Goal: Task Accomplishment & Management: Manage account settings

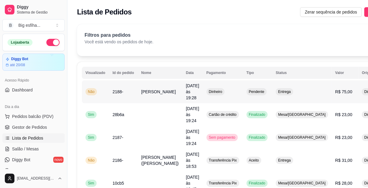
click at [341, 110] on button "IMPRESSORA" at bounding box center [339, 109] width 42 height 9
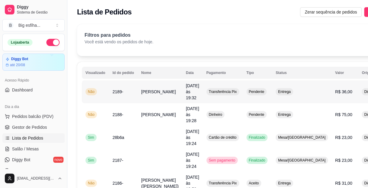
click at [337, 111] on button "IMPRESSORA" at bounding box center [339, 110] width 44 height 10
click at [32, 146] on span "Salão / Mesas" at bounding box center [25, 149] width 27 height 6
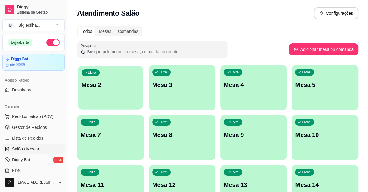
click at [110, 102] on div "Livre Mesa 2" at bounding box center [110, 84] width 65 height 37
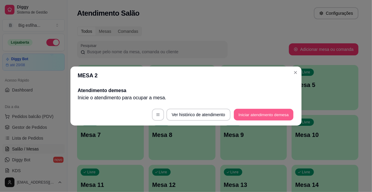
click at [260, 114] on button "Iniciar atendimento de mesa" at bounding box center [264, 115] width 60 height 12
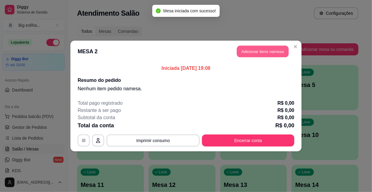
click at [274, 52] on button "Adicionar itens na mesa" at bounding box center [263, 52] width 52 height 12
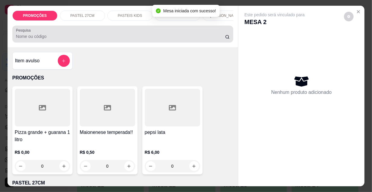
click at [80, 42] on div "Pesquisa" at bounding box center [122, 34] width 221 height 17
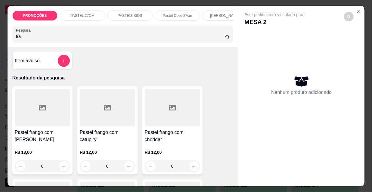
type input "fra"
click at [36, 126] on div at bounding box center [42, 108] width 55 height 38
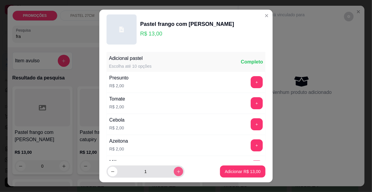
click at [176, 172] on icon "increase-product-quantity" at bounding box center [178, 171] width 5 height 5
type input "2"
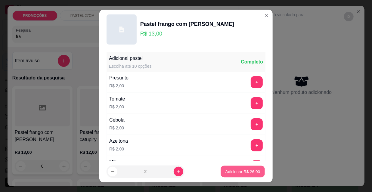
click at [225, 170] on p "Adicionar R$ 26,00" at bounding box center [242, 171] width 35 height 6
type input "2"
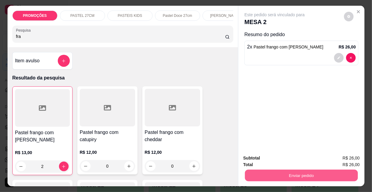
click at [276, 174] on button "Enviar pedido" at bounding box center [301, 175] width 113 height 12
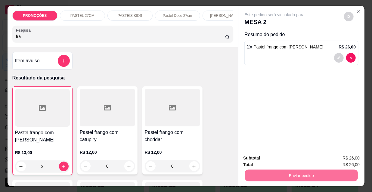
click at [272, 159] on button "Não registrar e enviar pedido" at bounding box center [281, 158] width 61 height 11
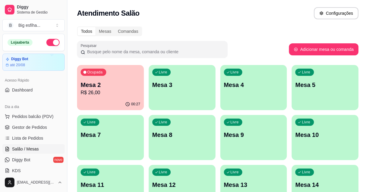
click at [183, 92] on div "Livre Mesa 3" at bounding box center [182, 84] width 67 height 38
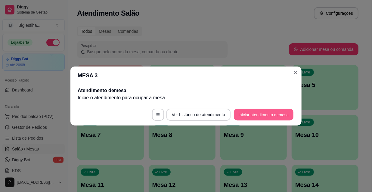
click at [246, 114] on button "Iniciar atendimento de mesa" at bounding box center [264, 115] width 60 height 12
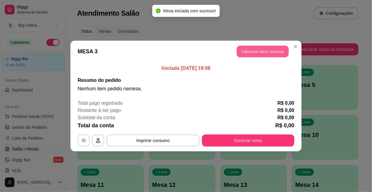
click at [262, 52] on button "Adicionar itens na mesa" at bounding box center [263, 52] width 52 height 12
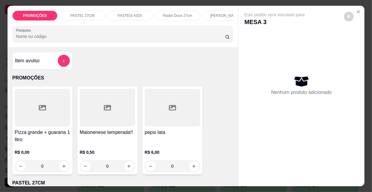
click at [223, 14] on p "[PERSON_NAME]" at bounding box center [225, 15] width 30 height 5
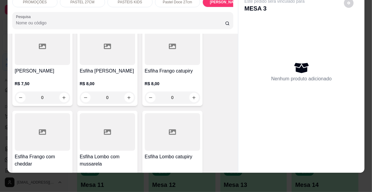
scroll to position [3843, 0]
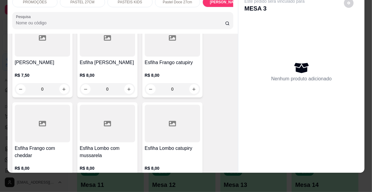
click at [121, 105] on div at bounding box center [107, 124] width 55 height 38
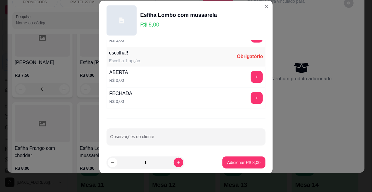
scroll to position [9, 0]
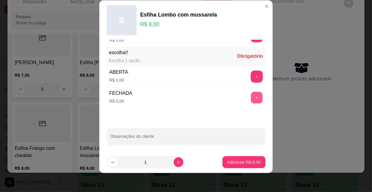
click at [251, 96] on button "+" at bounding box center [257, 98] width 12 height 12
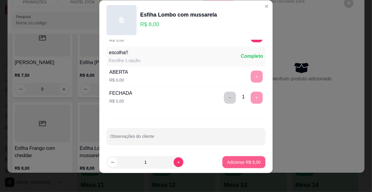
click at [238, 161] on p "Adicionar R$ 8,00" at bounding box center [243, 162] width 33 height 6
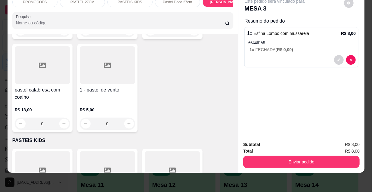
scroll to position [1874, 0]
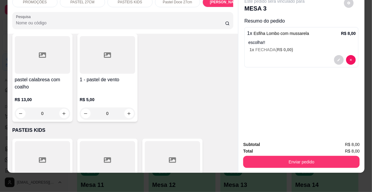
click at [127, 107] on div "0" at bounding box center [107, 113] width 55 height 12
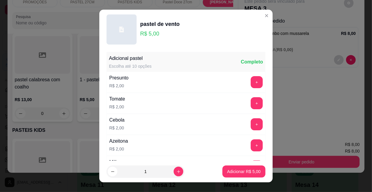
click at [235, 170] on p "Adicionar R$ 5,00" at bounding box center [243, 171] width 33 height 6
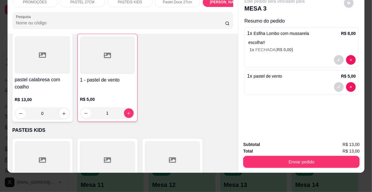
type input "1"
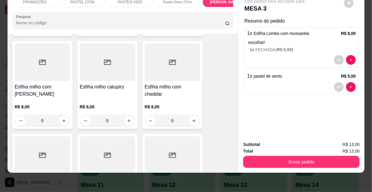
scroll to position [4389, 0]
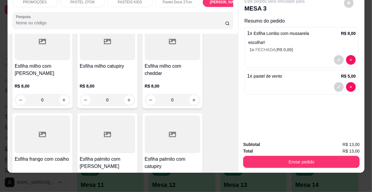
click at [104, 155] on h4 "Esfiha palmito com [PERSON_NAME]" at bounding box center [107, 162] width 55 height 14
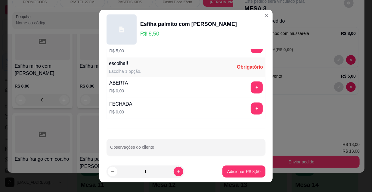
scroll to position [500, 0]
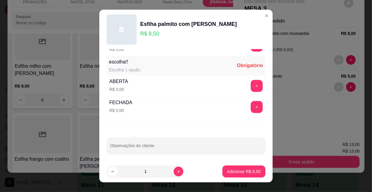
click at [248, 84] on div "+" at bounding box center [256, 86] width 17 height 12
click at [251, 84] on button "+" at bounding box center [257, 86] width 12 height 12
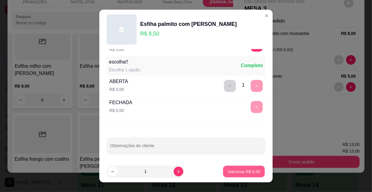
click at [248, 174] on p "Adicionar R$ 8,50" at bounding box center [243, 171] width 32 height 6
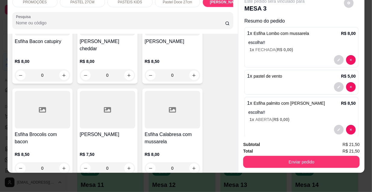
scroll to position [3214, 0]
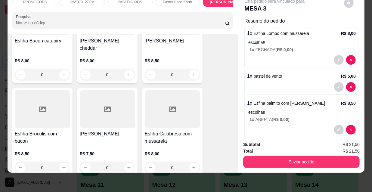
click at [165, 90] on div at bounding box center [172, 109] width 55 height 38
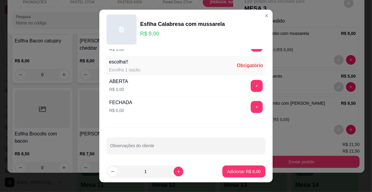
scroll to position [9, 0]
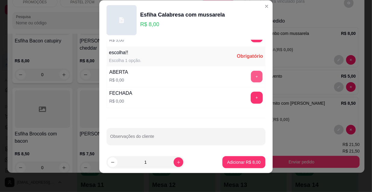
click at [251, 71] on button "+" at bounding box center [257, 77] width 12 height 12
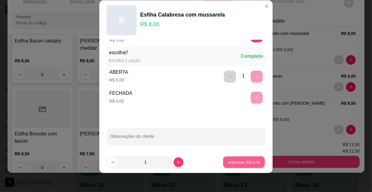
click at [246, 165] on button "Adicionar R$ 8,00" at bounding box center [244, 162] width 42 height 12
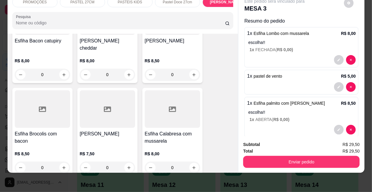
click at [256, 156] on button "Enviar pedido" at bounding box center [301, 162] width 116 height 12
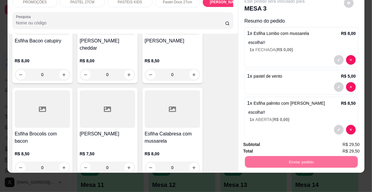
click at [257, 143] on button "Não registrar e enviar pedido" at bounding box center [282, 142] width 63 height 11
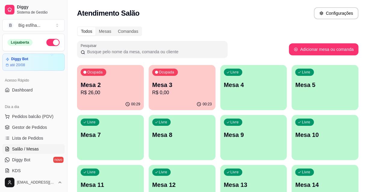
click at [229, 96] on div "Livre Mesa 4" at bounding box center [253, 84] width 67 height 38
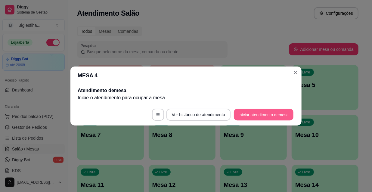
click at [258, 120] on button "Iniciar atendimento de mesa" at bounding box center [264, 115] width 60 height 12
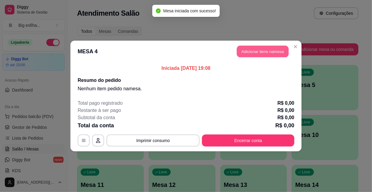
click at [259, 51] on button "Adicionar itens na mesa" at bounding box center [263, 52] width 52 height 12
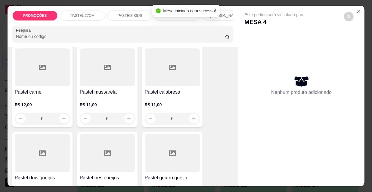
scroll to position [219, 0]
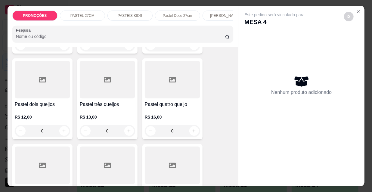
click at [223, 8] on div "PROMOÇÕES PASTEL 27CM PASTEIS KIDS Pastel Doce 27cm Esfihas Salgadas Esfihas do…" at bounding box center [123, 27] width 231 height 42
click at [224, 11] on div "[PERSON_NAME]" at bounding box center [224, 16] width 45 height 10
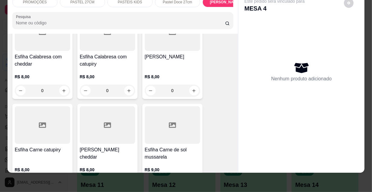
scroll to position [3378, 0]
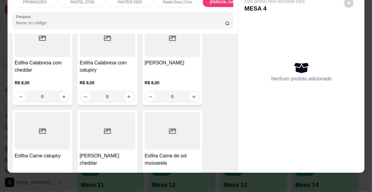
click at [165, 80] on div "R$ 8,00 0" at bounding box center [172, 91] width 55 height 23
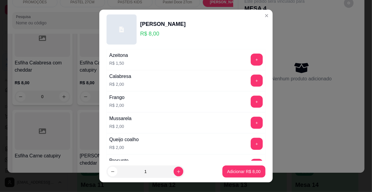
scroll to position [109, 0]
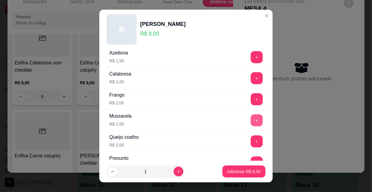
click at [251, 120] on button "+" at bounding box center [257, 120] width 12 height 12
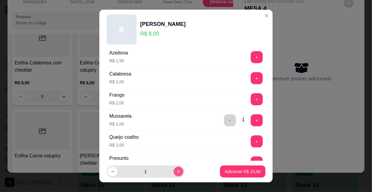
click at [176, 171] on icon "increase-product-quantity" at bounding box center [178, 171] width 5 height 5
type input "2"
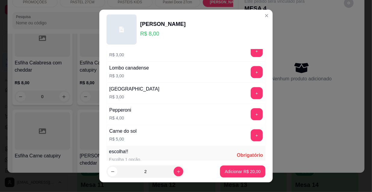
scroll to position [500, 0]
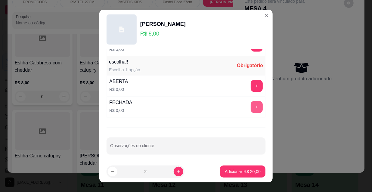
click at [251, 105] on button "+" at bounding box center [257, 107] width 12 height 12
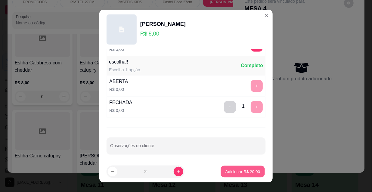
click at [239, 176] on button "Adicionar R$ 20,00" at bounding box center [242, 172] width 44 height 12
click at [240, 173] on div "PROMOÇÕES PASTEL 27CM PASTEIS KIDS Pastel Doce 27cm Esfihas Salgadas Esfihas do…" at bounding box center [186, 96] width 372 height 192
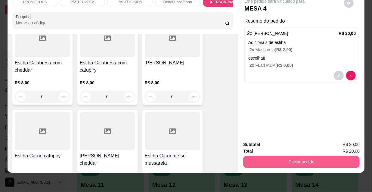
click at [281, 157] on button "Enviar pedido" at bounding box center [301, 162] width 116 height 12
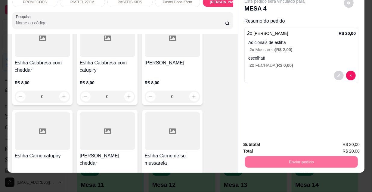
click at [273, 141] on button "Não registrar e enviar pedido" at bounding box center [281, 142] width 61 height 11
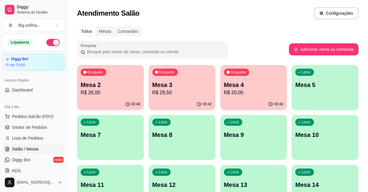
click at [323, 97] on div "Livre Mesa 5" at bounding box center [324, 84] width 67 height 38
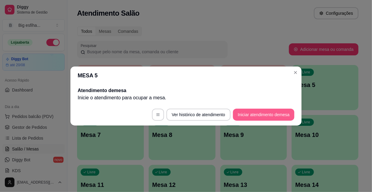
click at [263, 116] on button "Iniciar atendimento de mesa" at bounding box center [263, 115] width 61 height 12
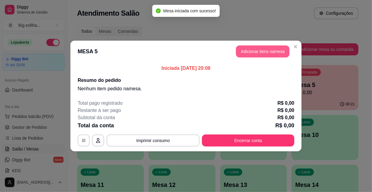
click at [261, 51] on button "Adicionar itens na mesa" at bounding box center [263, 51] width 54 height 12
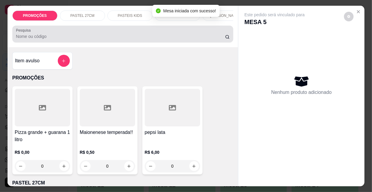
click at [94, 35] on input "Pesquisa" at bounding box center [120, 36] width 209 height 6
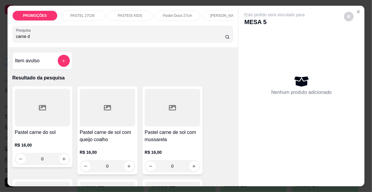
type input "carne d"
click at [103, 115] on div at bounding box center [107, 108] width 55 height 38
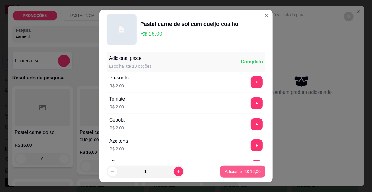
click at [238, 170] on p "Adicionar R$ 16,00" at bounding box center [243, 171] width 36 height 6
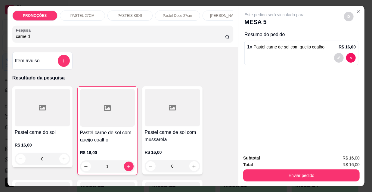
type input "1"
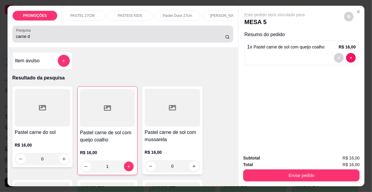
click at [37, 39] on input "carne d" at bounding box center [120, 36] width 209 height 6
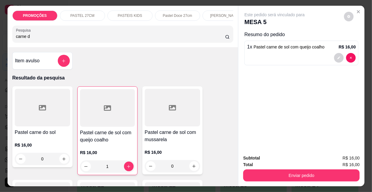
click at [36, 39] on input "carne d" at bounding box center [120, 36] width 209 height 6
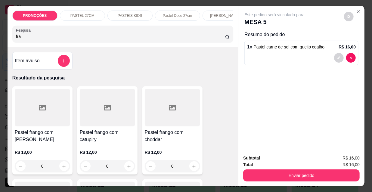
type input "fra"
click at [115, 126] on div at bounding box center [107, 108] width 55 height 38
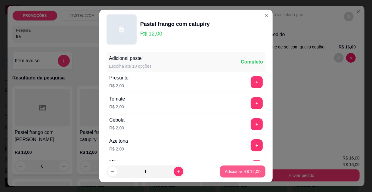
click at [241, 171] on p "Adicionar R$ 12,00" at bounding box center [243, 171] width 36 height 6
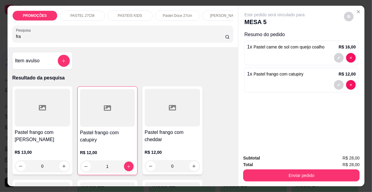
type input "1"
click at [34, 42] on div "Pesquisa fra" at bounding box center [122, 34] width 221 height 17
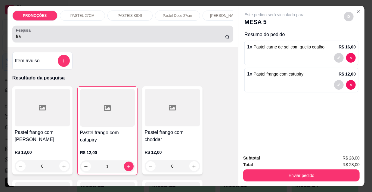
click at [34, 42] on div "Pesquisa fra" at bounding box center [122, 34] width 221 height 17
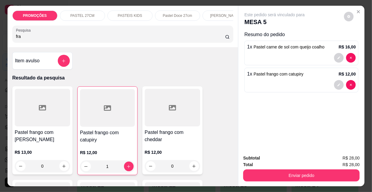
click at [42, 39] on input "fra" at bounding box center [120, 36] width 209 height 6
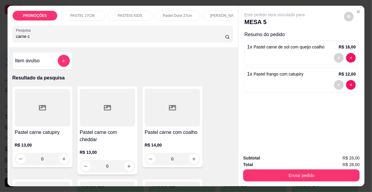
scroll to position [54, 0]
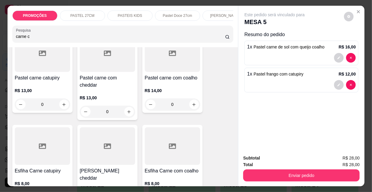
type input "carne c"
click at [120, 160] on div "Esfiha Carne cheddar R$ 8,00 0" at bounding box center [107, 169] width 60 height 88
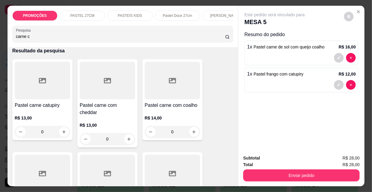
click at [91, 122] on p "R$ 13,00" at bounding box center [107, 125] width 55 height 6
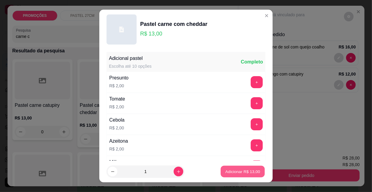
click at [237, 174] on p "Adicionar R$ 13,00" at bounding box center [242, 171] width 35 height 6
type input "1"
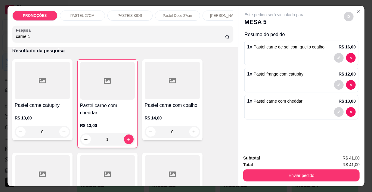
scroll to position [0, 0]
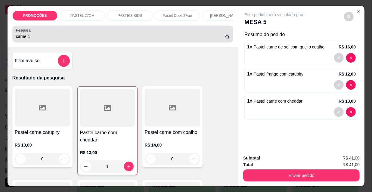
click at [34, 34] on div "carne c" at bounding box center [123, 34] width 214 height 12
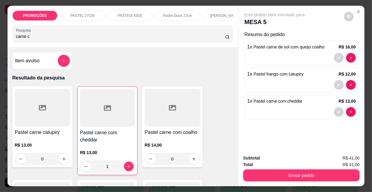
click at [34, 34] on div "carne c" at bounding box center [123, 34] width 214 height 12
click at [36, 38] on input "carne c" at bounding box center [120, 36] width 209 height 6
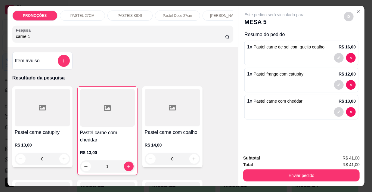
click at [218, 38] on input "carne c" at bounding box center [120, 36] width 209 height 6
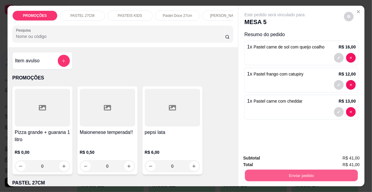
click at [277, 172] on button "Enviar pedido" at bounding box center [301, 175] width 113 height 12
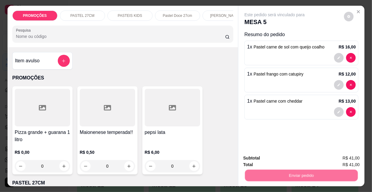
click at [279, 154] on button "Não registrar e enviar pedido" at bounding box center [282, 158] width 63 height 11
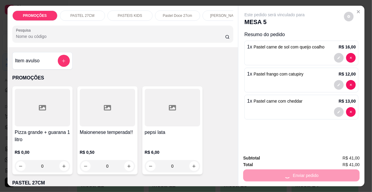
click at [276, 157] on button "Não registrar e enviar pedido" at bounding box center [282, 158] width 63 height 11
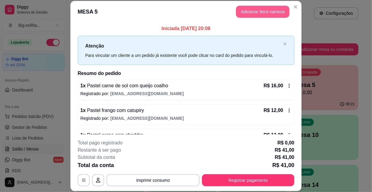
click at [264, 11] on button "Adicionar itens na mesa" at bounding box center [263, 12] width 54 height 12
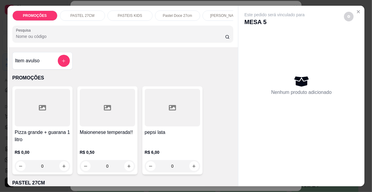
drag, startPoint x: 101, startPoint y: 35, endPoint x: 100, endPoint y: 39, distance: 4.0
click at [101, 37] on input "Pesquisa" at bounding box center [120, 36] width 209 height 6
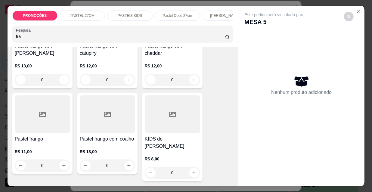
scroll to position [109, 0]
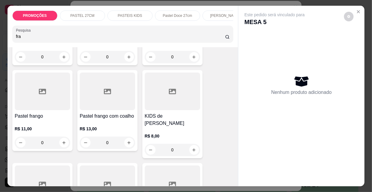
type input "fra"
click at [40, 115] on h4 "Pastel frango" at bounding box center [42, 115] width 55 height 7
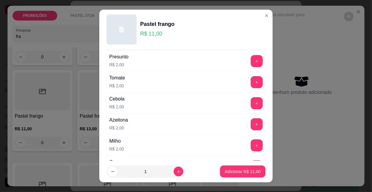
scroll to position [27, 0]
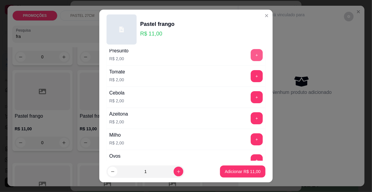
click at [251, 55] on button "+" at bounding box center [257, 55] width 12 height 12
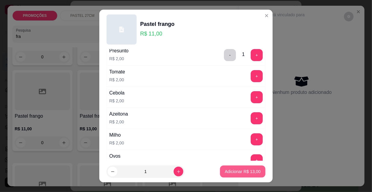
click at [234, 173] on p "Adicionar R$ 13,00" at bounding box center [243, 171] width 36 height 6
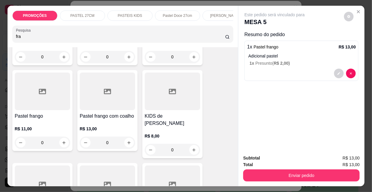
scroll to position [0, 0]
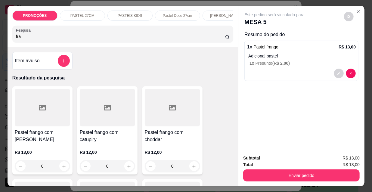
click at [42, 123] on div at bounding box center [42, 108] width 55 height 38
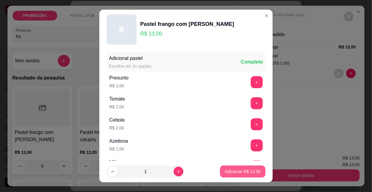
click at [231, 172] on p "Adicionar R$ 13,00" at bounding box center [243, 171] width 36 height 6
type input "1"
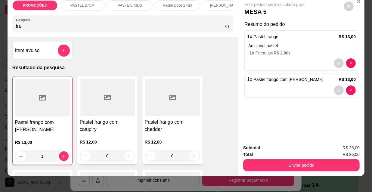
scroll to position [15, 0]
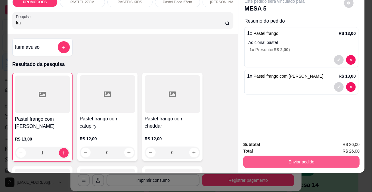
click at [274, 156] on button "Enviar pedido" at bounding box center [301, 162] width 116 height 12
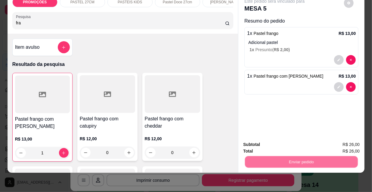
click at [279, 143] on button "Não registrar e enviar pedido" at bounding box center [282, 142] width 63 height 11
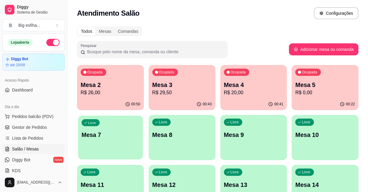
click at [113, 119] on div "Livre Mesa 7" at bounding box center [110, 133] width 65 height 37
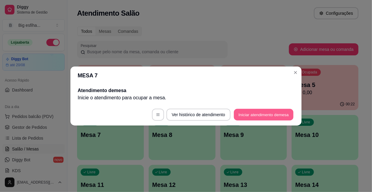
click at [244, 113] on button "Iniciar atendimento de mesa" at bounding box center [264, 115] width 60 height 12
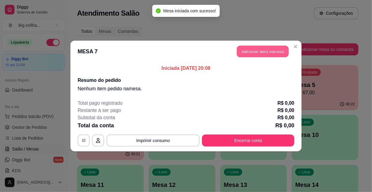
click at [253, 52] on button "Adicionar itens na mesa" at bounding box center [263, 52] width 52 height 12
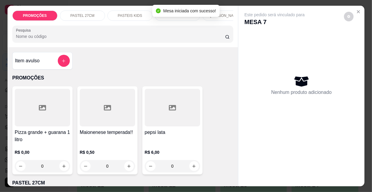
drag, startPoint x: 223, startPoint y: 12, endPoint x: 122, endPoint y: 126, distance: 152.3
click at [223, 13] on p "[PERSON_NAME]" at bounding box center [225, 15] width 30 height 5
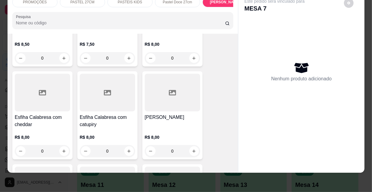
scroll to position [3350, 0]
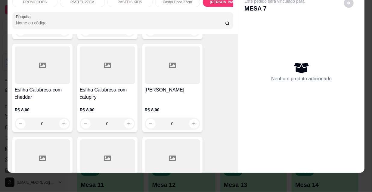
click at [151, 107] on p "R$ 8,00" at bounding box center [172, 110] width 55 height 6
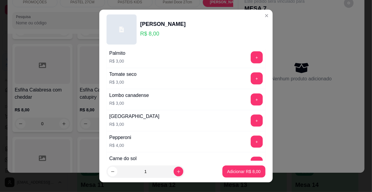
scroll to position [500, 0]
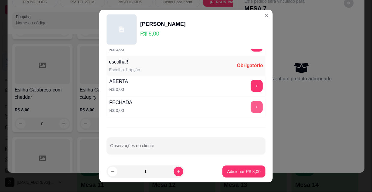
click at [251, 109] on button "+" at bounding box center [257, 107] width 12 height 12
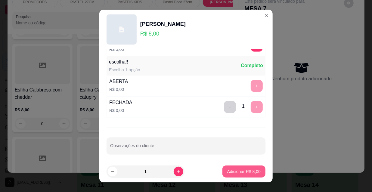
click at [234, 174] on p "Adicionar R$ 8,00" at bounding box center [243, 171] width 33 height 6
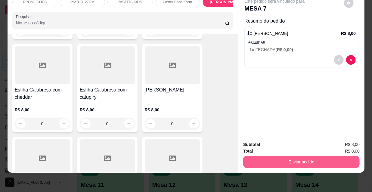
click at [292, 157] on button "Enviar pedido" at bounding box center [301, 162] width 116 height 12
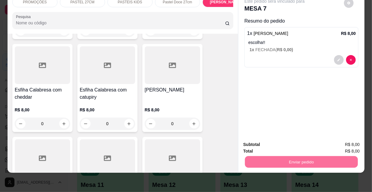
click at [282, 141] on button "Não registrar e enviar pedido" at bounding box center [282, 142] width 63 height 11
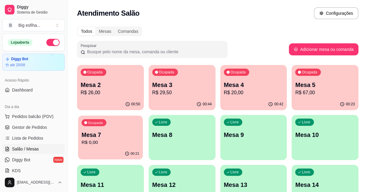
click at [115, 139] on p "R$ 0,00" at bounding box center [111, 142] width 58 height 7
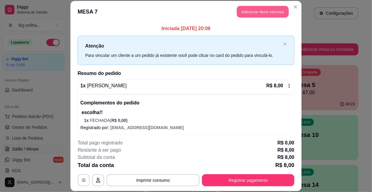
click at [251, 14] on button "Adicionar itens na mesa" at bounding box center [263, 12] width 52 height 12
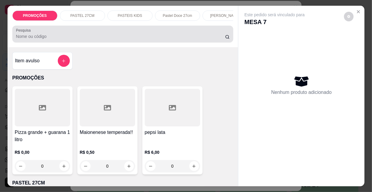
click at [76, 42] on div "Pesquisa" at bounding box center [122, 34] width 221 height 17
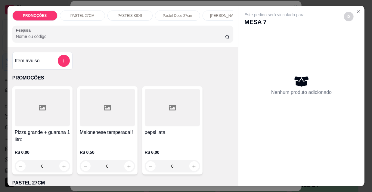
click at [54, 39] on input "Pesquisa" at bounding box center [120, 36] width 209 height 6
click at [224, 14] on p "[PERSON_NAME]" at bounding box center [225, 15] width 30 height 5
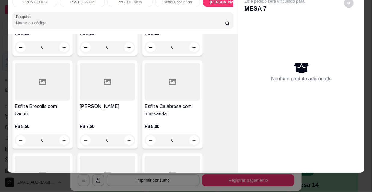
scroll to position [3296, 0]
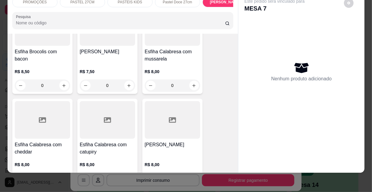
click at [106, 101] on div at bounding box center [107, 120] width 55 height 38
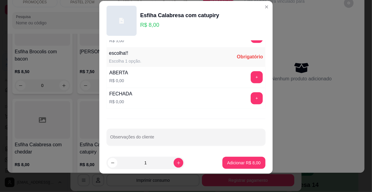
scroll to position [9, 0]
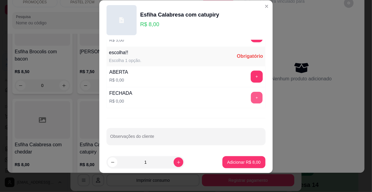
click at [251, 93] on button "+" at bounding box center [257, 98] width 12 height 12
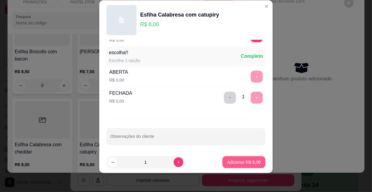
click at [231, 162] on p "Adicionar R$ 8,00" at bounding box center [243, 162] width 33 height 6
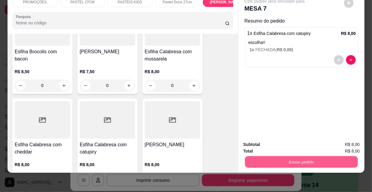
click at [281, 156] on button "Enviar pedido" at bounding box center [301, 162] width 113 height 12
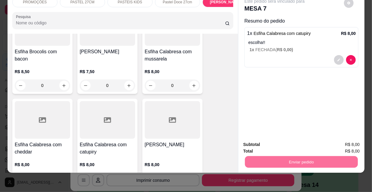
click at [270, 140] on button "Não registrar e enviar pedido" at bounding box center [282, 142] width 63 height 11
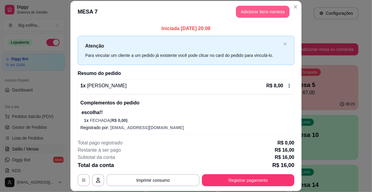
click at [251, 8] on button "Adicionar itens na mesa" at bounding box center [263, 12] width 54 height 12
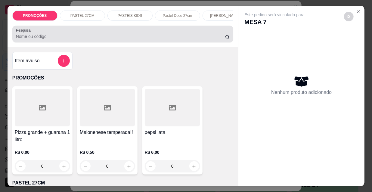
click at [95, 42] on div "Pesquisa" at bounding box center [122, 34] width 221 height 17
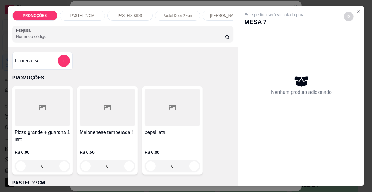
click at [215, 13] on p "[PERSON_NAME]" at bounding box center [225, 15] width 30 height 5
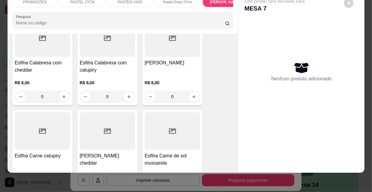
scroll to position [3405, 0]
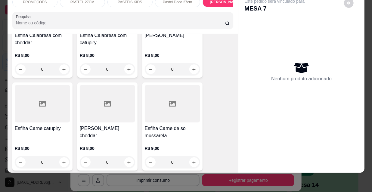
click at [157, 85] on div at bounding box center [172, 104] width 55 height 38
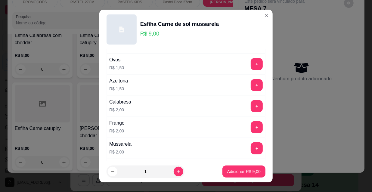
scroll to position [109, 0]
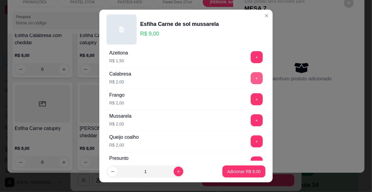
click at [251, 78] on button "+" at bounding box center [257, 78] width 12 height 12
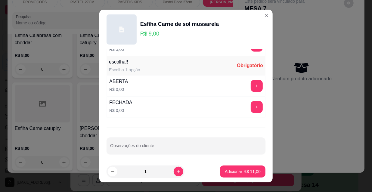
scroll to position [9, 0]
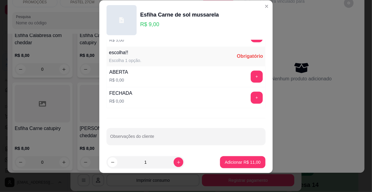
click at [251, 97] on button "+" at bounding box center [257, 98] width 12 height 12
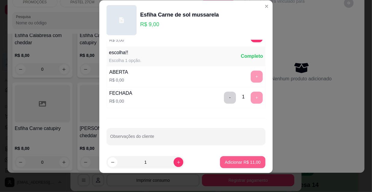
click at [238, 159] on p "Adicionar R$ 11,00" at bounding box center [243, 162] width 36 height 6
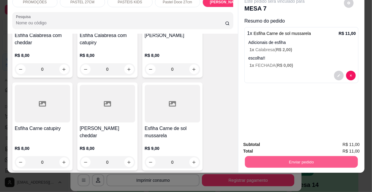
click at [281, 158] on button "Enviar pedido" at bounding box center [301, 162] width 113 height 12
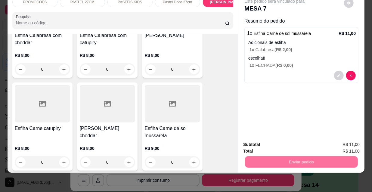
click at [273, 142] on button "Não registrar e enviar pedido" at bounding box center [282, 142] width 63 height 11
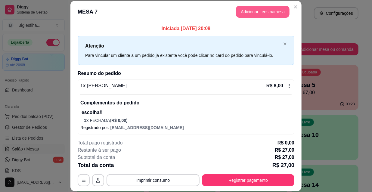
click at [257, 10] on button "Adicionar itens na mesa" at bounding box center [263, 12] width 54 height 12
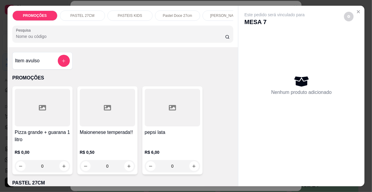
click at [217, 13] on p "[PERSON_NAME]" at bounding box center [225, 15] width 30 height 5
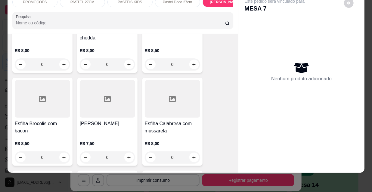
scroll to position [3241, 0]
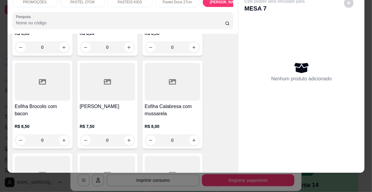
click at [102, 103] on div "[PERSON_NAME]" at bounding box center [107, 110] width 55 height 14
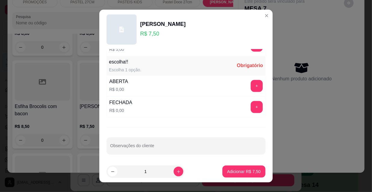
scroll to position [9, 0]
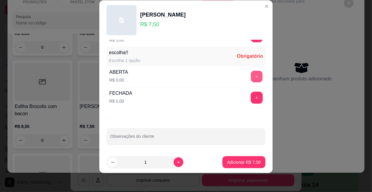
click at [251, 71] on button "+" at bounding box center [257, 77] width 12 height 12
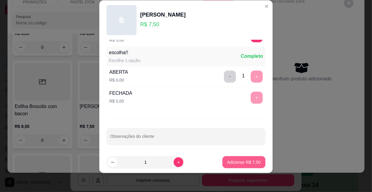
click at [233, 163] on p "Adicionar R$ 7,50" at bounding box center [243, 162] width 33 height 6
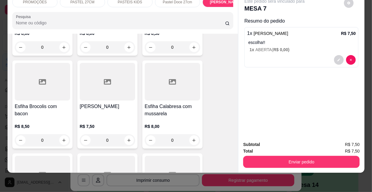
click at [278, 149] on div "Total R$ 7,50" at bounding box center [301, 151] width 116 height 7
click at [280, 156] on button "Enviar pedido" at bounding box center [301, 162] width 116 height 12
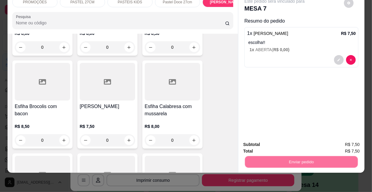
click at [269, 144] on button "Não registrar e enviar pedido" at bounding box center [282, 142] width 63 height 11
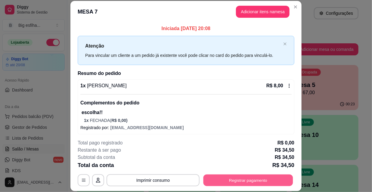
click at [270, 181] on button "Registrar pagamento" at bounding box center [248, 180] width 90 height 12
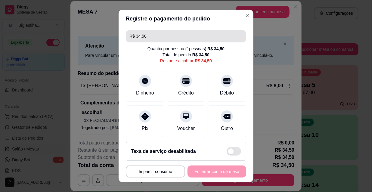
click at [158, 35] on input "R$ 34,50" at bounding box center [185, 36] width 113 height 12
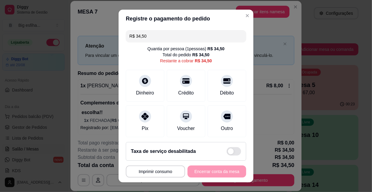
click at [158, 35] on input "R$ 34,50" at bounding box center [185, 36] width 113 height 12
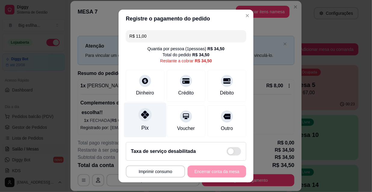
click at [138, 124] on div "Pix" at bounding box center [145, 120] width 42 height 35
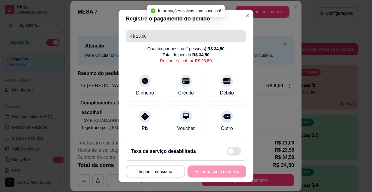
click at [154, 34] on input "R$ 23,50" at bounding box center [185, 36] width 113 height 12
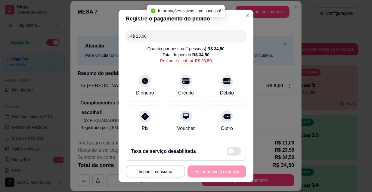
click at [154, 34] on input "R$ 23,50" at bounding box center [185, 36] width 113 height 12
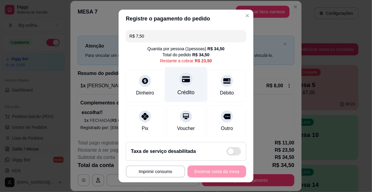
click at [189, 87] on div "Crédito" at bounding box center [186, 84] width 42 height 35
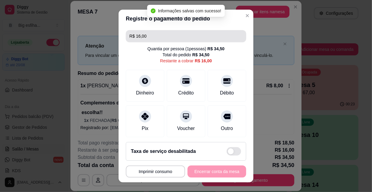
click at [152, 36] on input "R$ 16,00" at bounding box center [185, 36] width 113 height 12
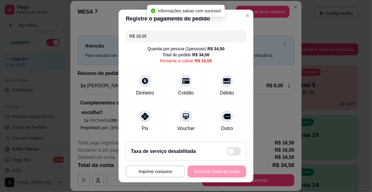
click at [152, 36] on input "R$ 16,00" at bounding box center [185, 36] width 113 height 12
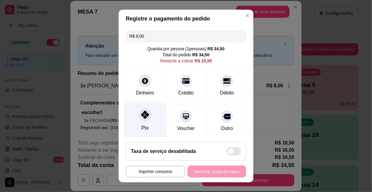
click at [144, 122] on div "Pix" at bounding box center [145, 120] width 42 height 35
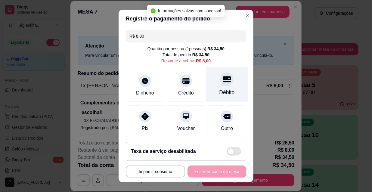
click at [220, 84] on div at bounding box center [226, 78] width 13 height 13
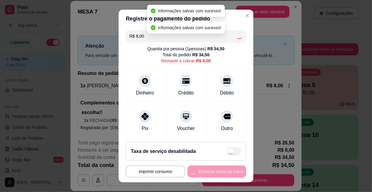
type input "R$ 0,00"
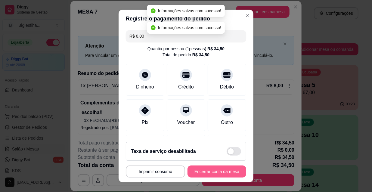
click at [217, 169] on button "Encerrar conta da mesa" at bounding box center [216, 171] width 59 height 12
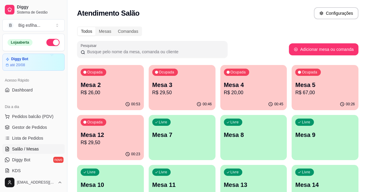
click at [106, 98] on div "00:53" at bounding box center [110, 104] width 67 height 12
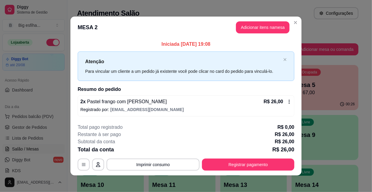
scroll to position [2, 0]
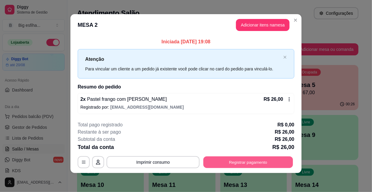
click at [247, 165] on button "Registrar pagamento" at bounding box center [248, 162] width 90 height 12
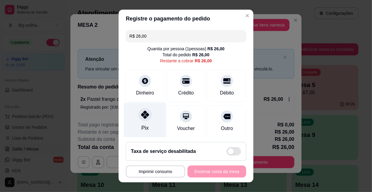
click at [141, 120] on div at bounding box center [144, 114] width 13 height 13
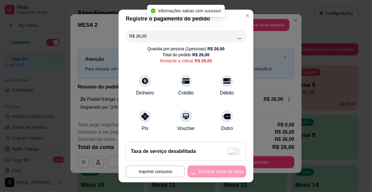
type input "R$ 0,00"
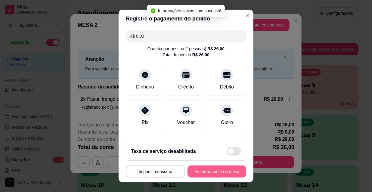
click at [203, 172] on button "Encerrar conta da mesa" at bounding box center [216, 171] width 59 height 12
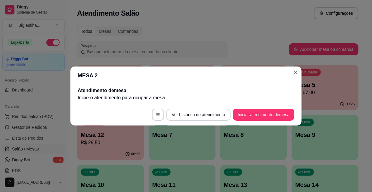
scroll to position [0, 0]
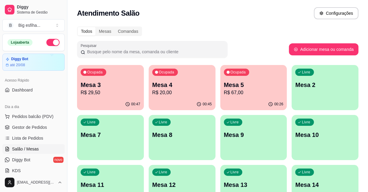
click at [112, 102] on div "00:47" at bounding box center [110, 104] width 67 height 12
click at [254, 87] on p "Mesa 5" at bounding box center [254, 85] width 60 height 8
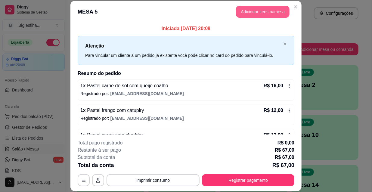
click at [259, 9] on button "Adicionar itens na mesa" at bounding box center [263, 12] width 54 height 12
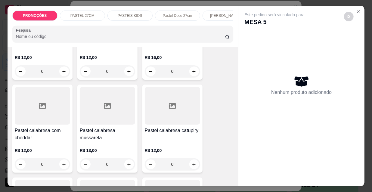
scroll to position [465, 0]
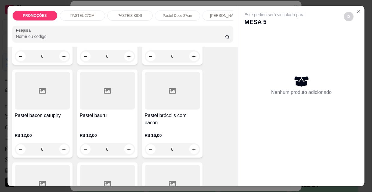
click at [110, 90] on div at bounding box center [107, 91] width 55 height 38
click at [228, 173] on p "Adicionar R$ 12,00" at bounding box center [243, 172] width 36 height 6
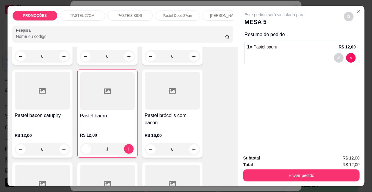
type input "1"
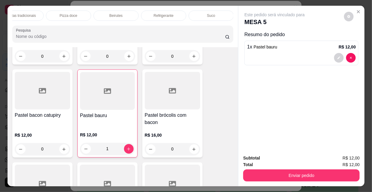
click at [173, 14] on div "Refrigerante" at bounding box center [163, 16] width 45 height 10
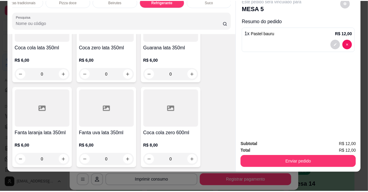
scroll to position [5558, 0]
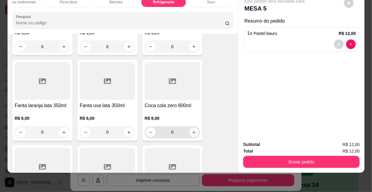
click at [192, 130] on icon "increase-product-quantity" at bounding box center [194, 132] width 5 height 5
type input "1"
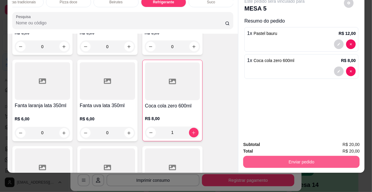
click at [283, 159] on button "Enviar pedido" at bounding box center [301, 162] width 116 height 12
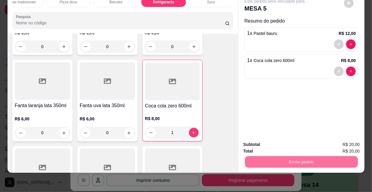
click at [267, 144] on button "Não registrar e enviar pedido" at bounding box center [281, 142] width 61 height 11
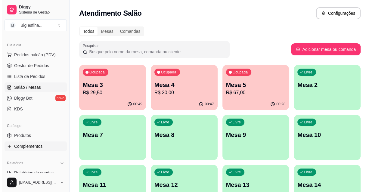
scroll to position [82, 0]
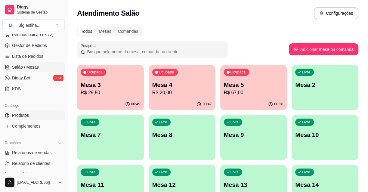
click at [41, 119] on link "Produtos" at bounding box center [33, 115] width 62 height 10
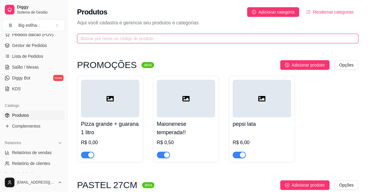
click at [128, 41] on input "text" at bounding box center [215, 38] width 269 height 7
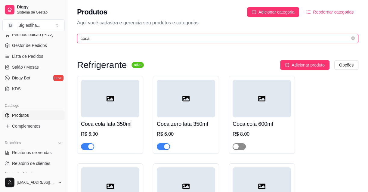
type input "coca"
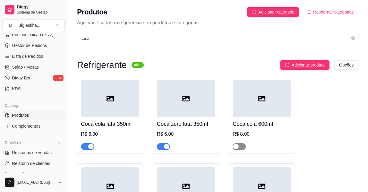
click at [241, 145] on span "button" at bounding box center [238, 146] width 13 height 7
click at [36, 66] on span "Salão / Mesas" at bounding box center [25, 67] width 27 height 6
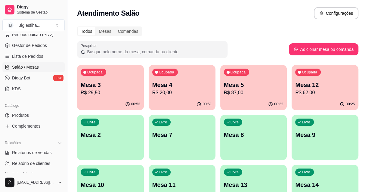
click at [90, 135] on p "Mesa 2" at bounding box center [111, 135] width 60 height 8
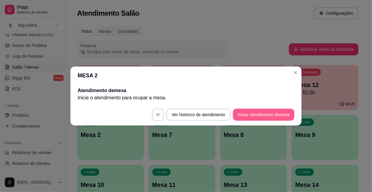
click at [235, 116] on button "Iniciar atendimento de mesa" at bounding box center [263, 115] width 61 height 12
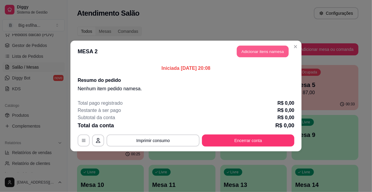
click at [273, 53] on button "Adicionar itens na mesa" at bounding box center [263, 52] width 52 height 12
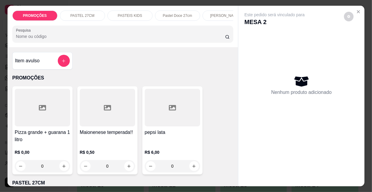
click at [202, 28] on div "Pesquisa" at bounding box center [122, 34] width 221 height 17
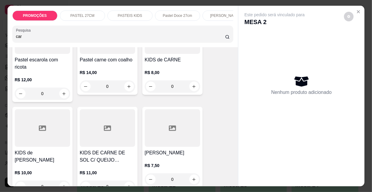
scroll to position [437, 0]
type input "car"
click at [171, 136] on div "Esfiha Carne R$ 7,50 0" at bounding box center [172, 146] width 60 height 81
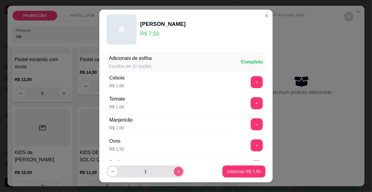
click at [176, 172] on icon "increase-product-quantity" at bounding box center [178, 171] width 5 height 5
type input "2"
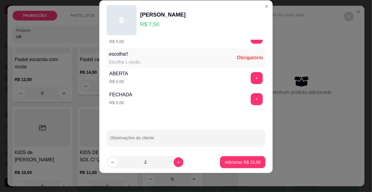
scroll to position [500, 0]
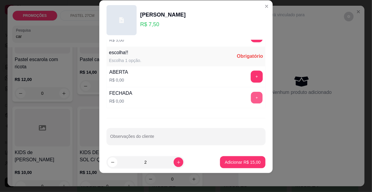
click at [251, 96] on button "+" at bounding box center [257, 98] width 12 height 12
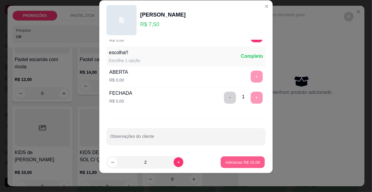
click at [232, 162] on p "Adicionar R$ 15,00" at bounding box center [242, 162] width 35 height 6
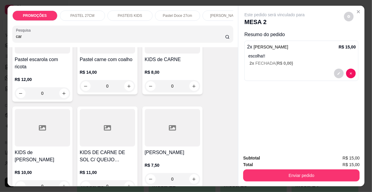
drag, startPoint x: 24, startPoint y: 41, endPoint x: 0, endPoint y: 36, distance: 24.5
click at [0, 36] on div "PROMOÇÕES PASTEL 27CM PASTEIS KIDS Pastel Doce 27cm Esfihas Salgadas Esfihas do…" at bounding box center [186, 96] width 372 height 192
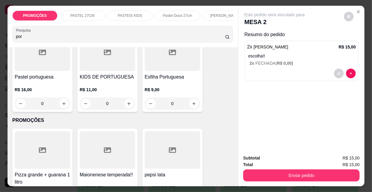
scroll to position [43, 0]
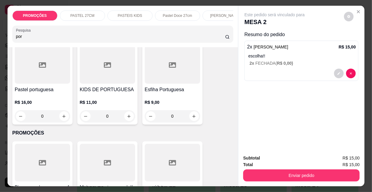
type input "por"
click at [164, 74] on div at bounding box center [172, 65] width 55 height 38
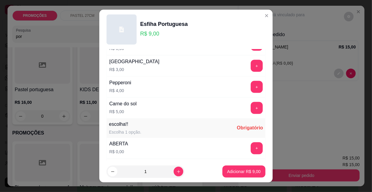
scroll to position [500, 0]
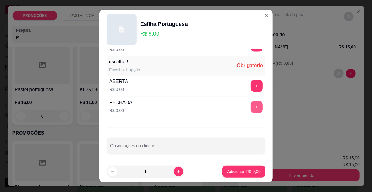
click at [251, 108] on button "+" at bounding box center [257, 107] width 12 height 12
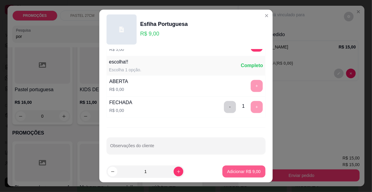
click at [247, 177] on button "Adicionar R$ 9,00" at bounding box center [243, 171] width 43 height 12
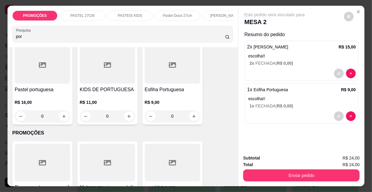
click at [2, 42] on div "PROMOÇÕES PASTEL 27CM PASTEIS KIDS Pastel Doce 27cm Esfihas Salgadas Esfihas do…" at bounding box center [186, 96] width 372 height 192
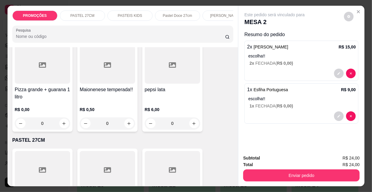
scroll to position [0, 0]
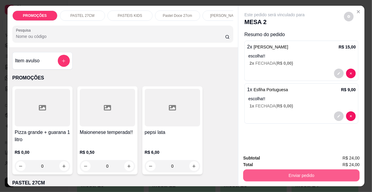
click at [284, 171] on button "Enviar pedido" at bounding box center [301, 175] width 116 height 12
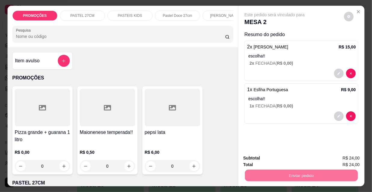
click at [272, 159] on button "Não registrar e enviar pedido" at bounding box center [282, 158] width 63 height 11
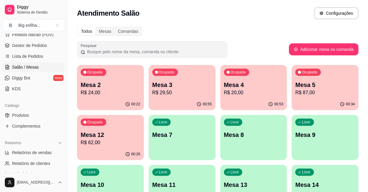
click at [175, 139] on div "Livre Mesa 7" at bounding box center [182, 134] width 67 height 38
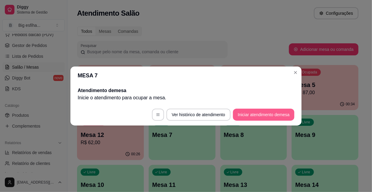
click at [248, 117] on button "Iniciar atendimento de mesa" at bounding box center [263, 115] width 61 height 12
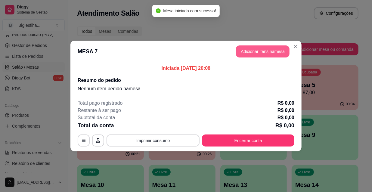
click at [252, 50] on button "Adicionar itens na mesa" at bounding box center [263, 51] width 54 height 12
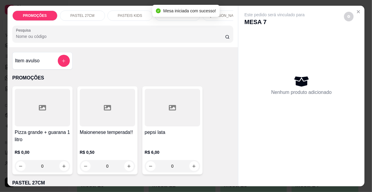
click at [154, 38] on input "Pesquisa" at bounding box center [120, 36] width 209 height 6
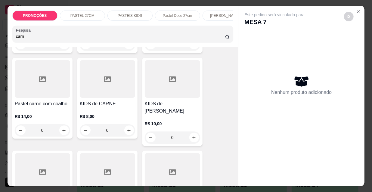
scroll to position [328, 0]
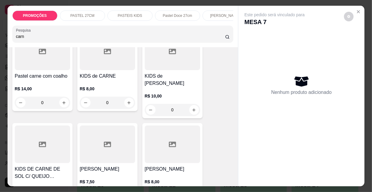
type input "carn"
click at [113, 149] on div at bounding box center [107, 144] width 55 height 38
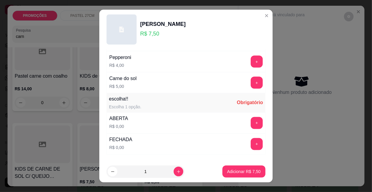
scroll to position [500, 0]
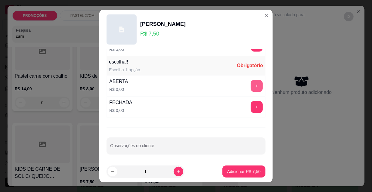
click at [251, 84] on button "+" at bounding box center [257, 86] width 12 height 12
click at [234, 180] on footer "1 Adicionar R$ 7,50" at bounding box center [185, 172] width 173 height 22
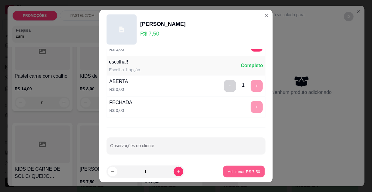
click at [235, 177] on button "Adicionar R$ 7,50" at bounding box center [244, 172] width 42 height 12
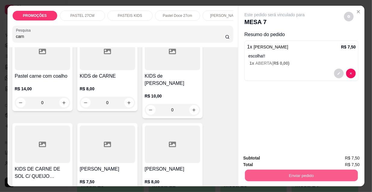
click at [253, 173] on button "Enviar pedido" at bounding box center [301, 175] width 113 height 12
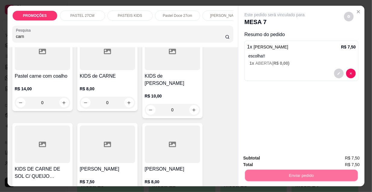
click at [256, 161] on button "Não registrar e enviar pedido" at bounding box center [282, 158] width 63 height 11
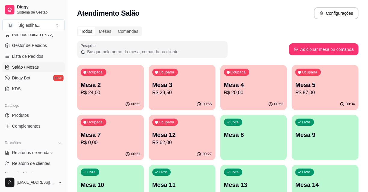
click at [118, 134] on p "Mesa 7" at bounding box center [111, 135] width 60 height 8
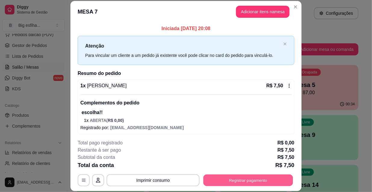
click at [239, 181] on button "Registrar pagamento" at bounding box center [248, 180] width 90 height 12
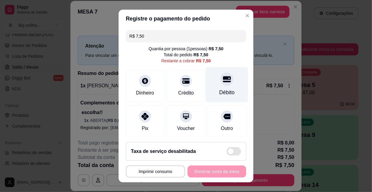
click at [220, 84] on div at bounding box center [226, 78] width 13 height 13
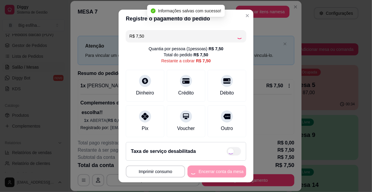
type input "R$ 0,00"
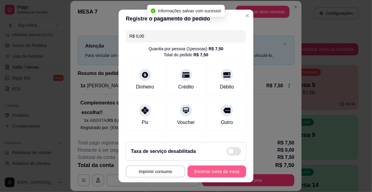
click at [216, 169] on button "Encerrar conta da mesa" at bounding box center [216, 171] width 59 height 12
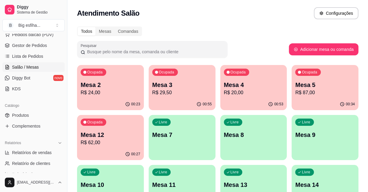
click at [178, 143] on div "Livre Mesa 7" at bounding box center [182, 134] width 67 height 38
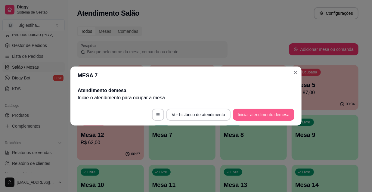
click at [261, 115] on button "Iniciar atendimento de mesa" at bounding box center [263, 115] width 61 height 12
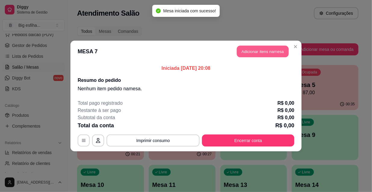
click at [253, 54] on button "Adicionar itens na mesa" at bounding box center [263, 52] width 52 height 12
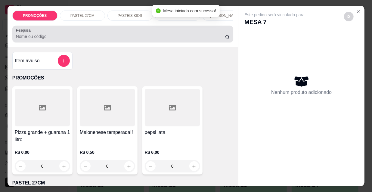
click at [172, 35] on div at bounding box center [123, 34] width 214 height 12
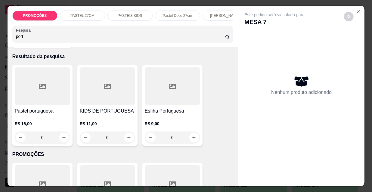
scroll to position [27, 0]
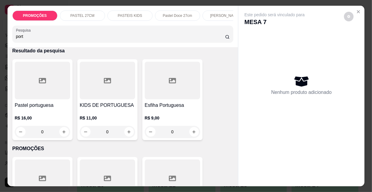
type input "port"
click at [162, 99] on div at bounding box center [172, 81] width 55 height 38
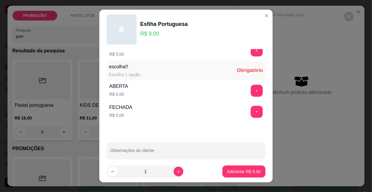
scroll to position [500, 0]
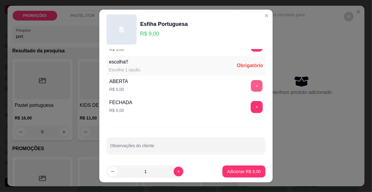
click at [251, 86] on button "+" at bounding box center [257, 86] width 12 height 12
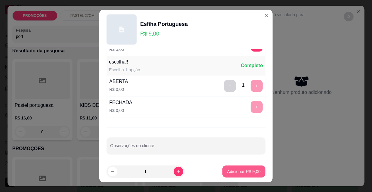
click at [238, 169] on p "Adicionar R$ 9,00" at bounding box center [243, 171] width 33 height 6
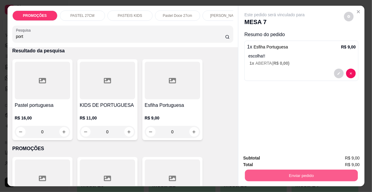
click at [279, 170] on button "Enviar pedido" at bounding box center [301, 175] width 113 height 12
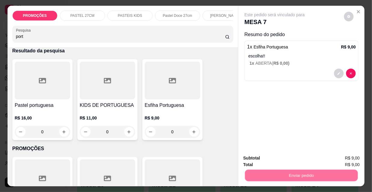
click at [278, 156] on button "Não registrar e enviar pedido" at bounding box center [282, 158] width 63 height 11
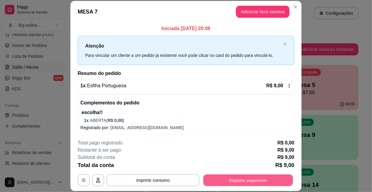
click at [248, 181] on button "Registrar pagamento" at bounding box center [248, 180] width 90 height 12
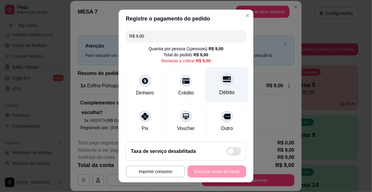
click at [223, 82] on icon at bounding box center [227, 79] width 8 height 8
type input "R$ 0,00"
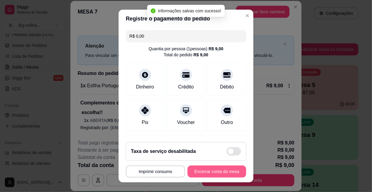
click at [204, 171] on button "Encerrar conta da mesa" at bounding box center [216, 171] width 59 height 12
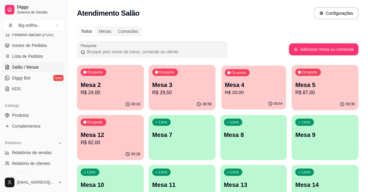
click at [234, 96] on div "Ocupada Mesa 4 R$ 20,00" at bounding box center [253, 82] width 65 height 32
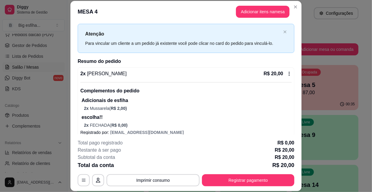
scroll to position [19, 0]
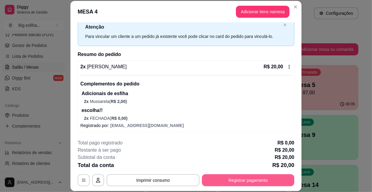
click at [260, 181] on button "Registrar pagamento" at bounding box center [248, 180] width 92 height 12
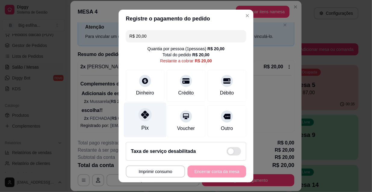
click at [141, 125] on div "Pix" at bounding box center [144, 128] width 7 height 8
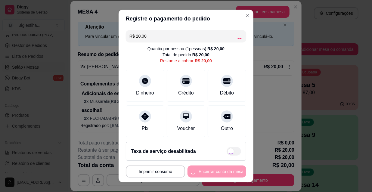
type input "R$ 0,00"
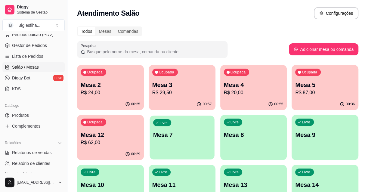
click at [171, 142] on div "Livre Mesa 7" at bounding box center [181, 133] width 65 height 37
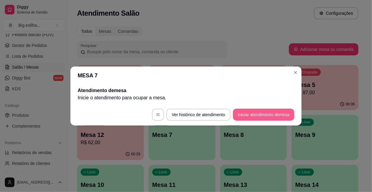
click at [256, 107] on footer "Ver histórico de atendimento Iniciar atendimento de mesa" at bounding box center [185, 115] width 231 height 22
click at [255, 115] on button "Iniciar atendimento de mesa" at bounding box center [263, 115] width 61 height 12
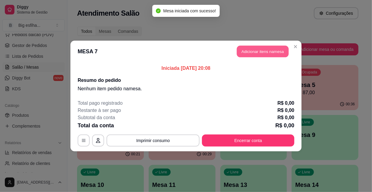
click at [260, 54] on button "Adicionar itens na mesa" at bounding box center [263, 52] width 52 height 12
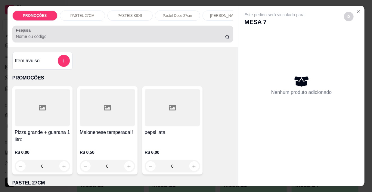
click at [189, 42] on div "Pesquisa" at bounding box center [122, 34] width 221 height 17
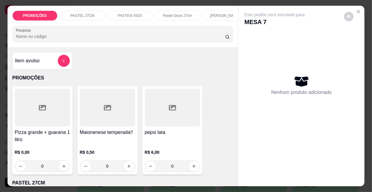
click at [134, 34] on div at bounding box center [123, 34] width 214 height 12
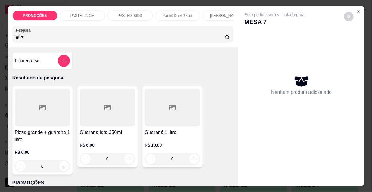
type input "guar"
click at [99, 109] on div at bounding box center [107, 108] width 55 height 38
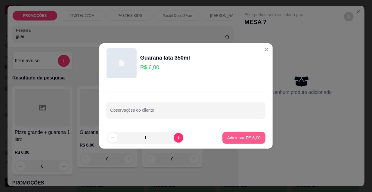
click at [241, 138] on p "Adicionar R$ 6,00" at bounding box center [243, 138] width 33 height 6
type input "1"
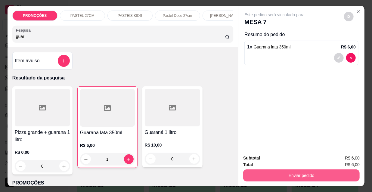
click at [271, 171] on button "Enviar pedido" at bounding box center [301, 175] width 116 height 12
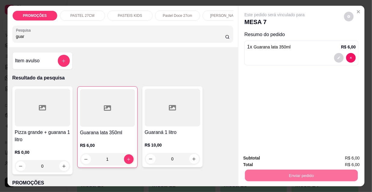
click at [301, 159] on button "Não registrar e enviar pedido" at bounding box center [282, 158] width 63 height 11
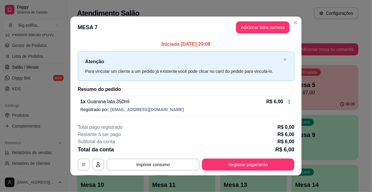
click at [285, 171] on footer "**********" at bounding box center [185, 147] width 231 height 57
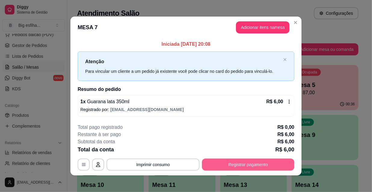
click at [263, 165] on button "Registrar pagamento" at bounding box center [248, 165] width 92 height 12
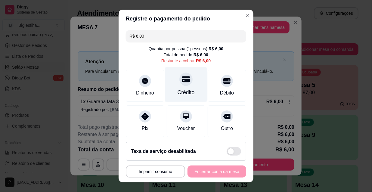
click at [174, 85] on div "Crédito" at bounding box center [186, 84] width 42 height 35
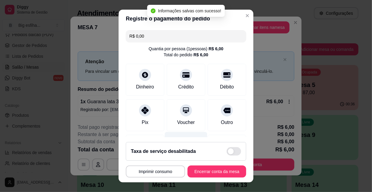
scroll to position [70, 0]
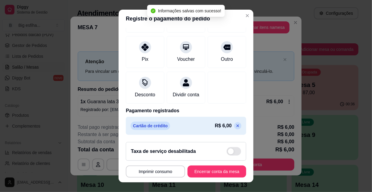
click at [236, 125] on icon at bounding box center [237, 126] width 3 height 3
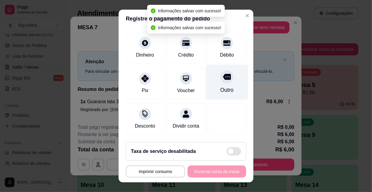
scroll to position [0, 0]
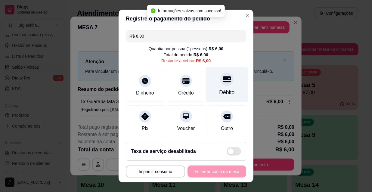
click at [220, 84] on div at bounding box center [226, 78] width 13 height 13
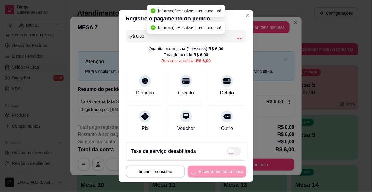
type input "R$ 0,00"
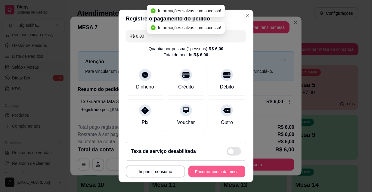
click at [221, 169] on button "Encerrar conta da mesa" at bounding box center [216, 172] width 57 height 12
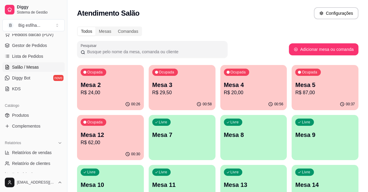
click at [164, 90] on p "R$ 29,50" at bounding box center [182, 92] width 60 height 7
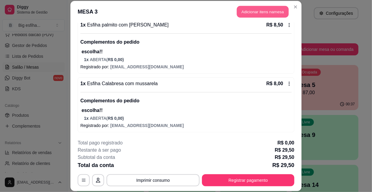
click at [257, 13] on button "Adicionar itens na mesa" at bounding box center [263, 12] width 52 height 12
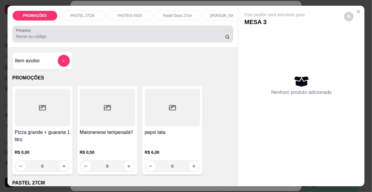
click at [109, 38] on input "Pesquisa" at bounding box center [120, 36] width 209 height 6
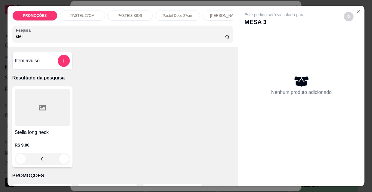
type input "stell"
click at [49, 106] on div at bounding box center [42, 108] width 55 height 38
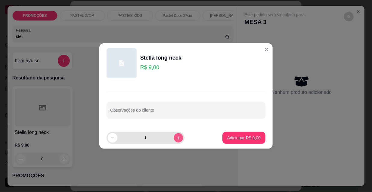
click at [176, 137] on icon "increase-product-quantity" at bounding box center [178, 138] width 5 height 5
type input "2"
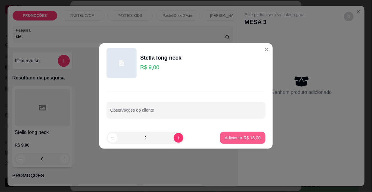
click at [245, 136] on p "Adicionar R$ 18,00" at bounding box center [243, 138] width 36 height 6
type input "2"
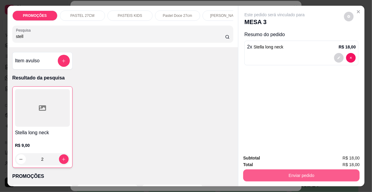
click at [261, 174] on button "Enviar pedido" at bounding box center [301, 175] width 116 height 12
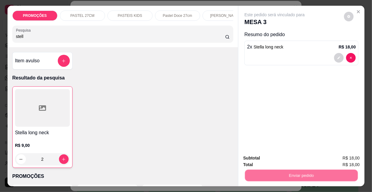
click at [264, 162] on button "Não registrar e enviar pedido" at bounding box center [281, 158] width 61 height 11
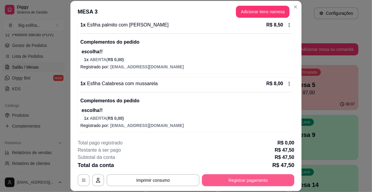
click at [229, 181] on button "Registrar pagamento" at bounding box center [248, 180] width 92 height 12
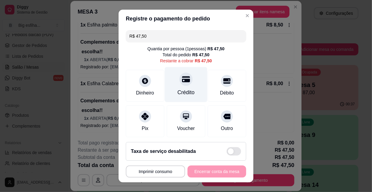
click at [173, 88] on div "Crédito" at bounding box center [186, 84] width 42 height 35
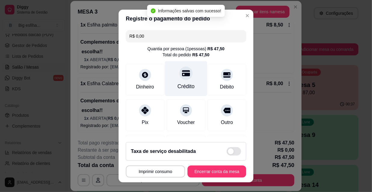
type input "R$ 0,00"
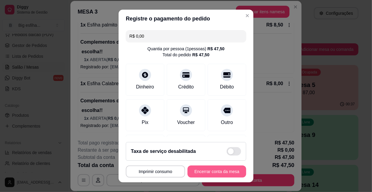
click at [222, 174] on button "Encerrar conta da mesa" at bounding box center [216, 171] width 59 height 12
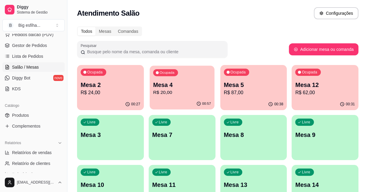
click at [181, 91] on p "R$ 20,00" at bounding box center [182, 92] width 58 height 7
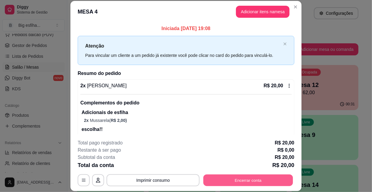
click at [251, 181] on button "Encerrar conta" at bounding box center [248, 180] width 90 height 12
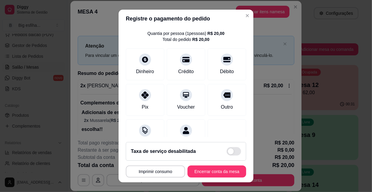
scroll to position [27, 0]
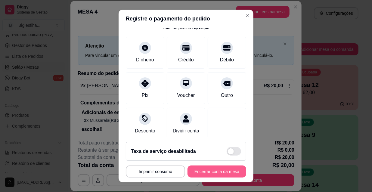
click at [211, 174] on button "Encerrar conta da mesa" at bounding box center [216, 171] width 59 height 12
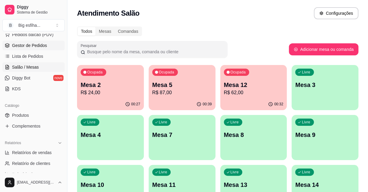
click at [29, 47] on span "Gestor de Pedidos" at bounding box center [29, 45] width 35 height 6
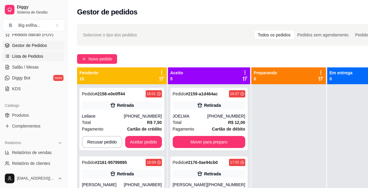
click at [33, 59] on link "Lista de Pedidos" at bounding box center [33, 56] width 62 height 10
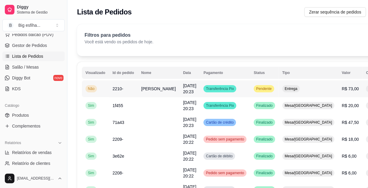
click at [183, 88] on span "[DATE] 20:23" at bounding box center [189, 88] width 13 height 11
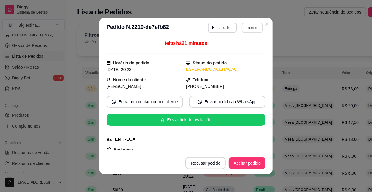
click at [255, 28] on button "Imprimir" at bounding box center [252, 28] width 21 height 10
click at [239, 47] on button "IMPRESSORA" at bounding box center [240, 49] width 44 height 10
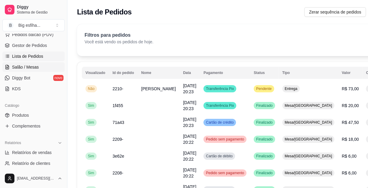
click at [37, 66] on span "Salão / Mesas" at bounding box center [25, 67] width 27 height 6
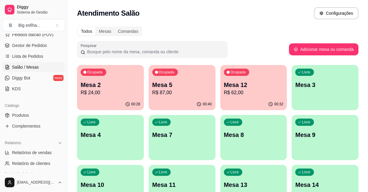
click at [257, 99] on div "00:32" at bounding box center [253, 104] width 67 height 12
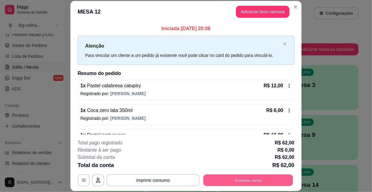
click at [273, 184] on button "Encerrar conta" at bounding box center [248, 180] width 90 height 12
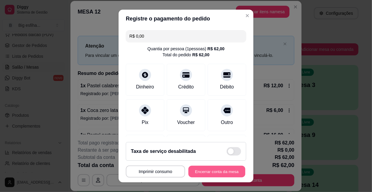
click at [224, 170] on button "Encerrar conta da mesa" at bounding box center [216, 172] width 57 height 12
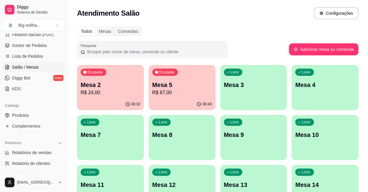
click at [341, 93] on div "Livre Mesa 4" at bounding box center [324, 84] width 67 height 38
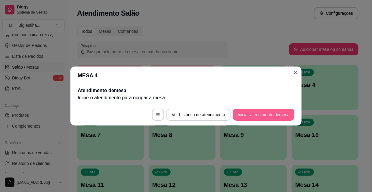
click at [254, 112] on button "Iniciar atendimento de mesa" at bounding box center [263, 115] width 61 height 12
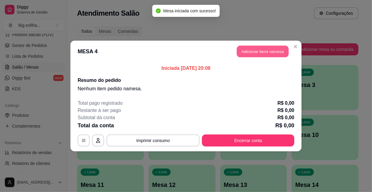
click at [279, 50] on button "Adicionar itens na mesa" at bounding box center [263, 52] width 52 height 12
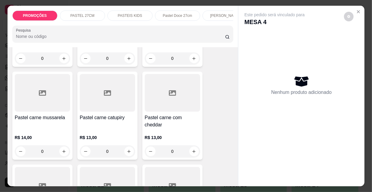
scroll to position [656, 0]
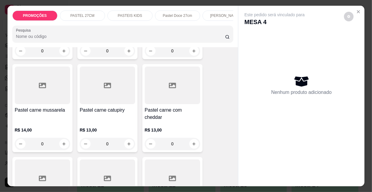
click at [47, 127] on p "R$ 14,00" at bounding box center [42, 130] width 55 height 6
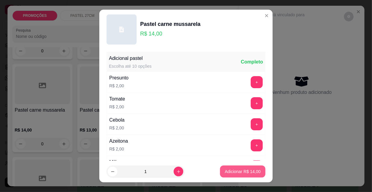
click at [230, 168] on button "Adicionar R$ 14,00" at bounding box center [242, 171] width 45 height 12
type input "1"
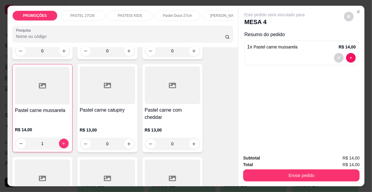
click at [303, 179] on div "Subtotal R$ 14,00 Total R$ 14,00 Enviar pedido" at bounding box center [301, 168] width 126 height 36
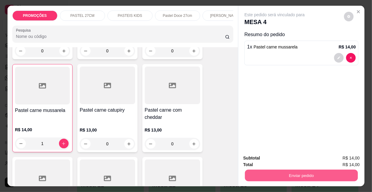
click at [297, 175] on button "Enviar pedido" at bounding box center [301, 175] width 113 height 12
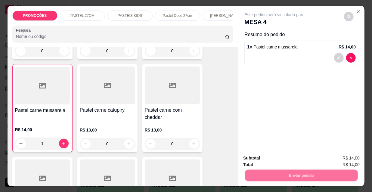
click at [281, 160] on button "Não registrar e enviar pedido" at bounding box center [281, 158] width 61 height 11
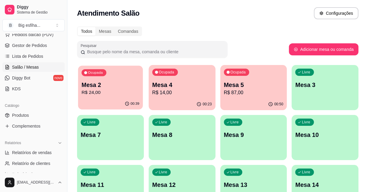
click at [113, 91] on p "R$ 24,00" at bounding box center [111, 92] width 58 height 7
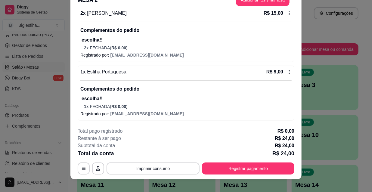
scroll to position [18, 0]
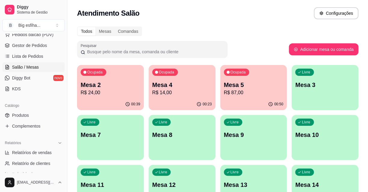
click at [188, 95] on p "R$ 14,00" at bounding box center [182, 92] width 60 height 7
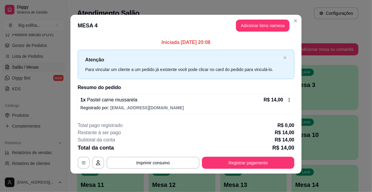
scroll to position [2, 0]
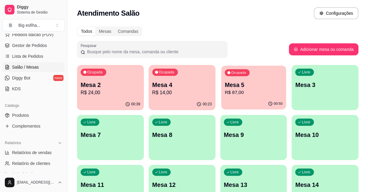
click at [247, 97] on div "Ocupada Mesa 5 R$ 87,00" at bounding box center [253, 82] width 65 height 32
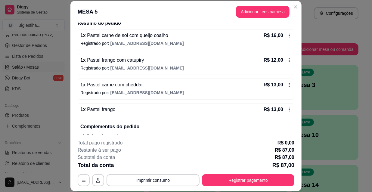
scroll to position [40, 0]
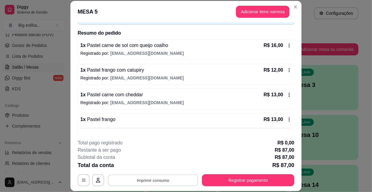
click at [184, 179] on button "Imprimir consumo" at bounding box center [153, 180] width 90 height 12
click at [162, 163] on button "IMPRESSORA" at bounding box center [153, 167] width 44 height 10
click at [253, 10] on button "Adicionar itens na mesa" at bounding box center [263, 12] width 52 height 12
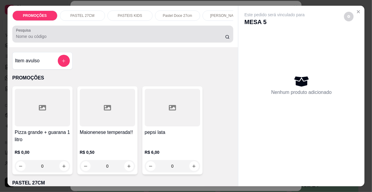
click at [177, 39] on input "Pesquisa" at bounding box center [120, 36] width 209 height 6
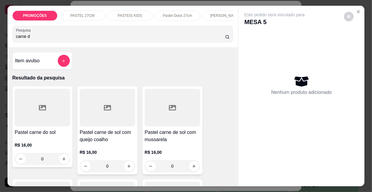
type input "carne d"
click at [108, 129] on div "Pastel carne de sol com queijo coalho R$ 16,00 0" at bounding box center [107, 130] width 60 height 88
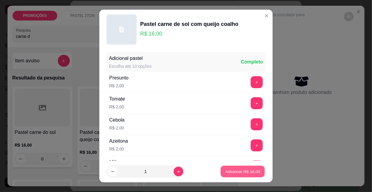
click at [225, 174] on p "Adicionar R$ 16,00" at bounding box center [242, 171] width 35 height 6
type input "1"
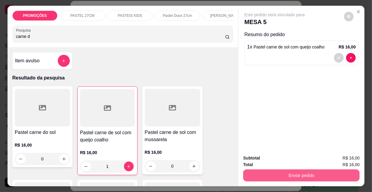
click at [268, 170] on button "Enviar pedido" at bounding box center [301, 175] width 116 height 12
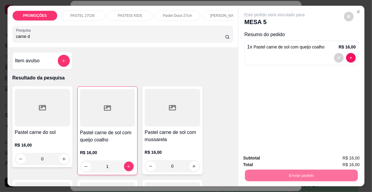
click at [267, 157] on button "Não registrar e enviar pedido" at bounding box center [281, 158] width 61 height 11
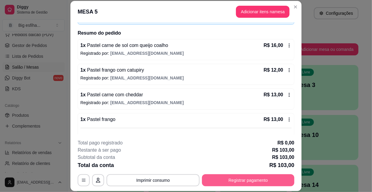
click at [259, 182] on button "Registrar pagamento" at bounding box center [248, 180] width 92 height 12
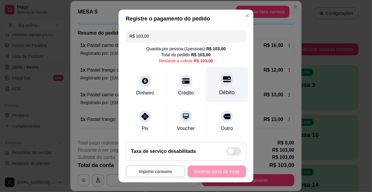
click at [217, 88] on div "Débito" at bounding box center [227, 84] width 42 height 35
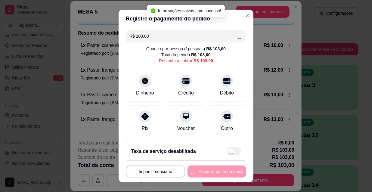
type input "R$ 0,00"
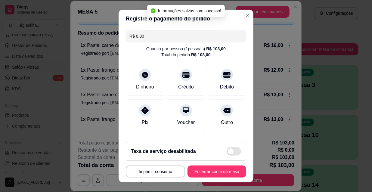
scroll to position [70, 0]
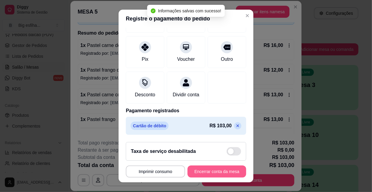
click at [216, 172] on button "Encerrar conta da mesa" at bounding box center [216, 171] width 59 height 12
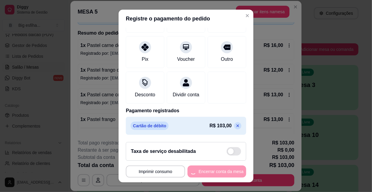
scroll to position [0, 0]
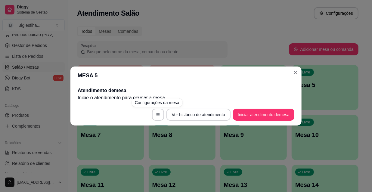
click at [146, 135] on div "MESA 5 Atendimento de mesa Inicie o atendimento para ocupar a mesa . Ver histór…" at bounding box center [186, 96] width 372 height 192
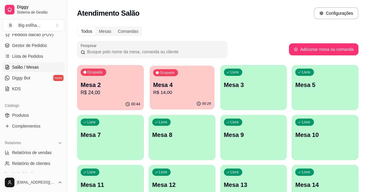
click at [189, 95] on p "R$ 14,00" at bounding box center [182, 92] width 58 height 7
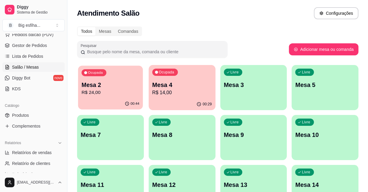
click at [89, 90] on p "R$ 24,00" at bounding box center [111, 92] width 58 height 7
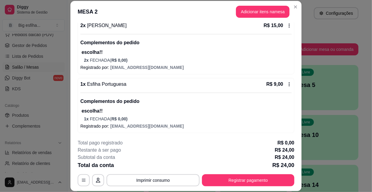
scroll to position [61, 0]
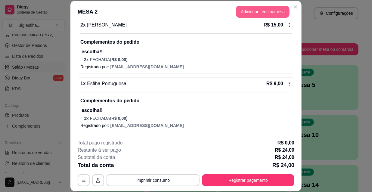
click at [267, 14] on button "Adicionar itens na mesa" at bounding box center [263, 12] width 54 height 12
click at [182, 34] on div at bounding box center [123, 34] width 214 height 12
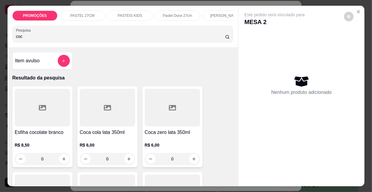
type input "coc"
click at [108, 118] on div at bounding box center [107, 108] width 55 height 38
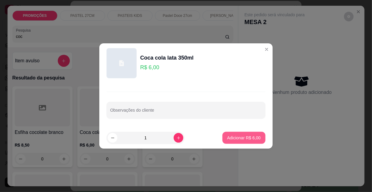
click at [235, 140] on p "Adicionar R$ 6,00" at bounding box center [243, 138] width 33 height 6
type input "1"
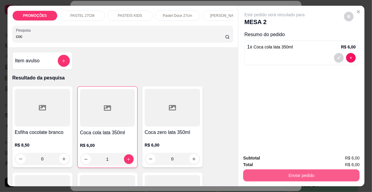
click at [260, 172] on button "Enviar pedido" at bounding box center [301, 175] width 116 height 12
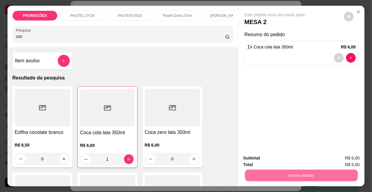
click at [271, 156] on button "Não registrar e enviar pedido" at bounding box center [281, 158] width 61 height 11
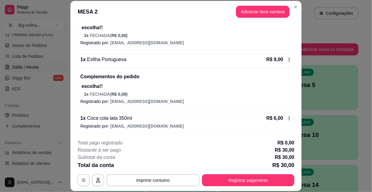
scroll to position [85, 0]
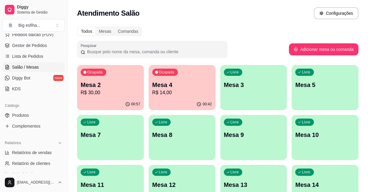
click at [132, 85] on p "Mesa 2" at bounding box center [111, 85] width 60 height 8
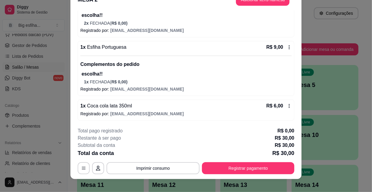
scroll to position [18, 0]
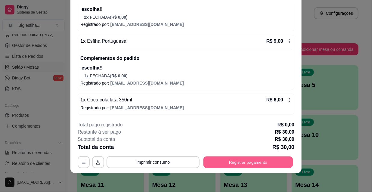
click at [263, 158] on button "Registrar pagamento" at bounding box center [248, 162] width 90 height 12
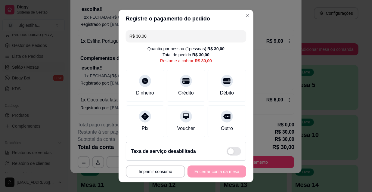
click at [148, 39] on input "R$ 30,00" at bounding box center [185, 36] width 113 height 12
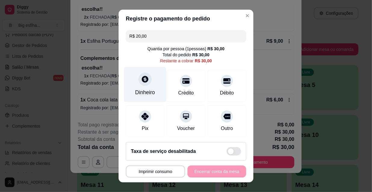
click at [142, 84] on div at bounding box center [144, 78] width 13 height 13
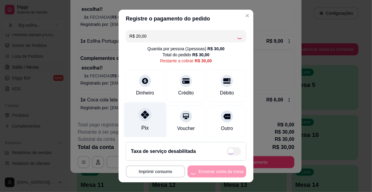
click at [142, 117] on icon at bounding box center [145, 115] width 8 height 8
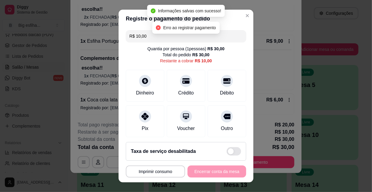
scroll to position [76, 0]
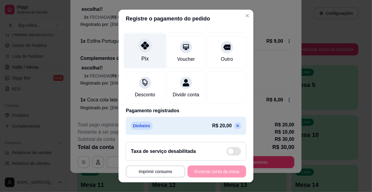
click at [141, 55] on div "Pix" at bounding box center [144, 59] width 7 height 8
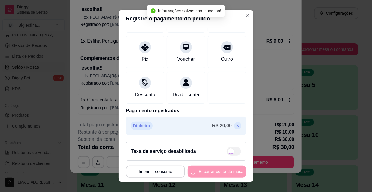
type input "R$ 0,00"
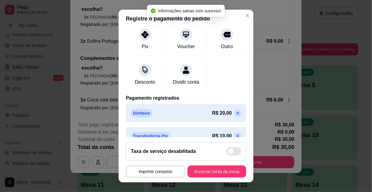
scroll to position [70, 0]
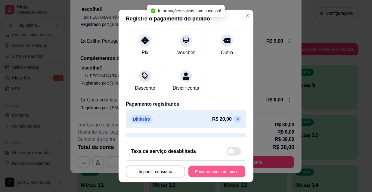
click at [201, 170] on button "Encerrar conta da mesa" at bounding box center [216, 172] width 57 height 12
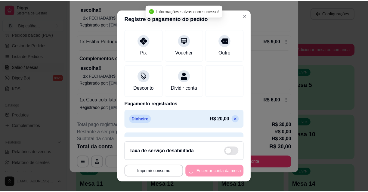
scroll to position [0, 0]
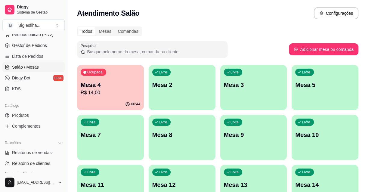
click at [89, 92] on p "R$ 14,00" at bounding box center [111, 92] width 60 height 7
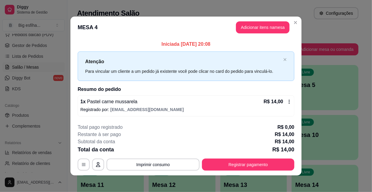
click at [258, 174] on footer "**********" at bounding box center [185, 147] width 231 height 57
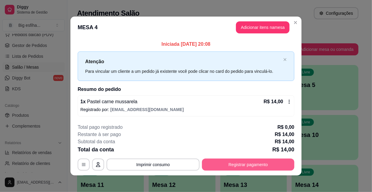
click at [245, 160] on button "Registrar pagamento" at bounding box center [248, 165] width 92 height 12
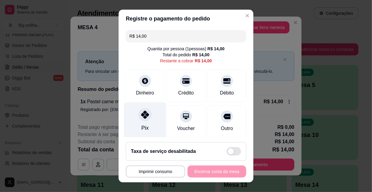
click at [146, 120] on div "Pix" at bounding box center [145, 120] width 42 height 35
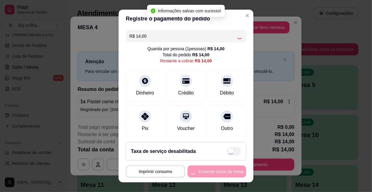
type input "R$ 0,00"
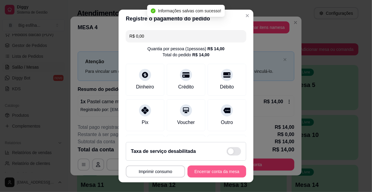
click at [200, 171] on button "Encerrar conta da mesa" at bounding box center [216, 171] width 59 height 12
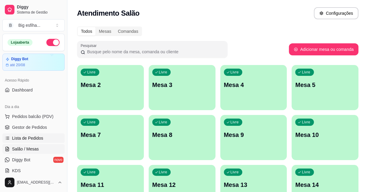
click at [34, 135] on span "Lista de Pedidos" at bounding box center [27, 138] width 31 height 6
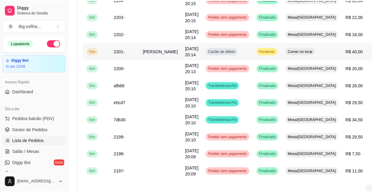
scroll to position [410, 0]
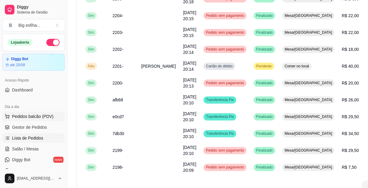
click at [46, 120] on button "Pedidos balcão (PDV)" at bounding box center [33, 117] width 62 height 10
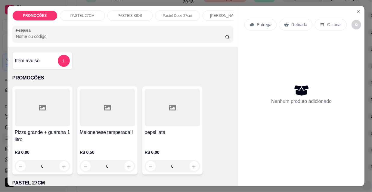
click at [257, 22] on p "Entrega" at bounding box center [264, 25] width 15 height 6
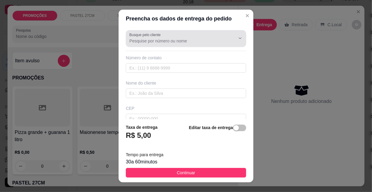
click at [167, 41] on input "Busque pelo cliente" at bounding box center [177, 41] width 96 height 6
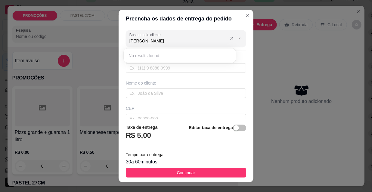
click at [149, 42] on input "[PERSON_NAME]" at bounding box center [177, 41] width 96 height 6
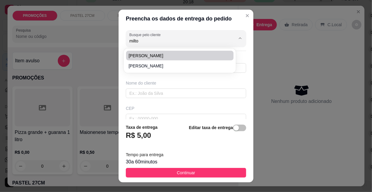
click at [162, 55] on span "[PERSON_NAME]" at bounding box center [176, 56] width 97 height 6
type input "[PERSON_NAME]"
type input "8599619147"
type input "[PERSON_NAME]"
type input "rua coronel [PERSON_NAME]"
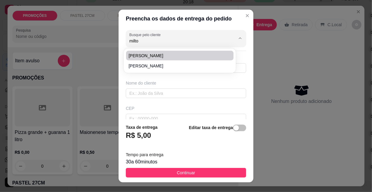
type input "510"
type input "ap 1501"
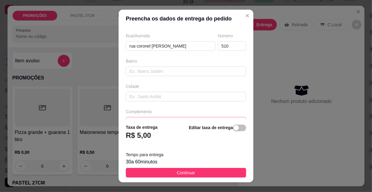
scroll to position [110, 0]
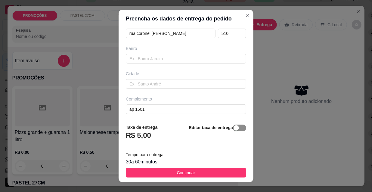
type input "[PERSON_NAME]"
click at [235, 125] on div "Editar taxa de entrega" at bounding box center [217, 134] width 57 height 20
click at [235, 128] on span "button" at bounding box center [239, 128] width 13 height 7
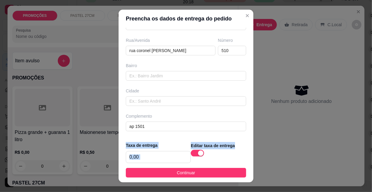
scroll to position [92, 0]
click at [148, 156] on input "0,00" at bounding box center [158, 156] width 64 height 11
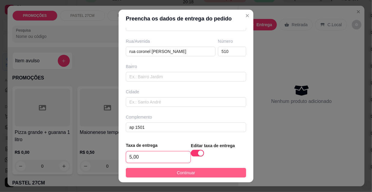
type input "5,00"
click at [138, 171] on button "Continuar" at bounding box center [186, 173] width 120 height 10
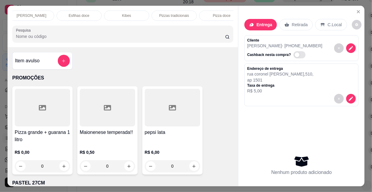
scroll to position [0, 346]
click at [22, 13] on p "Pizzas tradicionais" at bounding box center [21, 15] width 30 height 5
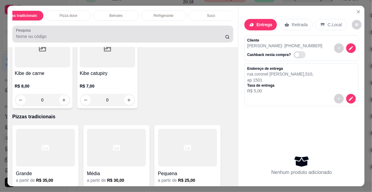
scroll to position [15, 0]
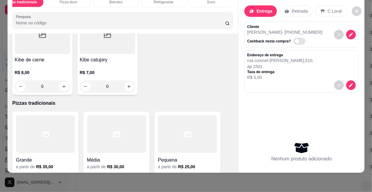
click at [25, 164] on div "a partir de R$ 35,00" at bounding box center [45, 167] width 59 height 6
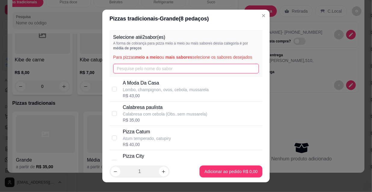
click at [159, 69] on input "text" at bounding box center [186, 69] width 146 height 10
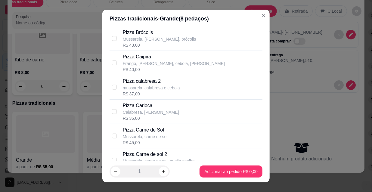
scroll to position [328, 0]
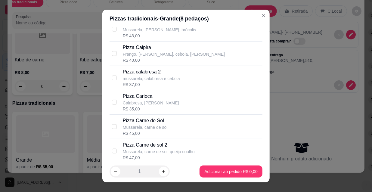
click at [144, 94] on p "Pizza Carioca" at bounding box center [151, 96] width 56 height 7
checkbox input "true"
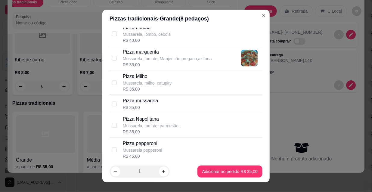
scroll to position [656, 0]
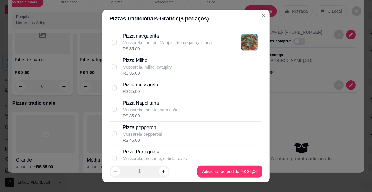
click at [153, 83] on p "Pizza mussarela" at bounding box center [140, 84] width 35 height 7
checkbox input "true"
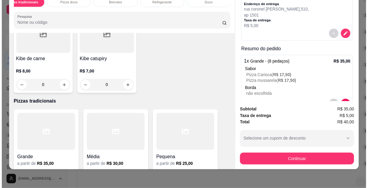
scroll to position [69, 0]
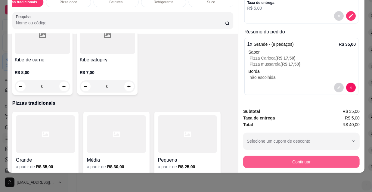
click at [276, 157] on button "Continuar" at bounding box center [301, 162] width 116 height 12
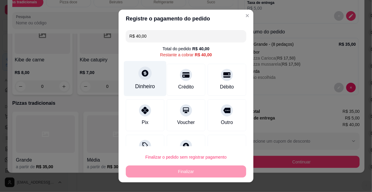
click at [142, 75] on icon at bounding box center [145, 73] width 7 height 7
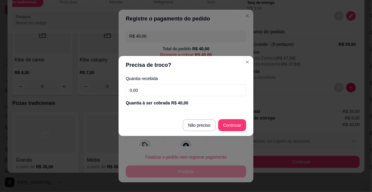
click at [215, 93] on input "0,00" at bounding box center [186, 90] width 120 height 12
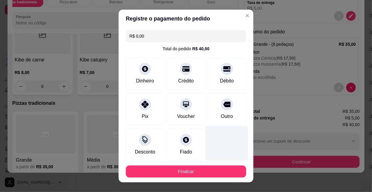
type input "R$ 0,00"
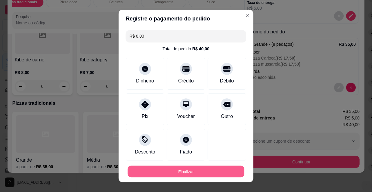
click at [171, 170] on button "Finalizar" at bounding box center [186, 172] width 117 height 12
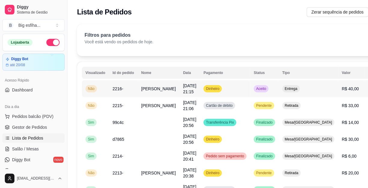
click at [331, 111] on button "IMPRESSORA" at bounding box center [343, 116] width 44 height 10
click at [25, 148] on span "Salão / Mesas" at bounding box center [25, 149] width 27 height 6
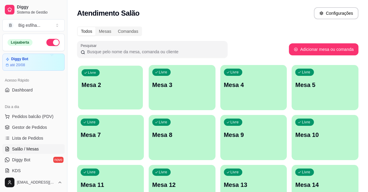
click at [119, 94] on div "Livre Mesa 2" at bounding box center [110, 84] width 65 height 37
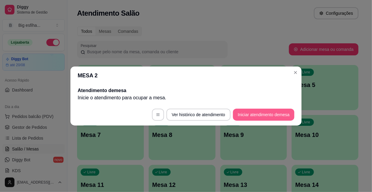
click at [269, 109] on button "Iniciar atendimento de mesa" at bounding box center [263, 115] width 61 height 12
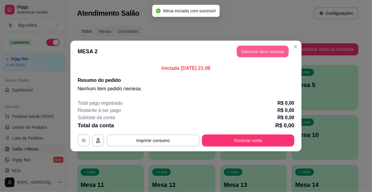
click at [245, 54] on button "Adicionar itens na mesa" at bounding box center [263, 52] width 52 height 12
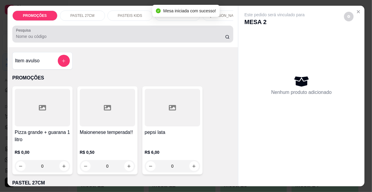
click at [34, 37] on input "Pesquisa" at bounding box center [120, 36] width 209 height 6
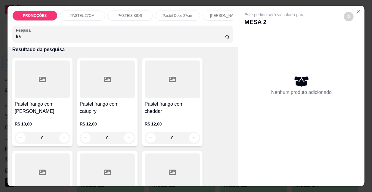
scroll to position [82, 0]
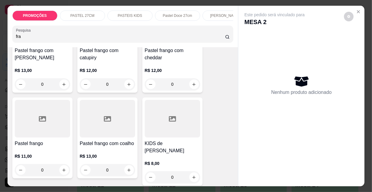
type input "fra"
click at [107, 137] on div at bounding box center [107, 119] width 55 height 38
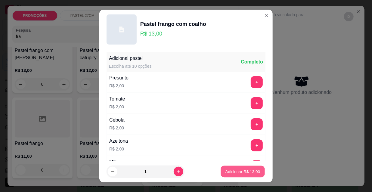
click at [237, 174] on p "Adicionar R$ 13,00" at bounding box center [242, 171] width 35 height 6
type input "1"
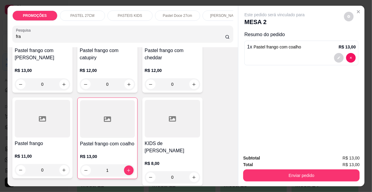
scroll to position [0, 0]
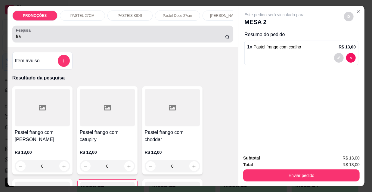
click at [45, 38] on input "fra" at bounding box center [120, 36] width 209 height 6
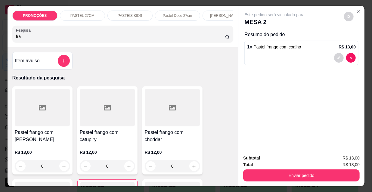
click at [45, 38] on input "fra" at bounding box center [120, 36] width 209 height 6
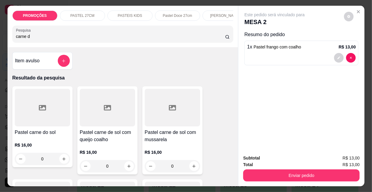
type input "carne d"
click at [185, 122] on div at bounding box center [172, 108] width 55 height 38
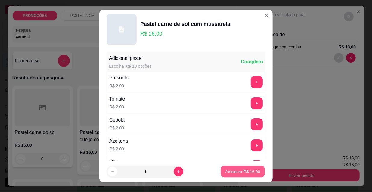
click at [225, 171] on p "Adicionar R$ 16,00" at bounding box center [242, 171] width 35 height 6
type input "1"
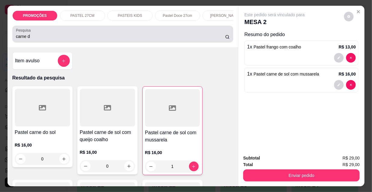
click at [42, 35] on div "carne d" at bounding box center [123, 34] width 214 height 12
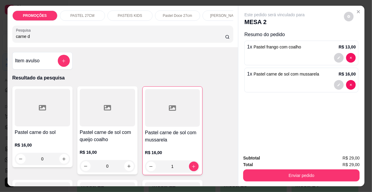
click at [42, 35] on div "carne d" at bounding box center [123, 34] width 214 height 12
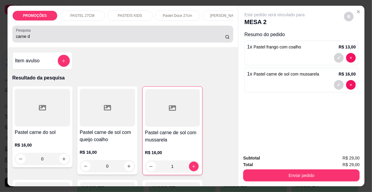
click at [42, 35] on div "carne d" at bounding box center [123, 34] width 214 height 12
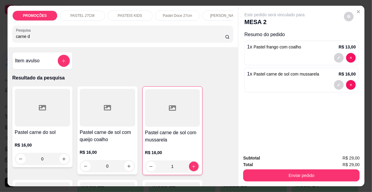
click at [42, 35] on div "carne d" at bounding box center [123, 34] width 214 height 12
click at [39, 39] on input "carne d" at bounding box center [120, 36] width 209 height 6
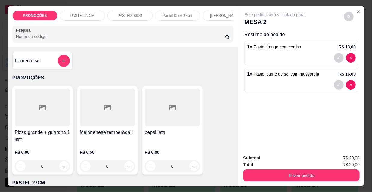
click at [30, 36] on input "Pesquisa" at bounding box center [120, 36] width 209 height 6
click at [36, 39] on input "Pesquisa" at bounding box center [120, 36] width 209 height 6
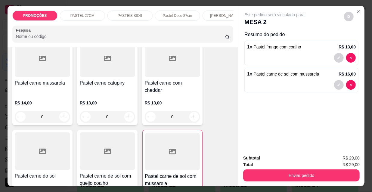
scroll to position [683, 0]
click at [105, 132] on div at bounding box center [107, 151] width 55 height 38
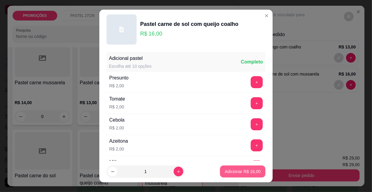
click at [236, 172] on p "Adicionar R$ 16,00" at bounding box center [243, 171] width 36 height 6
type input "1"
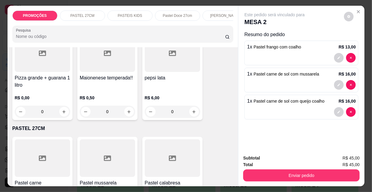
scroll to position [0, 0]
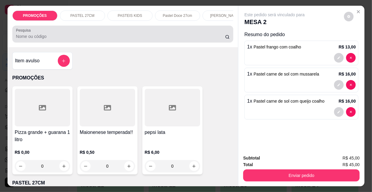
click at [27, 38] on input "Pesquisa" at bounding box center [120, 36] width 209 height 6
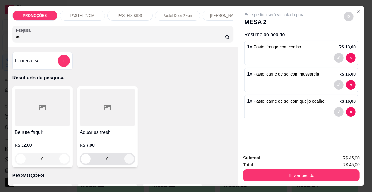
type input "aq"
click at [129, 161] on icon "increase-product-quantity" at bounding box center [129, 159] width 5 height 5
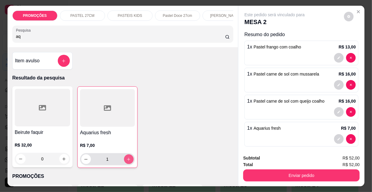
type input "1"
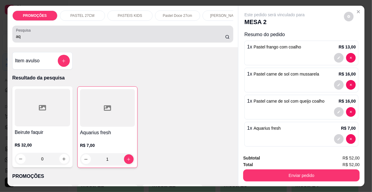
click at [32, 39] on input "aq" at bounding box center [120, 36] width 209 height 6
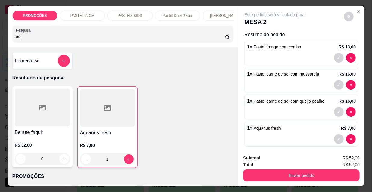
click at [32, 39] on input "aq" at bounding box center [120, 36] width 209 height 6
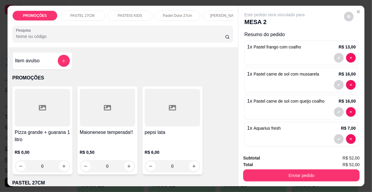
scroll to position [5, 0]
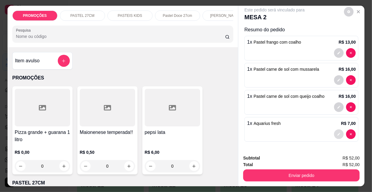
click at [334, 129] on button "decrease-product-quantity" at bounding box center [339, 134] width 10 height 10
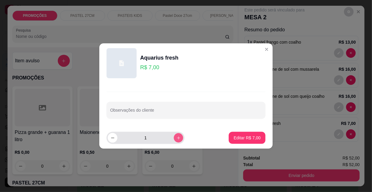
click at [176, 136] on icon "increase-product-quantity" at bounding box center [178, 138] width 5 height 5
type input "2"
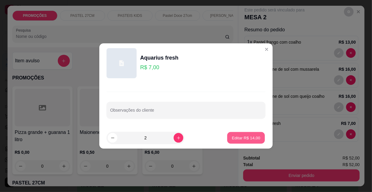
click at [238, 136] on p "Editar R$ 14,00" at bounding box center [246, 138] width 28 height 6
type input "2"
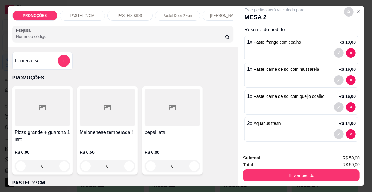
scroll to position [15, 0]
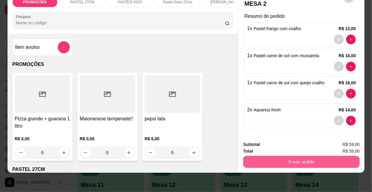
click at [298, 156] on button "Enviar pedido" at bounding box center [301, 162] width 116 height 12
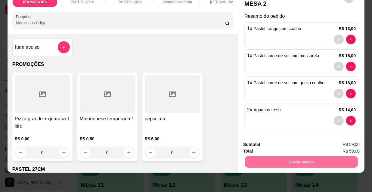
click at [261, 139] on button "Não registrar e enviar pedido" at bounding box center [282, 142] width 63 height 11
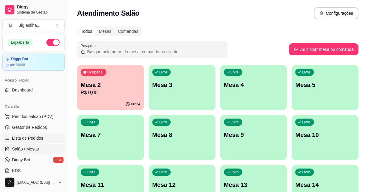
click at [44, 139] on link "Lista de Pedidos" at bounding box center [33, 138] width 62 height 10
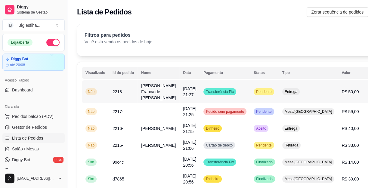
click at [328, 117] on button "IMPRESSORA" at bounding box center [343, 122] width 44 height 10
click at [30, 112] on button "Pedidos balcão (PDV)" at bounding box center [33, 117] width 62 height 10
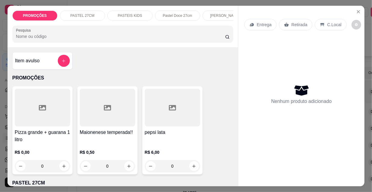
click at [257, 24] on p "Entrega" at bounding box center [264, 25] width 15 height 6
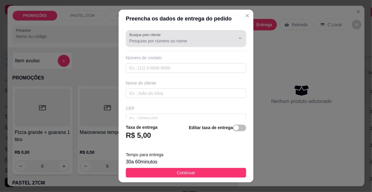
click at [162, 39] on input "Busque pelo cliente" at bounding box center [177, 41] width 96 height 6
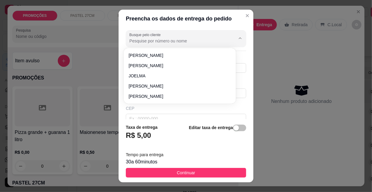
type input "e"
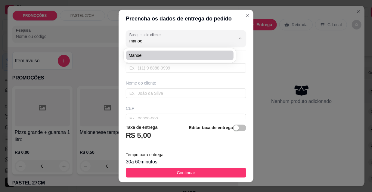
click at [174, 58] on span "manoel" at bounding box center [176, 55] width 97 height 6
type input "manoel"
type input "8585384764"
type input "manoel"
type input "lenita"
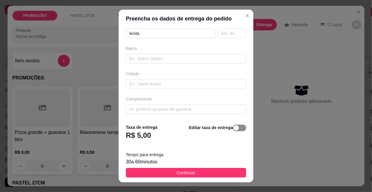
type input "manoel"
click at [233, 127] on div "button" at bounding box center [235, 127] width 5 height 5
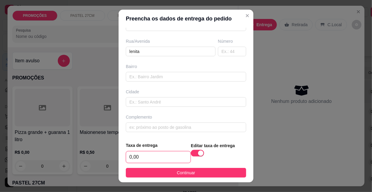
click at [161, 154] on input "0,00" at bounding box center [158, 156] width 64 height 11
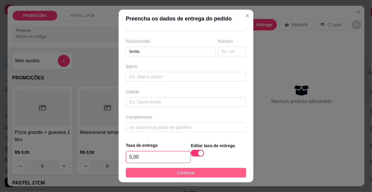
type input "5,00"
click at [177, 174] on span "Continuar" at bounding box center [186, 172] width 18 height 7
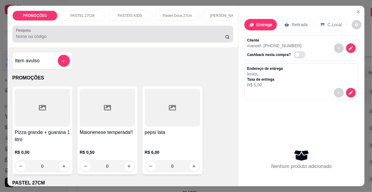
click at [61, 42] on div "Pesquisa" at bounding box center [122, 34] width 221 height 17
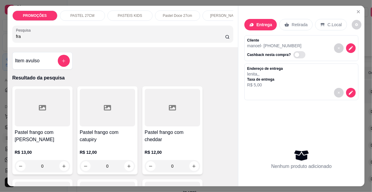
type input "fra"
click at [165, 126] on div at bounding box center [172, 108] width 55 height 38
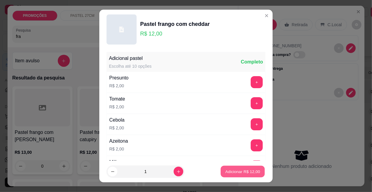
click at [233, 173] on p "Adicionar R$ 12,00" at bounding box center [242, 171] width 35 height 6
type input "1"
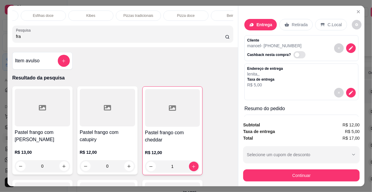
scroll to position [0, 346]
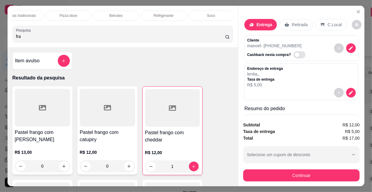
click at [165, 13] on p "Refrigerante" at bounding box center [164, 15] width 20 height 5
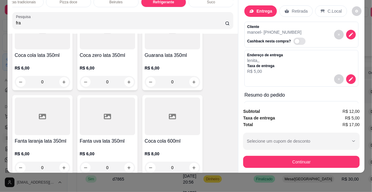
scroll to position [5935, 0]
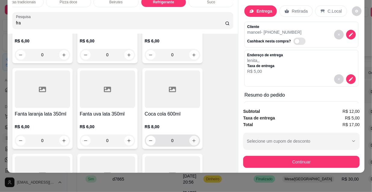
click at [192, 138] on icon "increase-product-quantity" at bounding box center [194, 140] width 5 height 5
type input "1"
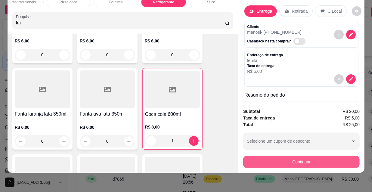
click at [280, 157] on button "Continuar" at bounding box center [301, 162] width 116 height 12
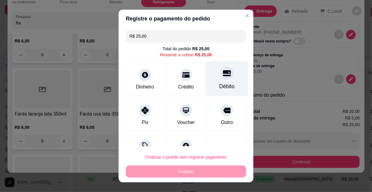
click at [220, 75] on div at bounding box center [226, 72] width 13 height 13
type input "R$ 0,00"
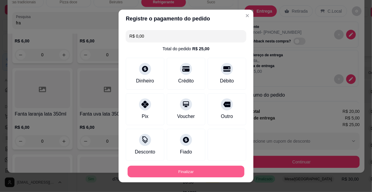
click at [198, 173] on button "Finalizar" at bounding box center [186, 172] width 117 height 12
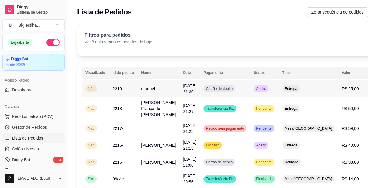
click at [343, 112] on button "IMPRESSORA" at bounding box center [343, 115] width 42 height 9
click at [346, 108] on button "IMPRESSORA" at bounding box center [348, 112] width 35 height 8
click at [39, 150] on link "Salão / Mesas" at bounding box center [33, 149] width 62 height 10
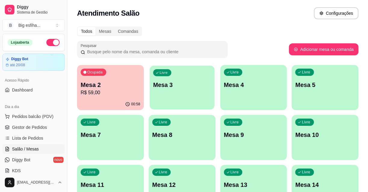
click at [184, 91] on div "Livre Mesa 3" at bounding box center [181, 84] width 65 height 37
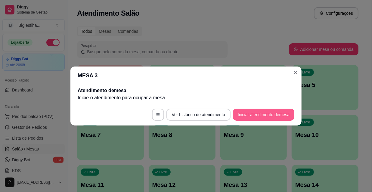
click at [261, 117] on button "Iniciar atendimento de mesa" at bounding box center [263, 115] width 61 height 12
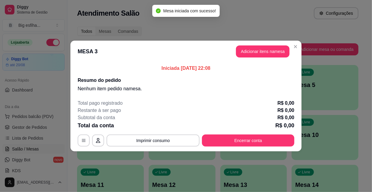
click at [250, 45] on header "MESA 3 Adicionar itens na mesa" at bounding box center [185, 52] width 231 height 22
click at [255, 51] on button "Adicionar itens na mesa" at bounding box center [263, 52] width 52 height 12
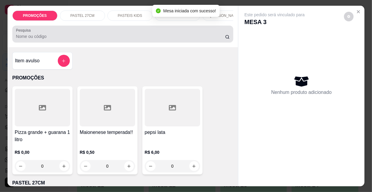
click at [36, 38] on input "Pesquisa" at bounding box center [120, 36] width 209 height 6
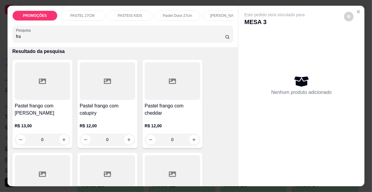
scroll to position [27, 0]
type input "fra"
click at [32, 116] on h4 "Pastel frango com [PERSON_NAME]" at bounding box center [42, 109] width 55 height 14
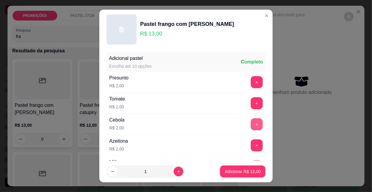
click at [251, 122] on button "+" at bounding box center [257, 124] width 12 height 12
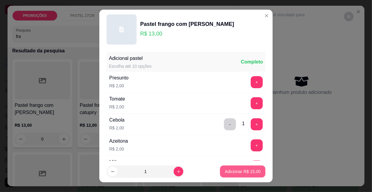
click at [245, 176] on button "Adicionar R$ 15,00" at bounding box center [242, 171] width 45 height 12
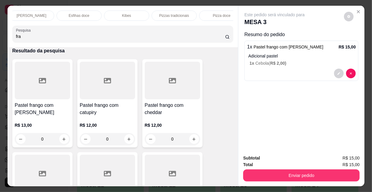
scroll to position [0, 346]
click at [192, 14] on div "Suco" at bounding box center [211, 16] width 45 height 10
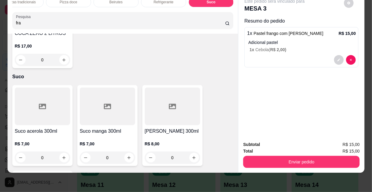
scroll to position [6457, 0]
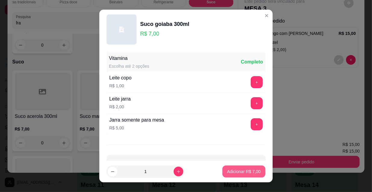
click at [232, 171] on p "Adicionar R$ 7,00" at bounding box center [243, 171] width 33 height 6
type input "1"
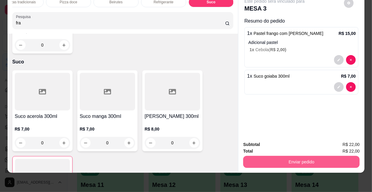
click at [280, 158] on button "Enviar pedido" at bounding box center [301, 162] width 116 height 12
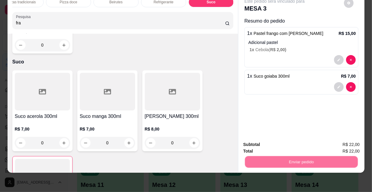
click at [271, 139] on button "Não registrar e enviar pedido" at bounding box center [282, 142] width 63 height 11
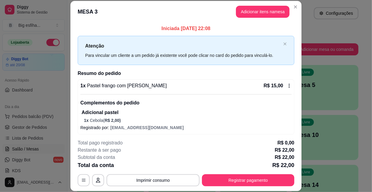
scroll to position [27, 0]
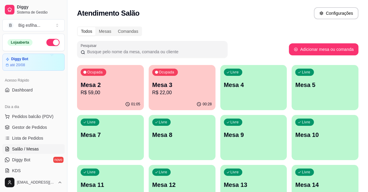
click at [111, 79] on div "Ocupada Mesa 2 R$ 59,00" at bounding box center [110, 81] width 67 height 33
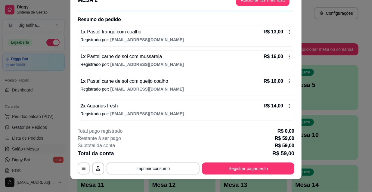
scroll to position [18, 0]
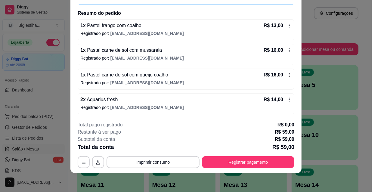
click at [131, 102] on div "2 x Aquarius fresh R$ 14,00" at bounding box center [185, 99] width 211 height 7
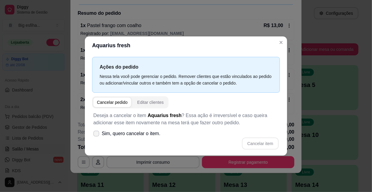
click at [137, 128] on label "Sim, quero cancelar o item." at bounding box center [127, 134] width 72 height 12
click at [97, 135] on input "Sim, quero cancelar o item." at bounding box center [95, 137] width 4 height 4
checkbox input "true"
click at [263, 145] on button "Cancelar item" at bounding box center [260, 143] width 37 height 12
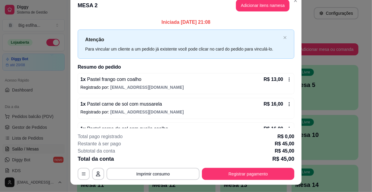
scroll to position [0, 0]
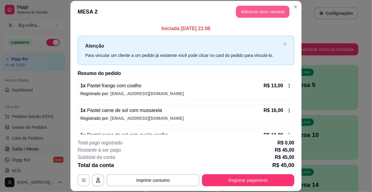
click at [262, 15] on button "Adicionar itens na mesa" at bounding box center [263, 12] width 54 height 12
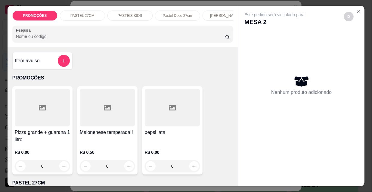
scroll to position [0, 346]
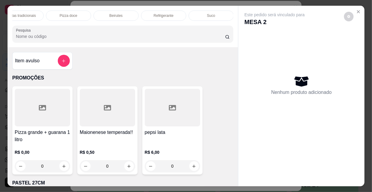
click at [165, 17] on div "Refrigerante" at bounding box center [163, 16] width 45 height 10
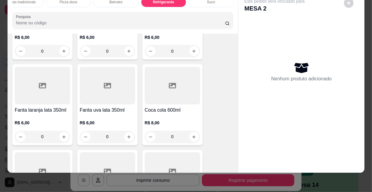
scroll to position [5585, 0]
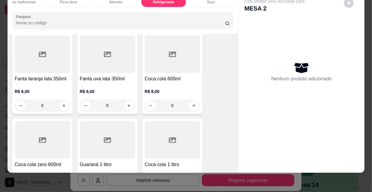
click at [62, 189] on icon "increase-product-quantity" at bounding box center [64, 191] width 5 height 5
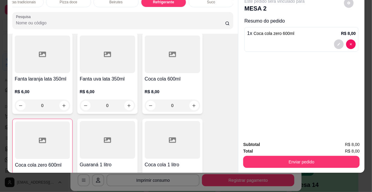
type input "1"
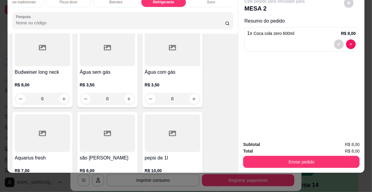
scroll to position [5858, 0]
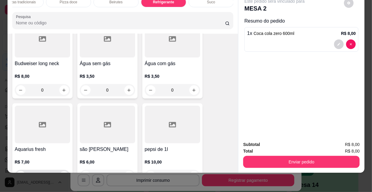
click at [65, 171] on button "increase-product-quantity" at bounding box center [63, 175] width 9 height 9
type input "1"
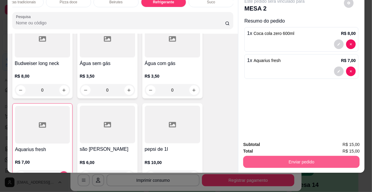
click at [278, 156] on button "Enviar pedido" at bounding box center [301, 162] width 116 height 12
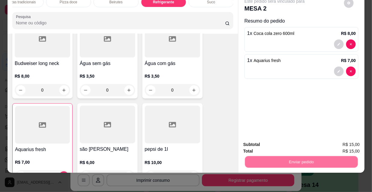
click at [274, 141] on button "Não registrar e enviar pedido" at bounding box center [282, 142] width 63 height 11
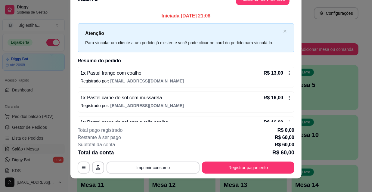
scroll to position [18, 0]
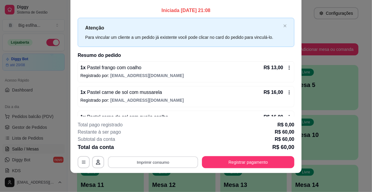
click at [138, 159] on button "Imprimir consumo" at bounding box center [153, 162] width 90 height 12
click at [138, 148] on button "IMPRESSORA" at bounding box center [153, 147] width 42 height 9
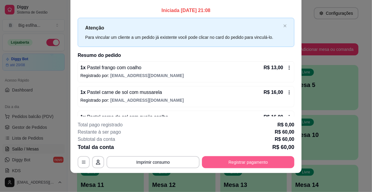
click at [213, 164] on button "Registrar pagamento" at bounding box center [248, 162] width 92 height 12
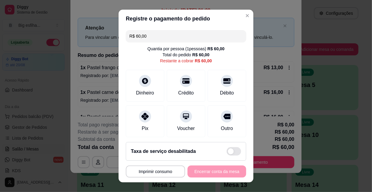
click at [159, 33] on input "R$ 60,00" at bounding box center [185, 36] width 113 height 12
click at [161, 33] on input "R$ 60,00" at bounding box center [185, 36] width 113 height 12
click at [156, 37] on input "R$ 60,00" at bounding box center [185, 36] width 113 height 12
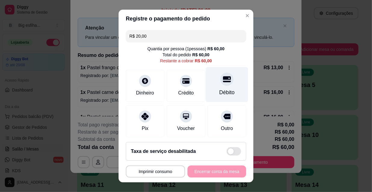
click at [220, 82] on div at bounding box center [226, 78] width 13 height 13
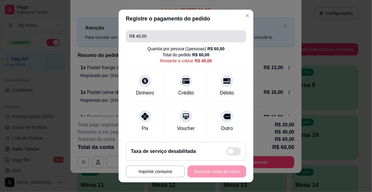
drag, startPoint x: 150, startPoint y: 30, endPoint x: 150, endPoint y: 34, distance: 3.6
click at [150, 30] on input "R$ 40,00" at bounding box center [185, 36] width 113 height 12
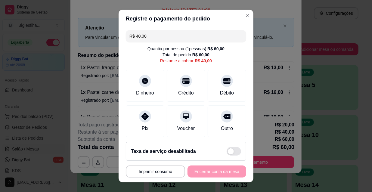
click at [150, 34] on input "R$ 40,00" at bounding box center [185, 36] width 113 height 12
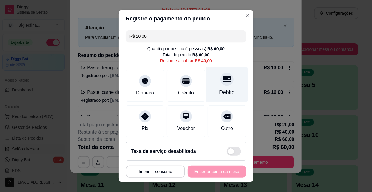
click at [220, 81] on div at bounding box center [226, 78] width 13 height 13
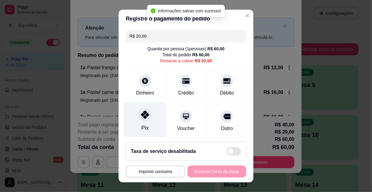
click at [143, 117] on icon at bounding box center [145, 115] width 8 height 8
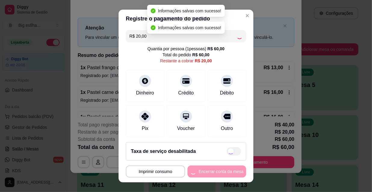
type input "R$ 0,00"
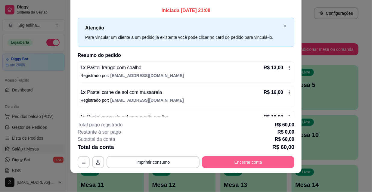
click at [262, 159] on button "Encerrar conta" at bounding box center [248, 162] width 92 height 12
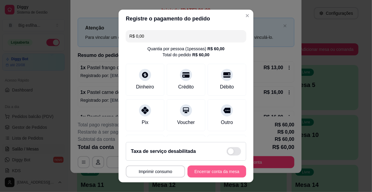
click at [205, 167] on button "Encerrar conta da mesa" at bounding box center [216, 171] width 59 height 12
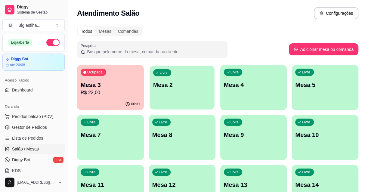
click at [158, 80] on div "Livre Mesa 2" at bounding box center [181, 84] width 65 height 37
click at [111, 91] on p "R$ 22,00" at bounding box center [111, 92] width 60 height 7
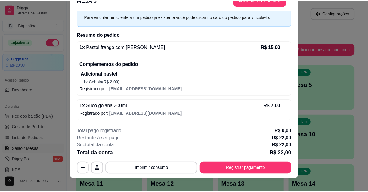
scroll to position [18, 0]
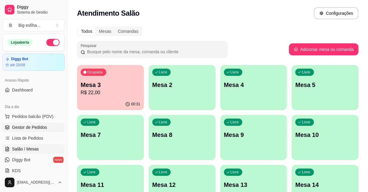
click at [21, 124] on span "Gestor de Pedidos" at bounding box center [29, 127] width 35 height 6
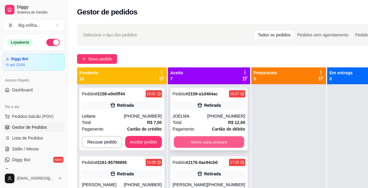
click at [214, 146] on button "Mover para preparo" at bounding box center [209, 142] width 70 height 12
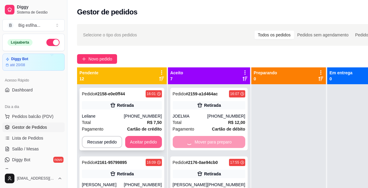
click at [150, 140] on button "Aceitar pedido" at bounding box center [143, 142] width 37 height 12
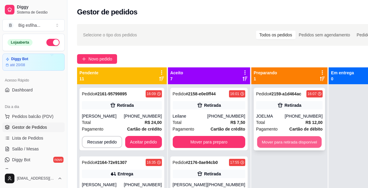
click at [296, 143] on button "Mover para retirada disponível" at bounding box center [289, 142] width 64 height 12
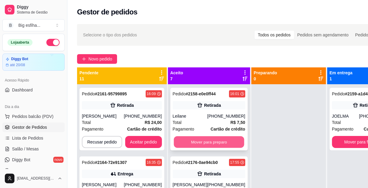
click at [217, 143] on button "Mover para preparo" at bounding box center [209, 142] width 70 height 12
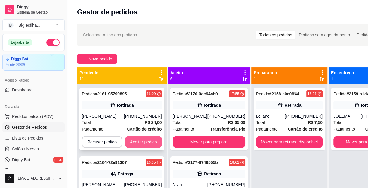
click at [146, 136] on button "Aceitar pedido" at bounding box center [143, 142] width 37 height 12
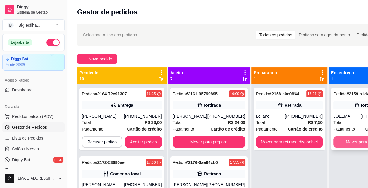
click at [337, 136] on button "Mover para finalizado" at bounding box center [365, 142] width 65 height 12
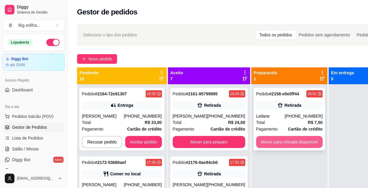
click at [297, 140] on button "Mover para retirada disponível" at bounding box center [289, 142] width 66 height 12
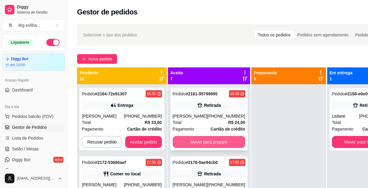
click at [216, 143] on button "Mover para preparo" at bounding box center [209, 142] width 72 height 12
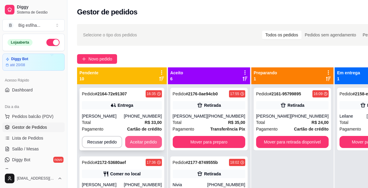
click at [146, 137] on button "Aceitar pedido" at bounding box center [143, 142] width 37 height 12
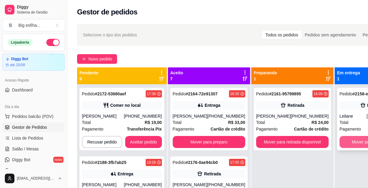
click at [349, 140] on button "Mover para finalizado" at bounding box center [371, 142] width 65 height 12
click at [310, 135] on div "Pedido # 2161-95799895 16:09 Retirada [PERSON_NAME] [PHONE_NUMBER] Total R$ 24,…" at bounding box center [292, 119] width 77 height 63
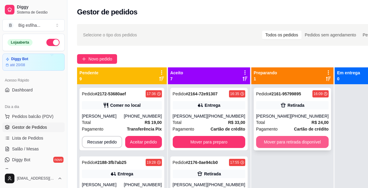
click at [282, 138] on button "Mover para retirada disponível" at bounding box center [292, 142] width 72 height 12
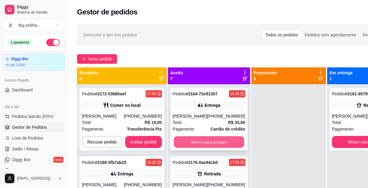
click at [211, 141] on button "Mover para preparo" at bounding box center [209, 142] width 70 height 12
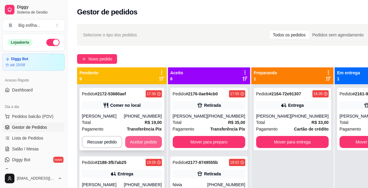
click at [134, 140] on button "Aceitar pedido" at bounding box center [143, 142] width 37 height 12
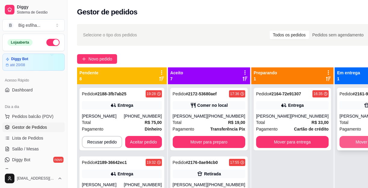
click at [339, 141] on button "Mover para finalizado" at bounding box center [375, 142] width 72 height 12
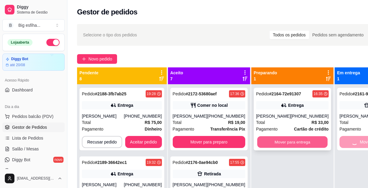
click at [291, 142] on button "Mover para entrega" at bounding box center [292, 142] width 70 height 12
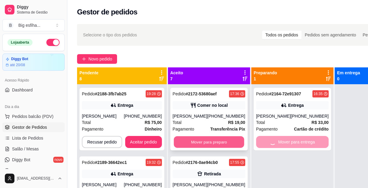
click at [231, 143] on button "Mover para preparo" at bounding box center [209, 142] width 70 height 12
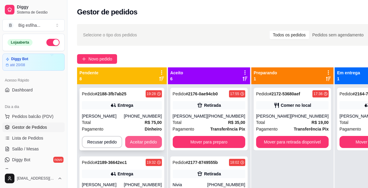
click at [142, 144] on button "Aceitar pedido" at bounding box center [143, 142] width 37 height 12
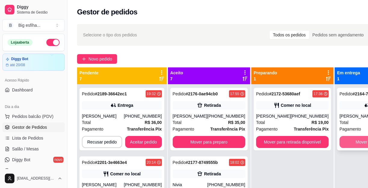
click at [344, 142] on button "Mover para finalizado" at bounding box center [375, 142] width 72 height 12
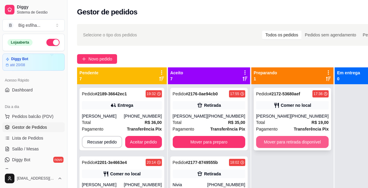
click at [309, 143] on button "Mover para retirada disponível" at bounding box center [292, 142] width 72 height 12
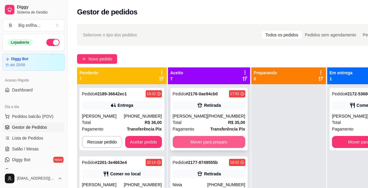
click at [205, 147] on button "Mover para preparo" at bounding box center [209, 142] width 72 height 12
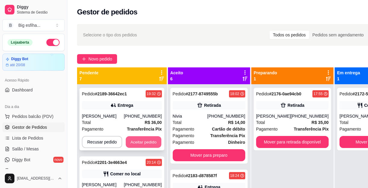
click at [152, 139] on button "Aceitar pedido" at bounding box center [143, 142] width 35 height 12
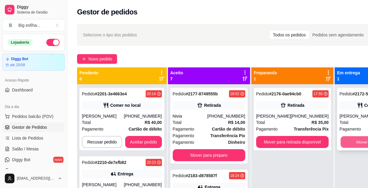
click at [304, 141] on button "Mover para retirada disponível" at bounding box center [292, 142] width 72 height 12
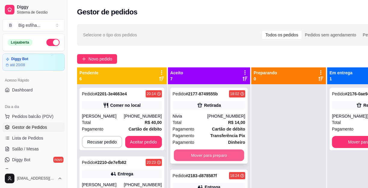
click at [216, 161] on button "Mover para preparo" at bounding box center [209, 155] width 70 height 12
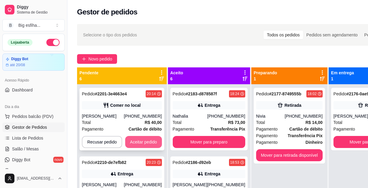
click at [147, 138] on button "Aceitar pedido" at bounding box center [143, 142] width 37 height 12
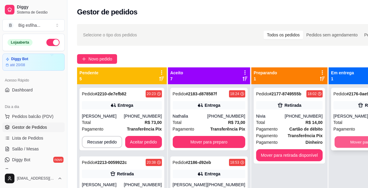
click at [341, 139] on button "Mover para finalizado" at bounding box center [369, 142] width 70 height 12
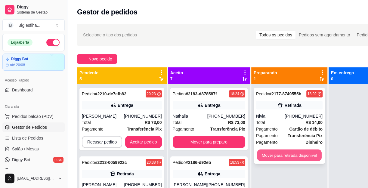
click at [291, 159] on button "Mover para retirada disponível" at bounding box center [289, 155] width 64 height 12
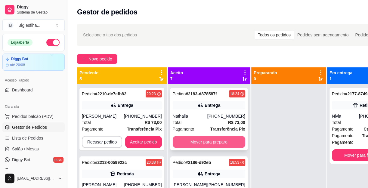
click at [197, 143] on button "Mover para preparo" at bounding box center [209, 142] width 72 height 12
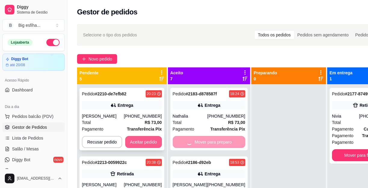
click at [147, 141] on button "Aceitar pedido" at bounding box center [143, 142] width 37 height 12
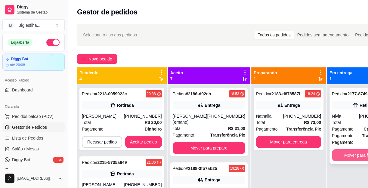
click at [335, 151] on button "Mover para finalizado" at bounding box center [364, 155] width 65 height 12
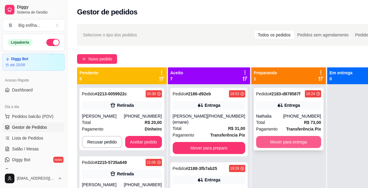
click at [298, 143] on button "Mover para entrega" at bounding box center [288, 142] width 65 height 12
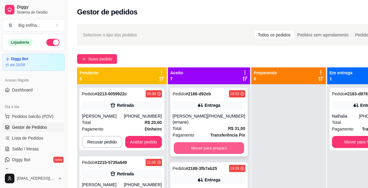
click at [207, 142] on button "Mover para preparo" at bounding box center [209, 148] width 70 height 12
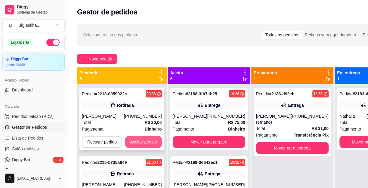
click at [140, 137] on button "Aceitar pedido" at bounding box center [143, 142] width 37 height 12
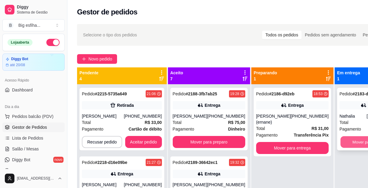
click at [350, 139] on button "Mover para finalizado" at bounding box center [371, 142] width 63 height 12
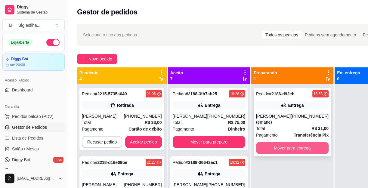
click at [276, 143] on button "Mover para entrega" at bounding box center [292, 148] width 72 height 12
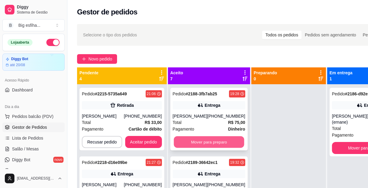
click at [223, 144] on button "Mover para preparo" at bounding box center [209, 142] width 70 height 12
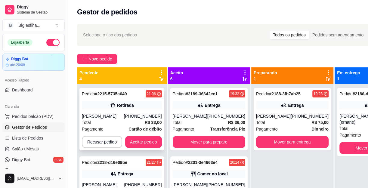
click at [144, 135] on div "Pedido # 2215-5735a649 21:06 Retirada [PERSON_NAME] [PHONE_NUMBER] Total R$ 33,…" at bounding box center [121, 119] width 85 height 63
click at [339, 146] on button "Mover para finalizado" at bounding box center [375, 148] width 72 height 12
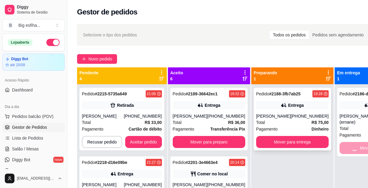
click at [293, 146] on button "Mover para entrega" at bounding box center [292, 142] width 72 height 12
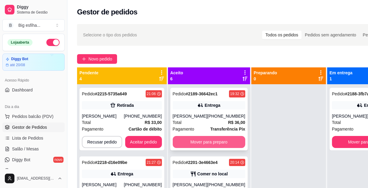
click at [229, 139] on button "Mover para preparo" at bounding box center [209, 142] width 72 height 12
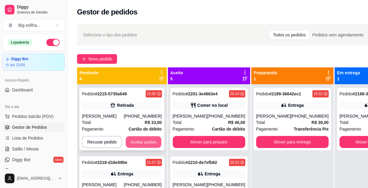
click at [150, 142] on button "Aceitar pedido" at bounding box center [143, 142] width 35 height 12
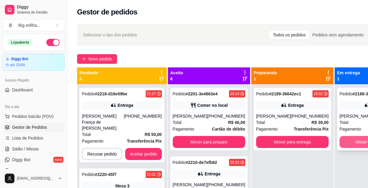
click at [344, 147] on button "Mover para finalizado" at bounding box center [375, 142] width 72 height 12
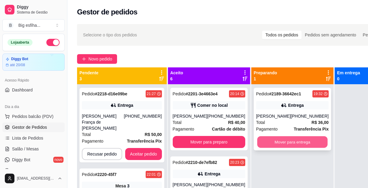
click at [301, 142] on button "Mover para entrega" at bounding box center [292, 142] width 70 height 12
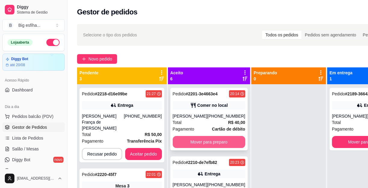
click at [222, 148] on button "Mover para preparo" at bounding box center [209, 142] width 72 height 12
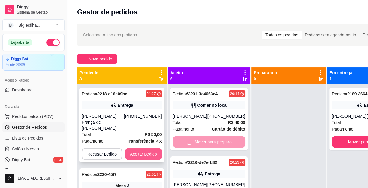
click at [150, 148] on button "Aceitar pedido" at bounding box center [143, 154] width 37 height 12
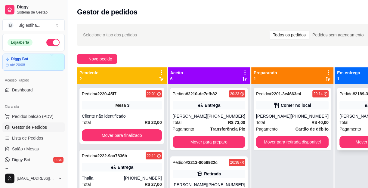
click at [349, 134] on div "Pedido # 2189-36642ec1 19:32 Entrega Gabriel [PHONE_NUMBER] Total R$ 36,00 Paga…" at bounding box center [375, 119] width 77 height 63
click at [339, 143] on button "Mover para finalizado" at bounding box center [375, 142] width 72 height 12
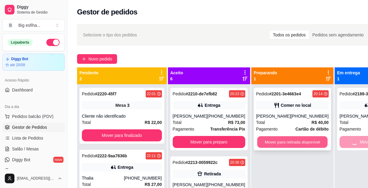
click at [294, 143] on button "Mover para retirada disponível" at bounding box center [292, 142] width 70 height 12
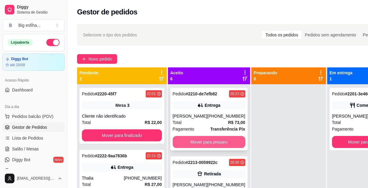
click at [225, 143] on button "Mover para preparo" at bounding box center [209, 142] width 72 height 12
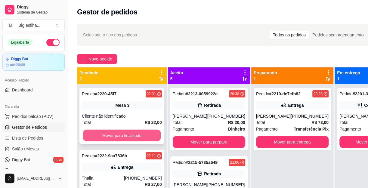
click at [128, 134] on button "Mover para finalizado" at bounding box center [122, 136] width 78 height 12
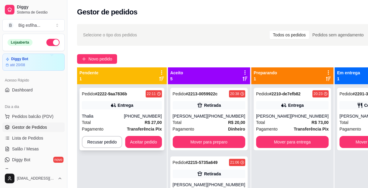
click at [144, 112] on div "Pedido # 2222-9aa7836b 22:11 Entrega Thalia [PHONE_NUMBER] Total R$ 27,00 Pagam…" at bounding box center [121, 119] width 85 height 63
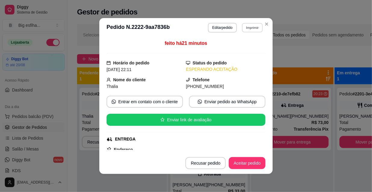
click at [249, 30] on button "Imprimir" at bounding box center [252, 27] width 21 height 9
click at [232, 46] on button "IMPRESSORA" at bounding box center [240, 49] width 44 height 10
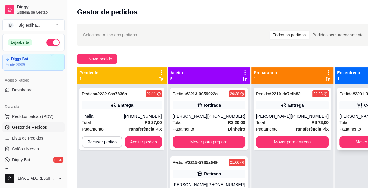
click at [339, 144] on button "Mover para finalizado" at bounding box center [375, 142] width 72 height 12
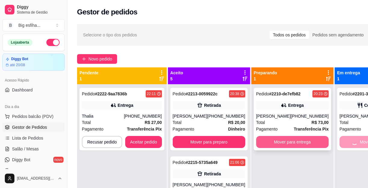
click at [292, 142] on button "Mover para entrega" at bounding box center [292, 142] width 72 height 12
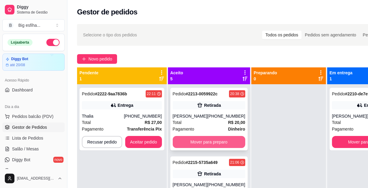
click at [208, 148] on button "Mover para preparo" at bounding box center [209, 142] width 72 height 12
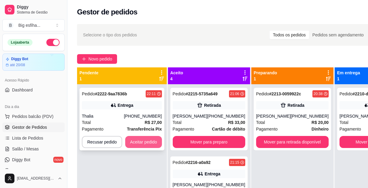
click at [149, 142] on button "Aceitar pedido" at bounding box center [143, 142] width 37 height 12
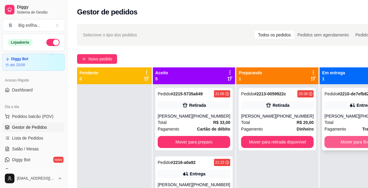
click at [351, 144] on button "Mover para finalizado" at bounding box center [360, 142] width 72 height 12
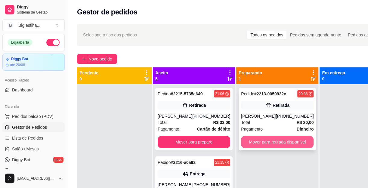
click at [270, 144] on button "Mover para retirada disponível" at bounding box center [277, 142] width 72 height 12
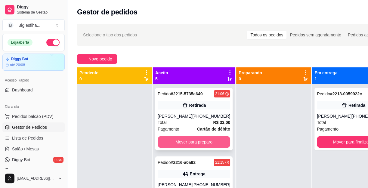
click at [189, 148] on button "Mover para preparo" at bounding box center [194, 142] width 72 height 12
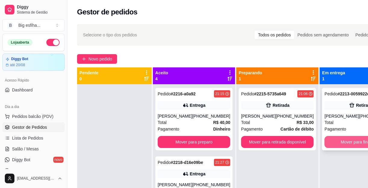
click at [331, 141] on button "Mover para finalizado" at bounding box center [360, 142] width 72 height 12
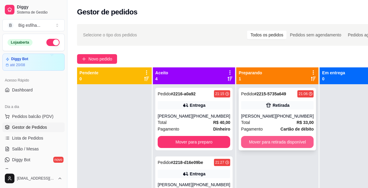
click at [256, 143] on button "Mover para retirada disponível" at bounding box center [277, 142] width 72 height 12
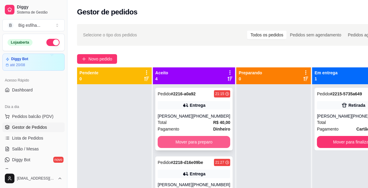
click at [211, 141] on button "Mover para preparo" at bounding box center [194, 142] width 72 height 12
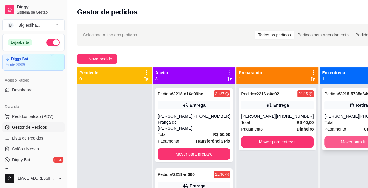
click at [324, 139] on button "Mover para finalizado" at bounding box center [360, 142] width 72 height 12
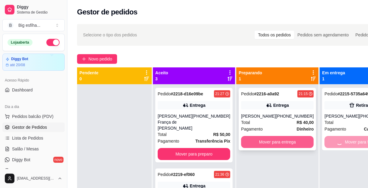
click at [275, 139] on button "Mover para entrega" at bounding box center [277, 142] width 72 height 12
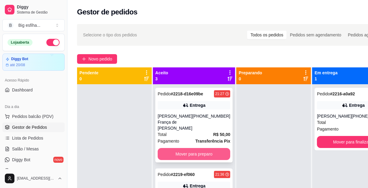
click at [198, 156] on button "Mover para preparo" at bounding box center [194, 154] width 72 height 12
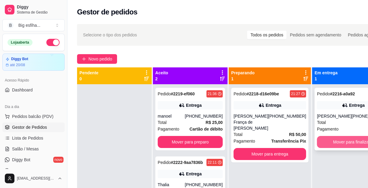
click at [344, 140] on button "Mover para finalizado" at bounding box center [353, 142] width 72 height 12
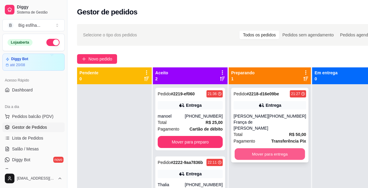
click at [268, 153] on button "Mover para entrega" at bounding box center [270, 154] width 70 height 12
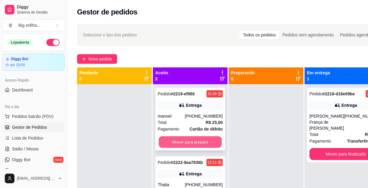
click at [198, 147] on button "Mover para preparo" at bounding box center [190, 142] width 63 height 12
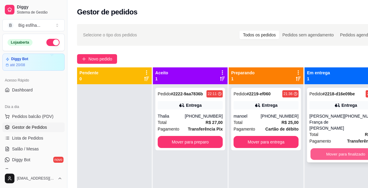
click at [335, 148] on button "Mover para finalizado" at bounding box center [345, 154] width 70 height 12
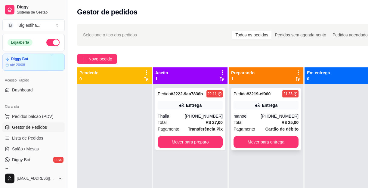
click at [263, 150] on div "Pedido # 2219-ef060 21:36 Entrega manoel [PHONE_NUMBER] Total R$ 25,00 Pagament…" at bounding box center [266, 119] width 70 height 63
click at [266, 143] on button "Mover para entrega" at bounding box center [265, 142] width 65 height 12
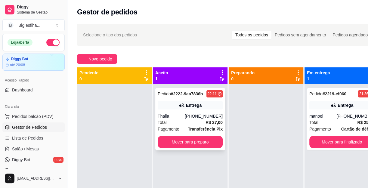
click at [184, 136] on div "Pedido # 2222-9aa7836b 22:11 Entrega Thalia [PHONE_NUMBER] Total R$ 27,00 Pagam…" at bounding box center [190, 119] width 70 height 63
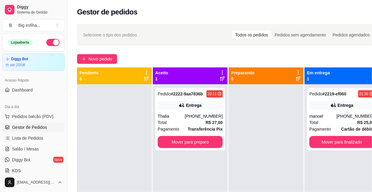
drag, startPoint x: 192, startPoint y: 140, endPoint x: 221, endPoint y: 140, distance: 29.8
click at [192, 140] on div "ENTREGA" at bounding box center [185, 139] width 159 height 6
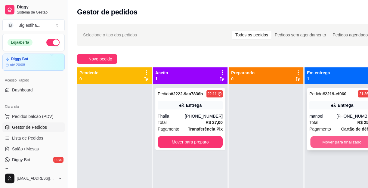
click at [332, 139] on button "Mover para finalizado" at bounding box center [341, 142] width 63 height 12
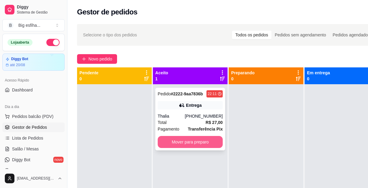
click at [207, 145] on button "Mover para preparo" at bounding box center [190, 142] width 65 height 12
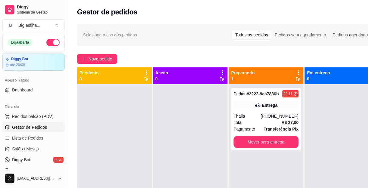
click at [217, 144] on div at bounding box center [190, 178] width 75 height 188
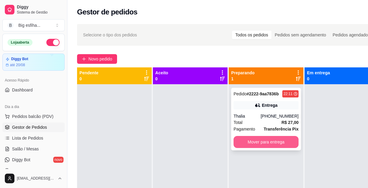
click at [261, 138] on button "Mover para entrega" at bounding box center [265, 142] width 65 height 12
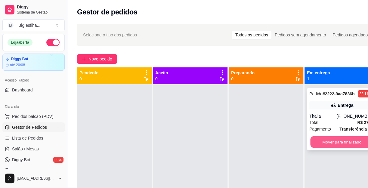
click at [340, 138] on button "Mover para finalizado" at bounding box center [341, 142] width 63 height 12
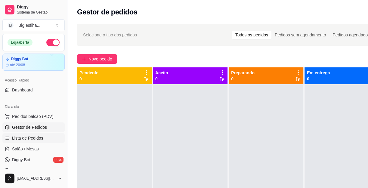
click at [25, 142] on link "Lista de Pedidos" at bounding box center [33, 138] width 62 height 10
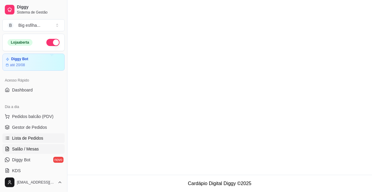
click at [32, 149] on span "Salão / Mesas" at bounding box center [25, 149] width 27 height 6
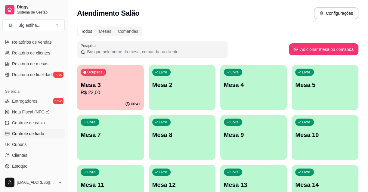
scroll to position [219, 0]
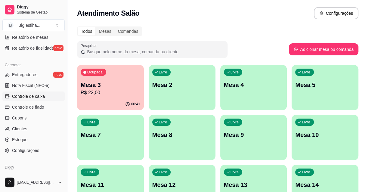
click at [34, 96] on span "Controle de caixa" at bounding box center [28, 96] width 33 height 6
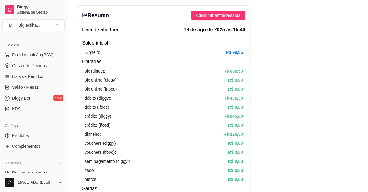
scroll to position [54, 0]
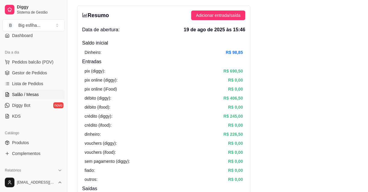
click at [30, 93] on span "Salão / Mesas" at bounding box center [25, 94] width 27 height 6
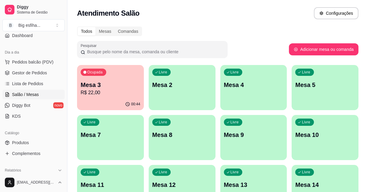
click at [181, 103] on div "button" at bounding box center [182, 106] width 67 height 7
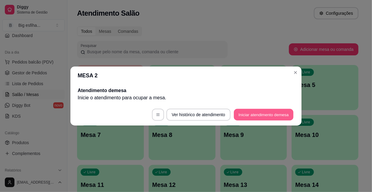
click at [260, 117] on button "Iniciar atendimento de mesa" at bounding box center [264, 115] width 60 height 12
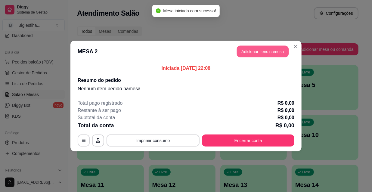
click at [256, 51] on button "Adicionar itens na mesa" at bounding box center [263, 52] width 52 height 12
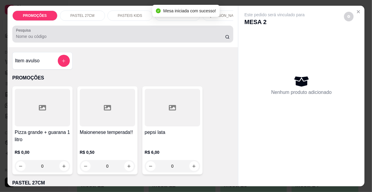
click at [51, 40] on div at bounding box center [123, 34] width 214 height 12
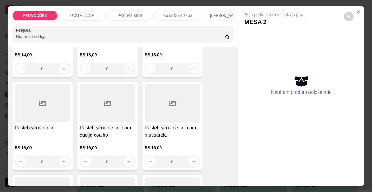
scroll to position [765, 0]
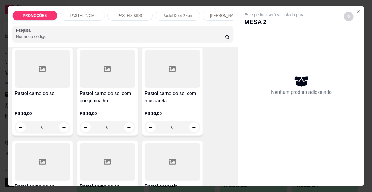
click at [107, 90] on h4 "Pastel carne de sol com queijo coalho" at bounding box center [107, 97] width 55 height 14
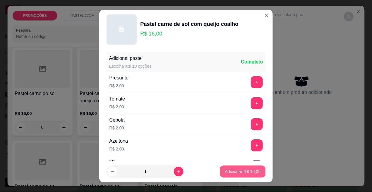
click at [232, 170] on p "Adicionar R$ 16,00" at bounding box center [243, 171] width 36 height 6
type input "1"
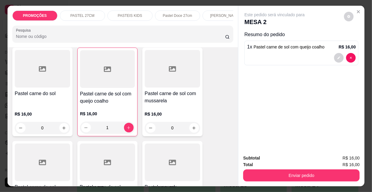
scroll to position [738, 0]
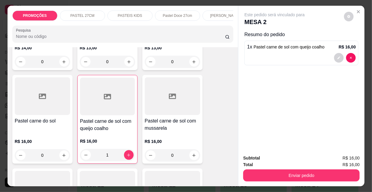
click at [32, 93] on div at bounding box center [42, 96] width 55 height 38
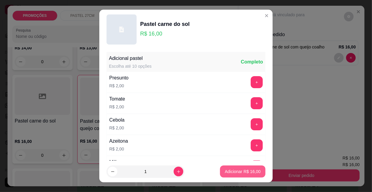
click at [229, 168] on button "Adicionar R$ 16,00" at bounding box center [242, 171] width 45 height 12
type input "1"
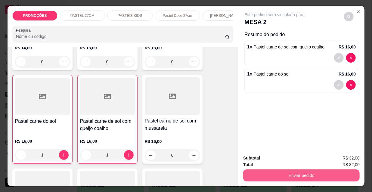
click at [271, 174] on button "Enviar pedido" at bounding box center [301, 175] width 116 height 12
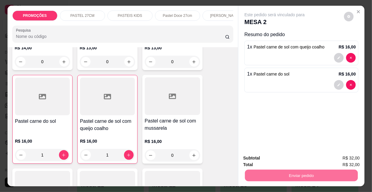
click at [261, 158] on button "Não registrar e enviar pedido" at bounding box center [281, 158] width 61 height 11
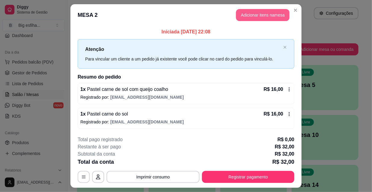
click at [257, 16] on button "Adicionar itens na mesa" at bounding box center [263, 15] width 54 height 12
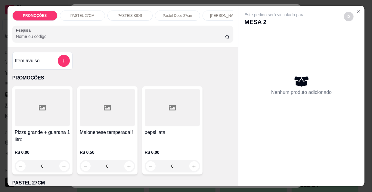
drag, startPoint x: 195, startPoint y: 16, endPoint x: 195, endPoint y: 23, distance: 7.5
click at [195, 16] on div "Pastel Doce 27cm" at bounding box center [177, 16] width 45 height 10
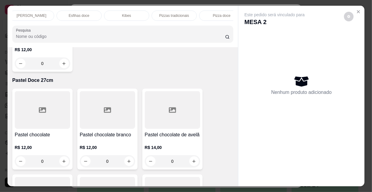
scroll to position [0, 346]
click at [167, 14] on p "Refrigerante" at bounding box center [164, 15] width 20 height 5
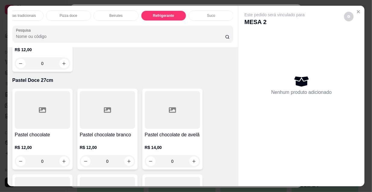
scroll to position [15, 0]
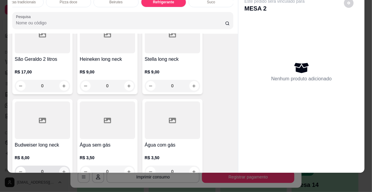
click at [59, 167] on button "increase-product-quantity" at bounding box center [64, 172] width 10 height 10
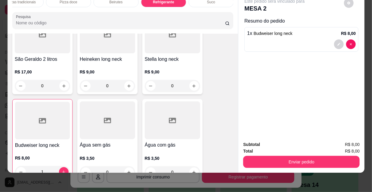
scroll to position [5776, 0]
type input "0"
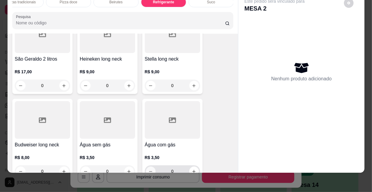
scroll to position [5776, 0]
click at [128, 169] on icon "increase-product-quantity" at bounding box center [129, 171] width 5 height 5
type input "1"
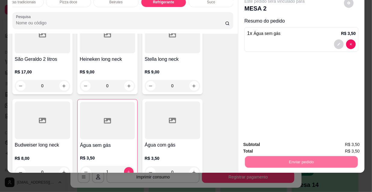
click at [261, 142] on button "Não registrar e enviar pedido" at bounding box center [282, 142] width 63 height 11
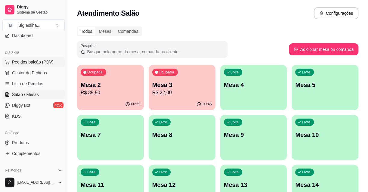
click at [29, 63] on span "Pedidos balcão (PDV)" at bounding box center [33, 62] width 42 height 6
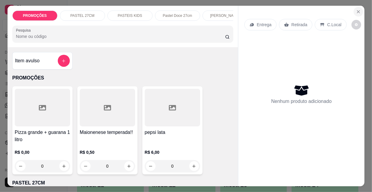
click at [353, 12] on button "Close" at bounding box center [358, 12] width 10 height 10
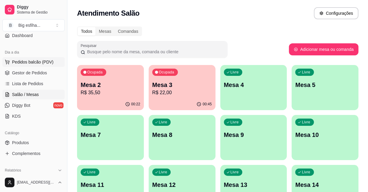
click at [28, 62] on span "Pedidos balcão (PDV)" at bounding box center [33, 62] width 42 height 6
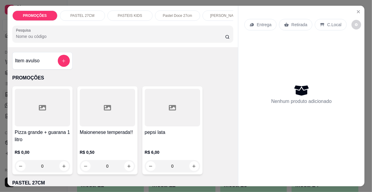
click at [257, 22] on p "Entrega" at bounding box center [264, 25] width 15 height 6
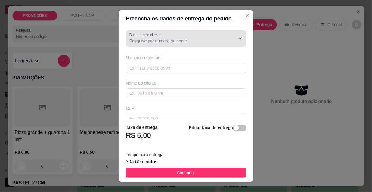
click at [135, 44] on input "Busque pelo cliente" at bounding box center [177, 41] width 96 height 6
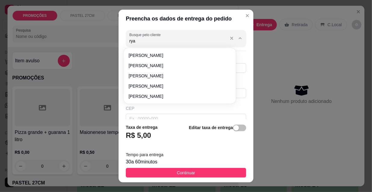
type input "[PERSON_NAME]"
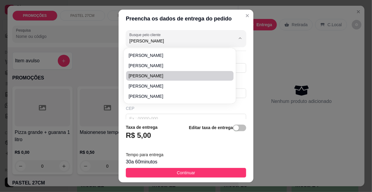
click at [149, 76] on span "[PERSON_NAME]" at bounding box center [176, 76] width 97 height 6
type input "8594042622"
type input "[PERSON_NAME]"
type input "[STREET_ADDRESS]"
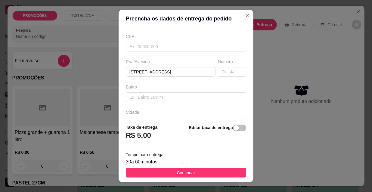
scroll to position [54, 0]
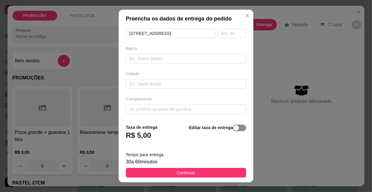
type input "[PERSON_NAME]"
click at [233, 129] on div "button" at bounding box center [235, 127] width 5 height 5
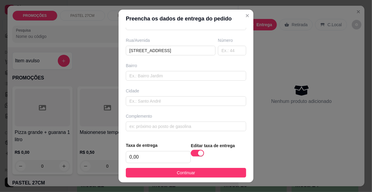
scroll to position [92, 0]
drag, startPoint x: 157, startPoint y: 156, endPoint x: 143, endPoint y: 157, distance: 13.5
click at [152, 156] on input "0,00" at bounding box center [158, 156] width 64 height 11
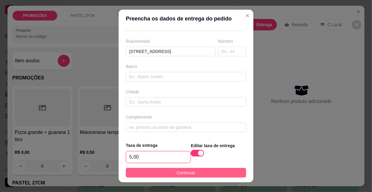
type input "5,00"
click at [165, 174] on button "Continuar" at bounding box center [186, 173] width 120 height 10
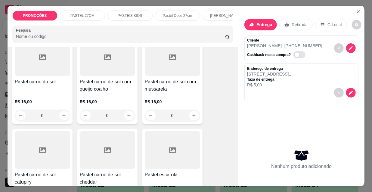
scroll to position [738, 0]
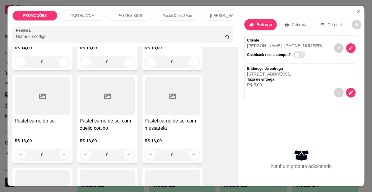
click at [43, 117] on h4 "Pastel carne do sol" at bounding box center [42, 120] width 55 height 7
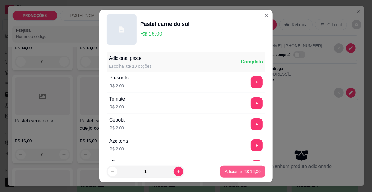
click at [229, 171] on p "Adicionar R$ 16,00" at bounding box center [243, 171] width 36 height 6
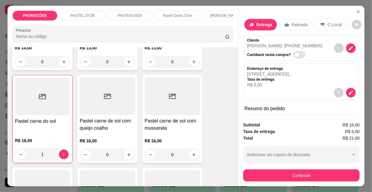
type input "1"
click at [93, 117] on h4 "Pastel carne de sol com queijo coalho" at bounding box center [107, 124] width 55 height 14
click at [234, 172] on p "Adicionar R$ 16,00" at bounding box center [243, 171] width 36 height 6
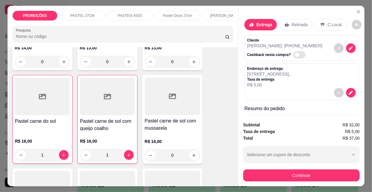
type input "1"
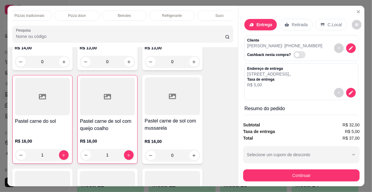
click at [172, 15] on p "Refrigerante" at bounding box center [172, 15] width 20 height 5
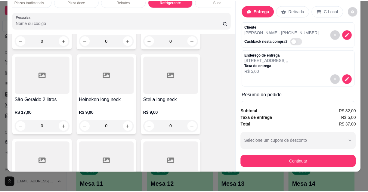
scroll to position [5749, 0]
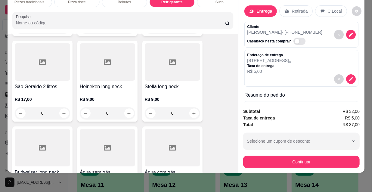
type input "1"
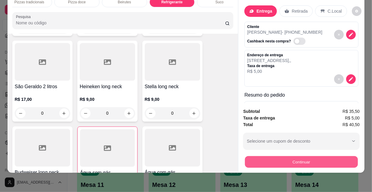
click at [263, 156] on button "Continuar" at bounding box center [301, 162] width 113 height 12
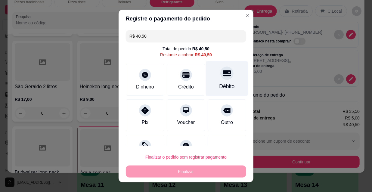
click at [220, 84] on div "Débito" at bounding box center [226, 86] width 15 height 8
type input "R$ 0,00"
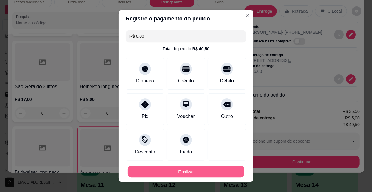
click at [192, 169] on button "Finalizar" at bounding box center [186, 172] width 117 height 12
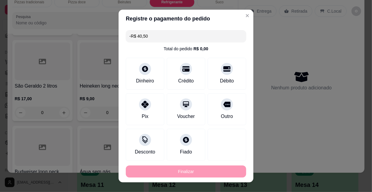
scroll to position [0, 0]
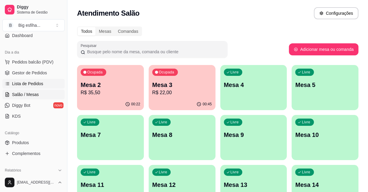
click at [30, 83] on span "Lista de Pedidos" at bounding box center [27, 84] width 31 height 6
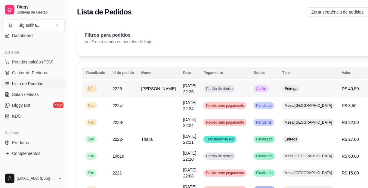
click at [332, 111] on button "IMPRESSORA" at bounding box center [343, 115] width 42 height 9
click at [37, 93] on span "Salão / Mesas" at bounding box center [25, 94] width 27 height 6
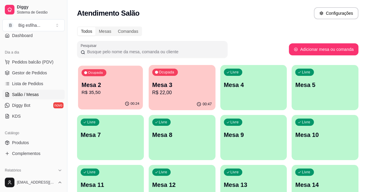
click at [102, 102] on div "00:24" at bounding box center [110, 103] width 65 height 11
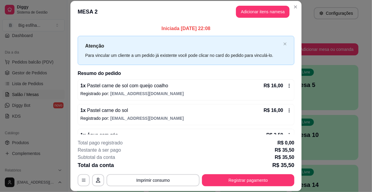
click at [159, 86] on span "Pastel carne de sol com queijo coalho" at bounding box center [127, 85] width 82 height 5
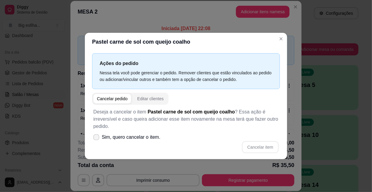
click at [140, 134] on span "Sim, quero cancelar o item." at bounding box center [131, 137] width 59 height 7
click at [97, 138] on input "Sim, quero cancelar o item." at bounding box center [95, 140] width 4 height 4
checkbox input "true"
click at [264, 145] on button "Cancelar item" at bounding box center [260, 147] width 37 height 12
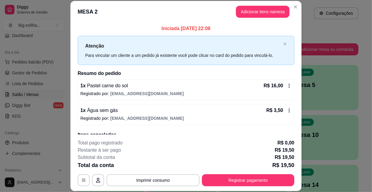
click at [104, 91] on p "Registrado por: [EMAIL_ADDRESS][DOMAIN_NAME]" at bounding box center [185, 94] width 211 height 6
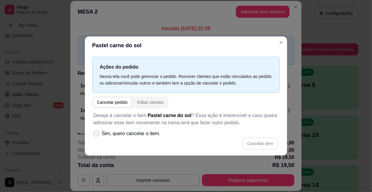
click at [143, 138] on label "Sim, quero cancelar o item." at bounding box center [127, 134] width 72 height 12
click at [97, 138] on input "Sim, quero cancelar o item." at bounding box center [95, 137] width 4 height 4
click at [146, 135] on span "Sim, quero cancelar o item." at bounding box center [131, 133] width 59 height 7
click at [97, 135] on input "Sim, quero cancelar o item." at bounding box center [95, 137] width 4 height 4
click at [140, 135] on span "Sim, quero cancelar o item." at bounding box center [131, 133] width 59 height 7
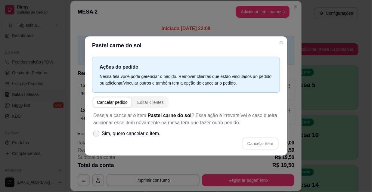
click at [97, 135] on input "Sim, quero cancelar o item." at bounding box center [95, 137] width 4 height 4
checkbox input "true"
click at [262, 144] on button "Cancelar item" at bounding box center [260, 143] width 37 height 12
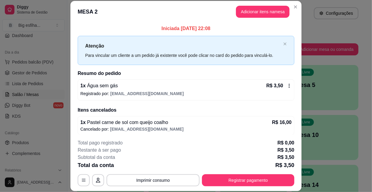
click at [106, 98] on div "1 x Água sem gás R$ 3,50 Registrado por: [EMAIL_ADDRESS][DOMAIN_NAME]" at bounding box center [186, 89] width 217 height 21
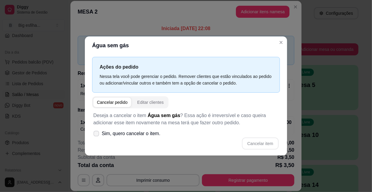
click at [131, 130] on span "Sim, quero cancelar o item." at bounding box center [131, 133] width 59 height 7
click at [97, 135] on input "Sim, quero cancelar o item." at bounding box center [95, 137] width 4 height 4
checkbox input "true"
click at [263, 140] on button "Cancelar item" at bounding box center [260, 143] width 37 height 12
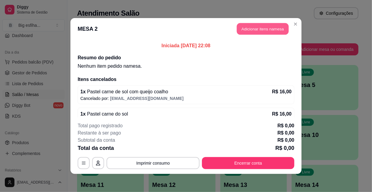
click at [268, 30] on button "Adicionar itens na mesa" at bounding box center [263, 29] width 52 height 12
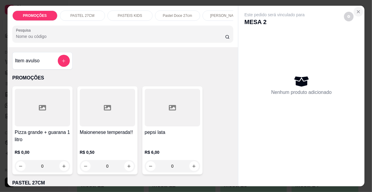
click at [356, 10] on icon "Close" at bounding box center [358, 11] width 5 height 5
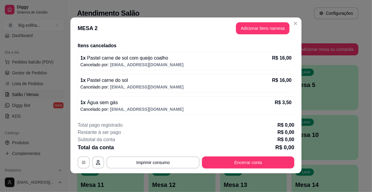
scroll to position [1, 0]
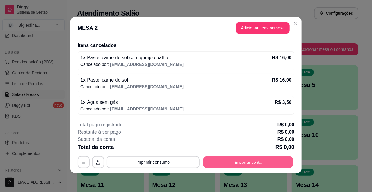
click at [273, 161] on button "Encerrar conta" at bounding box center [248, 162] width 90 height 12
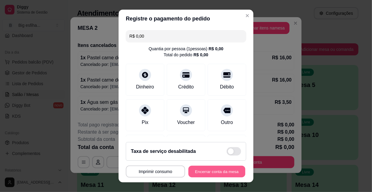
click at [212, 168] on button "Encerrar conta da mesa" at bounding box center [216, 172] width 57 height 12
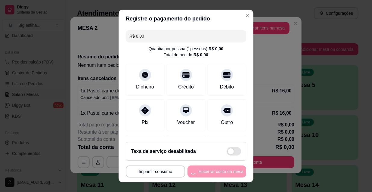
scroll to position [0, 0]
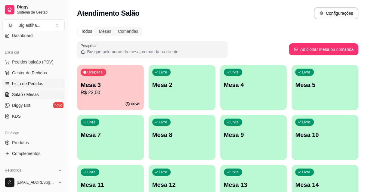
click at [24, 82] on span "Lista de Pedidos" at bounding box center [27, 84] width 31 height 6
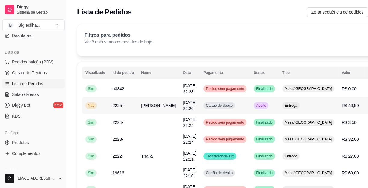
click at [223, 106] on td "Cartão de débito" at bounding box center [225, 105] width 50 height 17
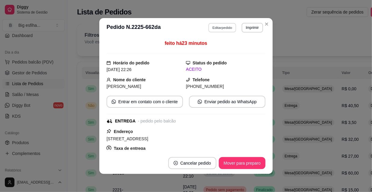
click at [229, 29] on button "Editar pedido" at bounding box center [222, 27] width 28 height 9
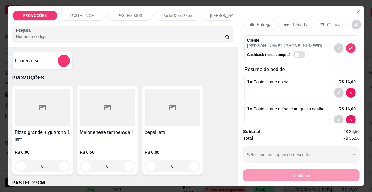
click at [297, 23] on p "Retirada" at bounding box center [299, 25] width 16 height 6
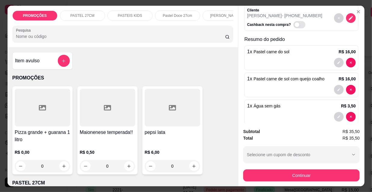
scroll to position [39, 0]
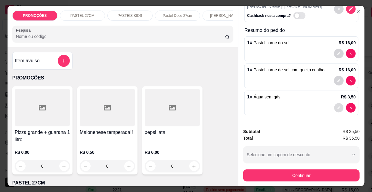
click at [337, 106] on icon "decrease-product-quantity" at bounding box center [338, 107] width 3 height 3
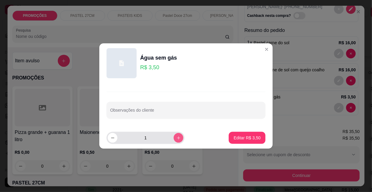
click at [174, 138] on button "increase-product-quantity" at bounding box center [179, 138] width 10 height 10
type input "2"
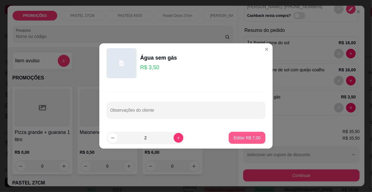
click at [244, 136] on p "Editar R$ 7,00" at bounding box center [246, 138] width 27 height 6
type input "2"
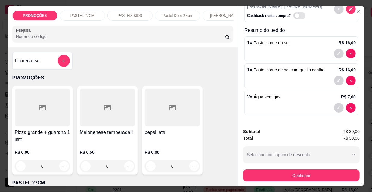
scroll to position [15, 0]
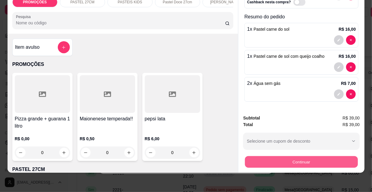
click at [268, 157] on button "Continuar" at bounding box center [301, 162] width 113 height 12
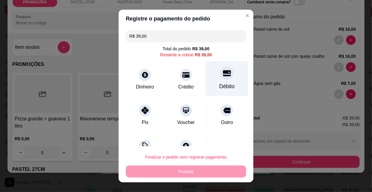
click at [220, 77] on div at bounding box center [226, 72] width 13 height 13
type input "R$ 0,00"
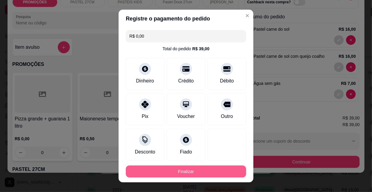
click at [194, 168] on button "Finalizar" at bounding box center [186, 171] width 120 height 12
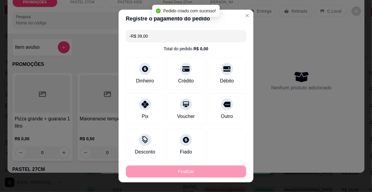
scroll to position [0, 0]
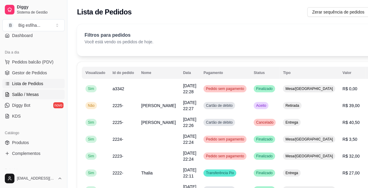
click at [27, 93] on span "Salão / Mesas" at bounding box center [25, 94] width 27 height 6
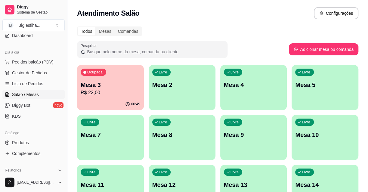
click at [214, 90] on div "Livre Mesa 2" at bounding box center [182, 84] width 67 height 38
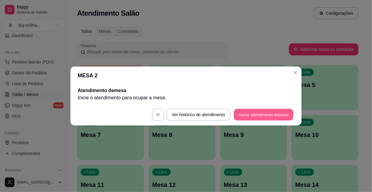
click at [238, 114] on button "Iniciar atendimento de mesa" at bounding box center [264, 115] width 60 height 12
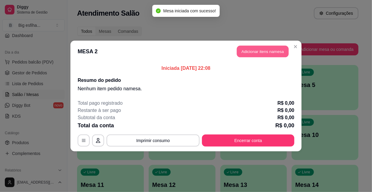
click at [252, 53] on button "Adicionar itens na mesa" at bounding box center [263, 52] width 52 height 12
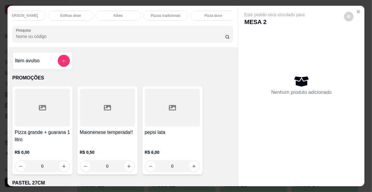
scroll to position [0, 346]
click at [143, 11] on div "Refrigerante" at bounding box center [163, 16] width 45 height 10
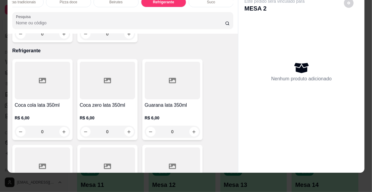
scroll to position [5475, 0]
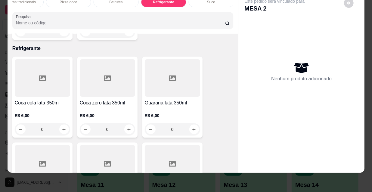
type input "1"
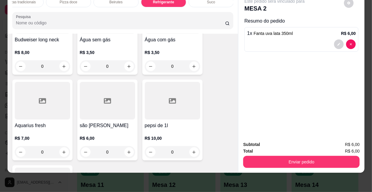
scroll to position [5858, 0]
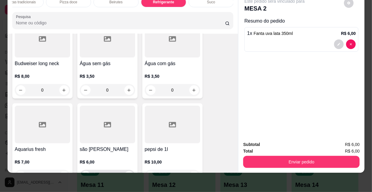
click at [129, 171] on button "increase-product-quantity" at bounding box center [129, 176] width 10 height 10
type input "1"
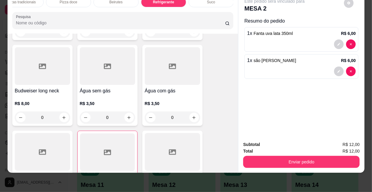
scroll to position [5913, 0]
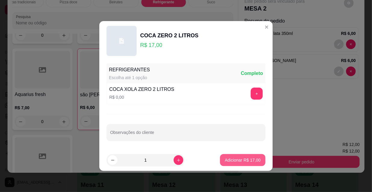
click at [226, 161] on p "Adicionar R$ 17,00" at bounding box center [243, 160] width 36 height 6
type input "1"
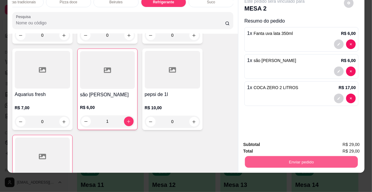
click at [275, 159] on button "Enviar pedido" at bounding box center [301, 162] width 113 height 12
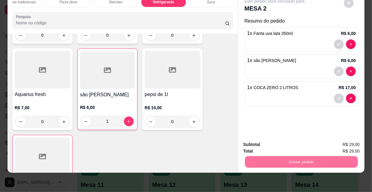
click at [261, 139] on button "Não registrar e enviar pedido" at bounding box center [281, 142] width 61 height 11
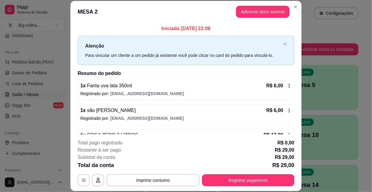
drag, startPoint x: 220, startPoint y: 168, endPoint x: 228, endPoint y: 177, distance: 11.9
click at [220, 169] on div "**********" at bounding box center [186, 162] width 217 height 47
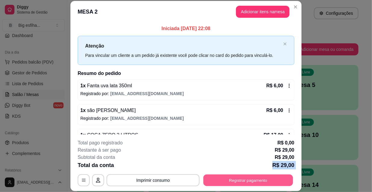
click at [228, 177] on button "Registrar pagamento" at bounding box center [248, 180] width 90 height 12
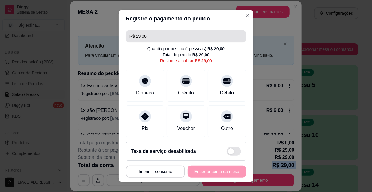
click at [149, 38] on input "R$ 29,00" at bounding box center [185, 36] width 113 height 12
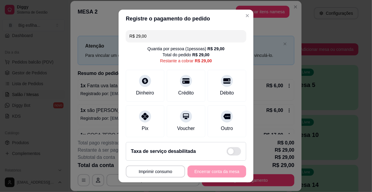
click at [149, 38] on input "R$ 29,00" at bounding box center [185, 36] width 113 height 12
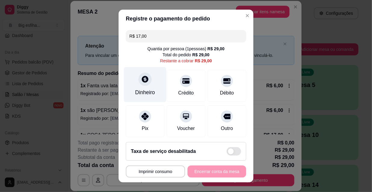
type input "R$ 17,00"
click at [142, 83] on div at bounding box center [144, 78] width 13 height 13
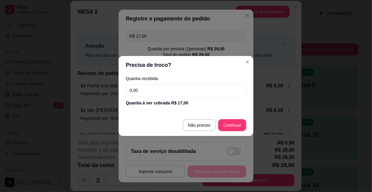
click at [148, 89] on input "0,00" at bounding box center [186, 90] width 120 height 12
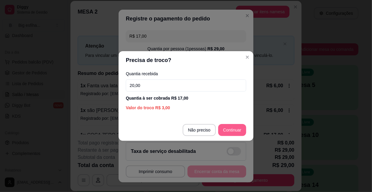
type input "20,00"
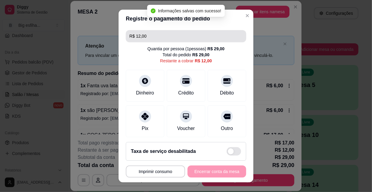
click at [150, 36] on input "R$ 12,00" at bounding box center [185, 36] width 113 height 12
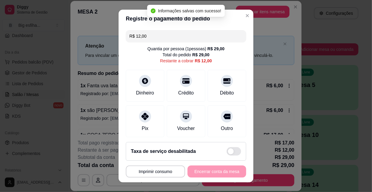
click at [150, 36] on input "R$ 12,00" at bounding box center [185, 36] width 113 height 12
type input "R$ 0,00"
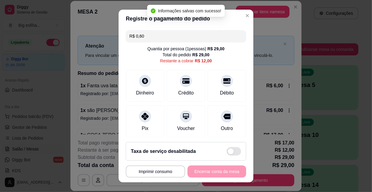
scroll to position [54, 0]
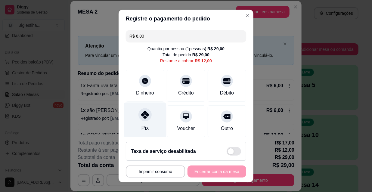
type input "R$ 6,00"
click at [150, 109] on div "Pix" at bounding box center [145, 120] width 42 height 35
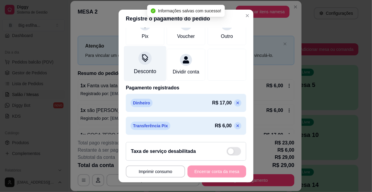
scroll to position [99, 0]
click at [134, 57] on div "Desconto" at bounding box center [145, 63] width 42 height 35
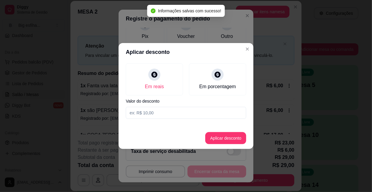
click at [157, 111] on input at bounding box center [186, 113] width 120 height 12
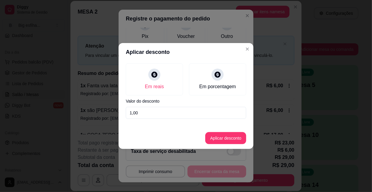
type input "1,00"
click at [230, 140] on button "Aplicar desconto" at bounding box center [225, 138] width 39 height 12
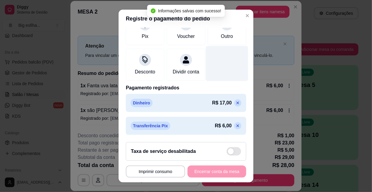
scroll to position [0, 0]
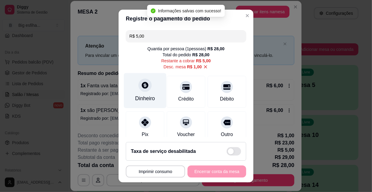
click at [134, 88] on div "Dinheiro" at bounding box center [145, 90] width 42 height 35
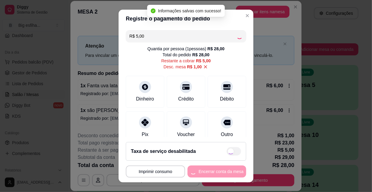
type input "R$ 0,00"
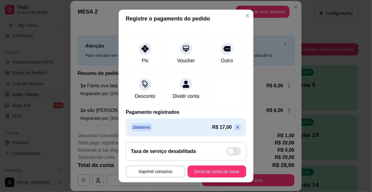
scroll to position [122, 0]
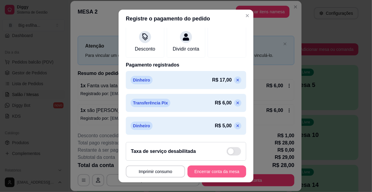
click at [223, 168] on button "Encerrar conta da mesa" at bounding box center [216, 171] width 59 height 12
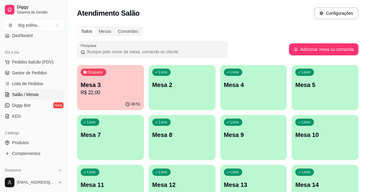
click at [138, 79] on div "Ocupada Mesa 3 R$ 22,00" at bounding box center [110, 81] width 67 height 33
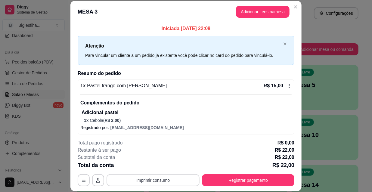
click at [177, 175] on button "Imprimir consumo" at bounding box center [152, 180] width 93 height 12
click at [169, 165] on button "IMPRESSORA" at bounding box center [153, 167] width 44 height 10
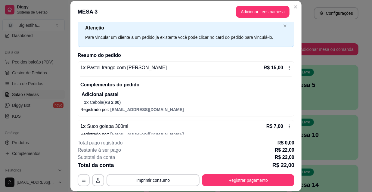
scroll to position [27, 0]
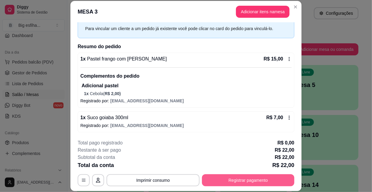
click at [249, 181] on button "Registrar pagamento" at bounding box center [248, 180] width 92 height 12
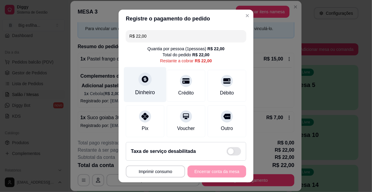
click at [144, 85] on div "Dinheiro" at bounding box center [145, 84] width 42 height 35
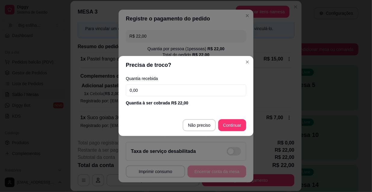
click at [155, 90] on input "0,00" at bounding box center [186, 90] width 120 height 12
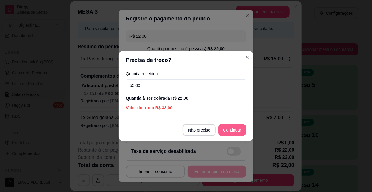
type input "55,00"
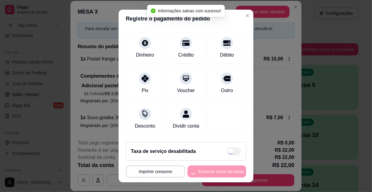
type input "R$ 0,00"
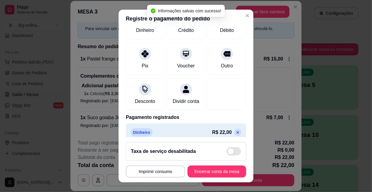
scroll to position [70, 0]
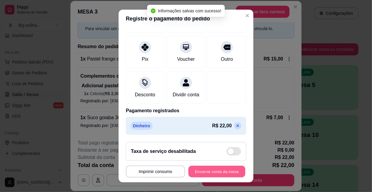
click at [204, 172] on button "Encerrar conta da mesa" at bounding box center [216, 172] width 57 height 12
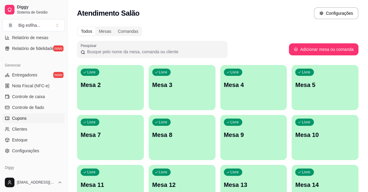
scroll to position [219, 0]
click at [36, 97] on span "Controle de caixa" at bounding box center [28, 96] width 33 height 6
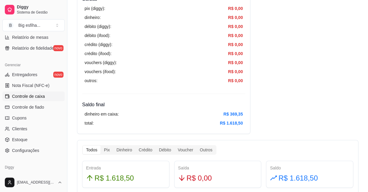
scroll to position [219, 0]
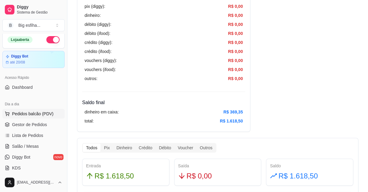
scroll to position [0, 0]
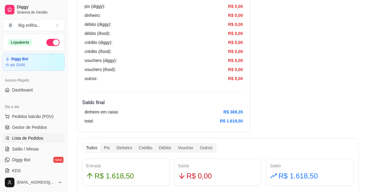
click at [37, 136] on span "Lista de Pedidos" at bounding box center [27, 138] width 31 height 6
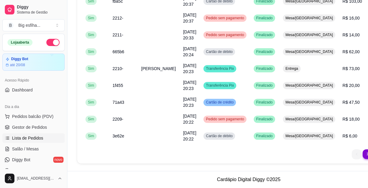
scroll to position [453, 22]
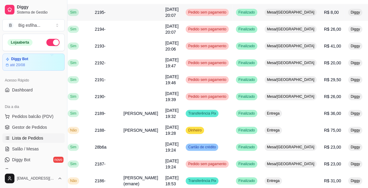
scroll to position [441, 18]
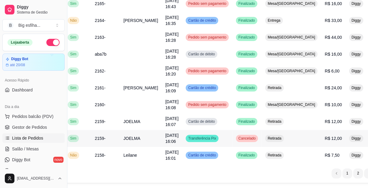
scroll to position [178, 18]
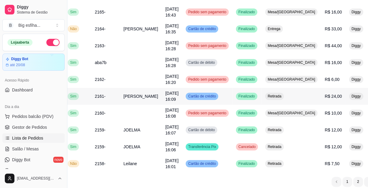
click at [187, 163] on span "Cartão de crédito" at bounding box center [202, 165] width 30 height 5
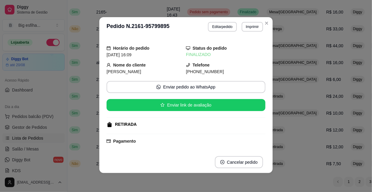
scroll to position [0, 0]
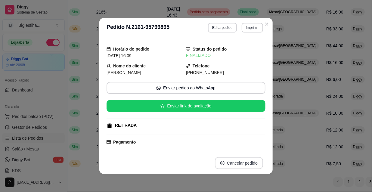
click at [237, 165] on button "Cancelar pedido" at bounding box center [239, 163] width 48 height 12
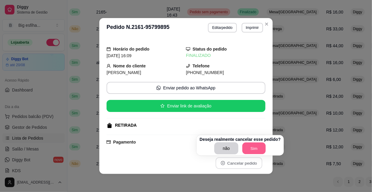
click at [249, 147] on button "Sim" at bounding box center [253, 149] width 23 height 12
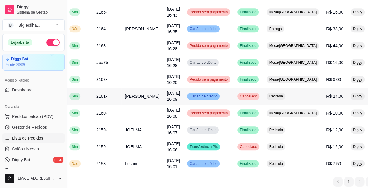
click at [188, 163] on span "Cartão de crédito" at bounding box center [203, 165] width 30 height 5
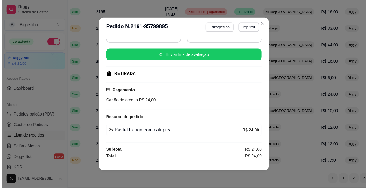
scroll to position [1, 0]
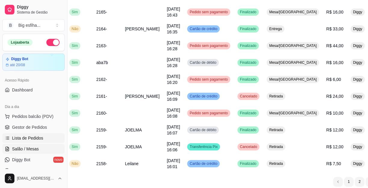
click at [36, 144] on link "Salão / Mesas" at bounding box center [33, 149] width 62 height 10
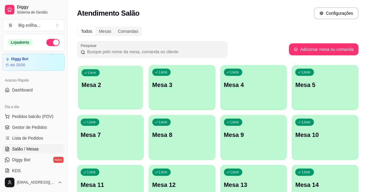
click at [128, 106] on div "button" at bounding box center [110, 105] width 65 height 7
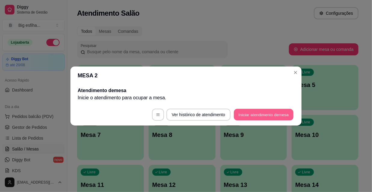
click at [271, 114] on button "Iniciar atendimento de mesa" at bounding box center [264, 115] width 60 height 12
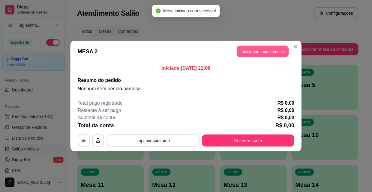
click at [260, 53] on button "Adicionar itens na mesa" at bounding box center [263, 52] width 52 height 12
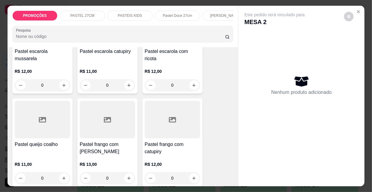
scroll to position [984, 0]
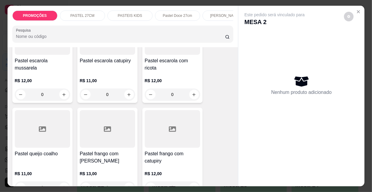
click at [110, 128] on div "Pastel frango com mussarela R$ 13,00 0" at bounding box center [107, 152] width 60 height 88
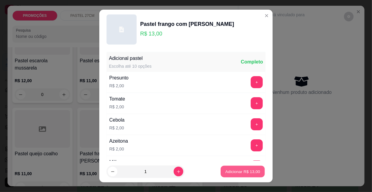
click at [229, 172] on p "Adicionar R$ 13,00" at bounding box center [242, 171] width 35 height 6
type input "1"
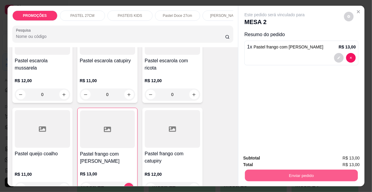
click at [285, 171] on button "Enviar pedido" at bounding box center [301, 175] width 113 height 12
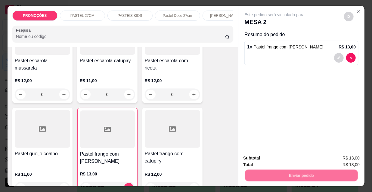
click at [275, 153] on button "Não registrar e enviar pedido" at bounding box center [282, 158] width 63 height 11
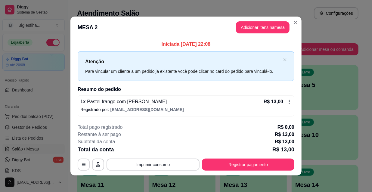
scroll to position [2, 0]
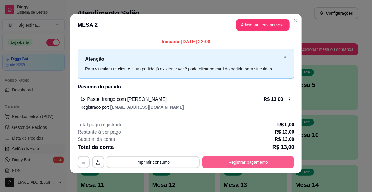
click at [248, 168] on div "**********" at bounding box center [186, 162] width 217 height 12
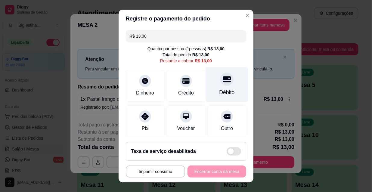
click at [220, 85] on div at bounding box center [226, 78] width 13 height 13
type input "R$ 0,00"
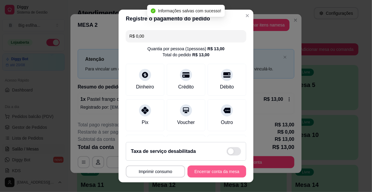
click at [217, 175] on button "Encerrar conta da mesa" at bounding box center [216, 171] width 59 height 12
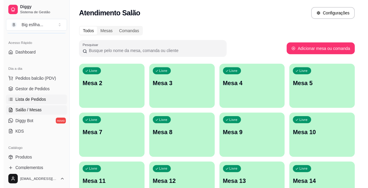
scroll to position [27, 0]
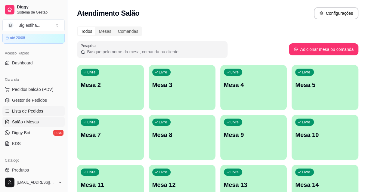
click at [33, 113] on span "Lista de Pedidos" at bounding box center [27, 111] width 31 height 6
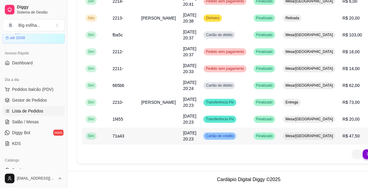
scroll to position [453, 0]
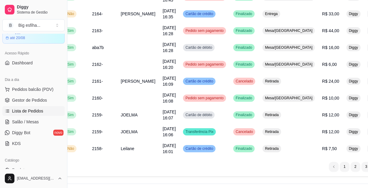
scroll to position [239, 20]
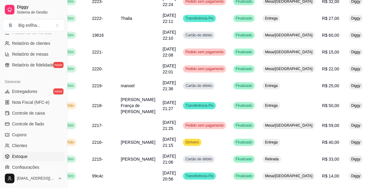
scroll to position [240, 0]
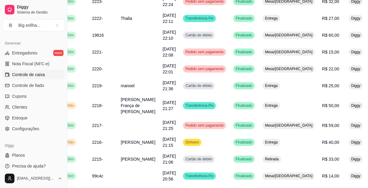
click at [45, 70] on link "Controle de caixa" at bounding box center [33, 75] width 62 height 10
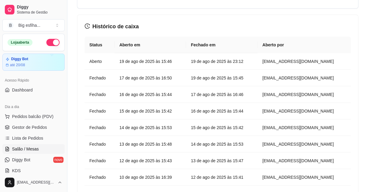
click at [39, 146] on link "Salão / Mesas" at bounding box center [33, 149] width 62 height 10
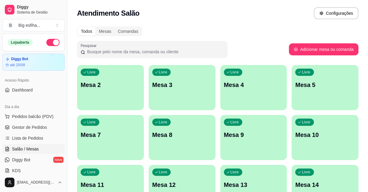
click at [118, 102] on div "Livre Mesa 2" at bounding box center [110, 84] width 67 height 38
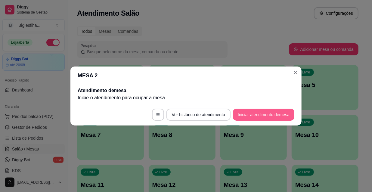
click at [242, 116] on button "Iniciar atendimento de mesa" at bounding box center [263, 115] width 61 height 12
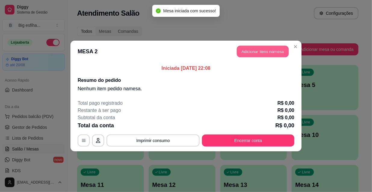
click at [264, 50] on button "Adicionar itens na mesa" at bounding box center [263, 52] width 52 height 12
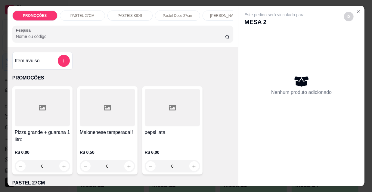
scroll to position [0, 193]
click at [87, 14] on div "Esfihas doce" at bounding box center [79, 16] width 45 height 10
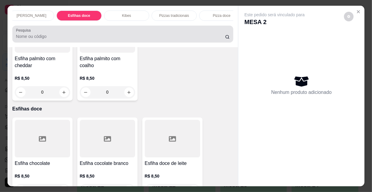
scroll to position [15, 0]
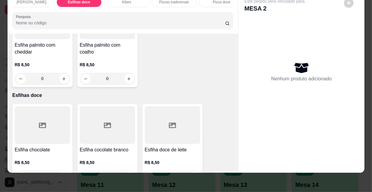
click at [55, 160] on p "R$ 8,50" at bounding box center [42, 163] width 55 height 6
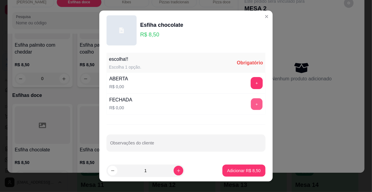
click at [254, 105] on button "+" at bounding box center [257, 104] width 12 height 12
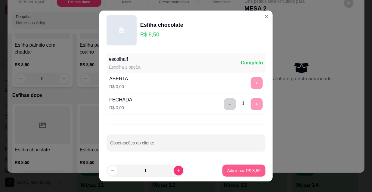
click at [242, 170] on p "Adicionar R$ 8,50" at bounding box center [243, 171] width 33 height 6
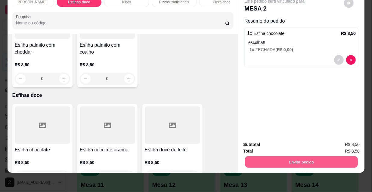
click at [283, 156] on button "Enviar pedido" at bounding box center [301, 162] width 113 height 12
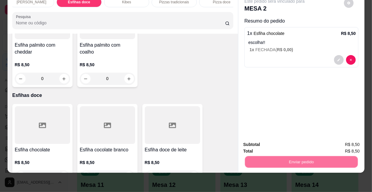
click at [276, 138] on button "Não registrar e enviar pedido" at bounding box center [282, 142] width 63 height 11
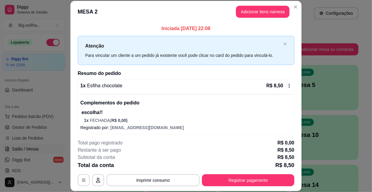
scroll to position [2, 0]
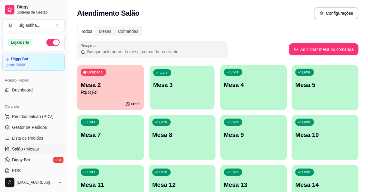
click at [162, 81] on p "Mesa 3" at bounding box center [182, 85] width 58 height 8
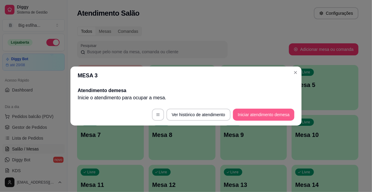
click at [248, 112] on button "Iniciar atendimento de mesa" at bounding box center [263, 115] width 61 height 12
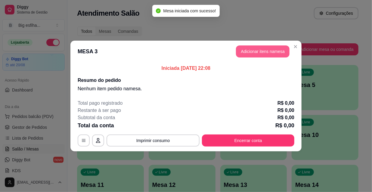
click at [246, 54] on button "Adicionar itens na mesa" at bounding box center [263, 51] width 54 height 12
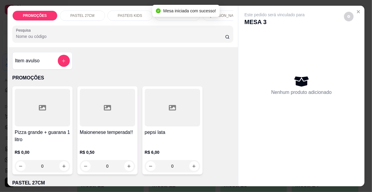
click at [223, 13] on p "[PERSON_NAME]" at bounding box center [225, 15] width 30 height 5
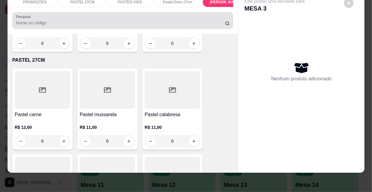
scroll to position [0, 0]
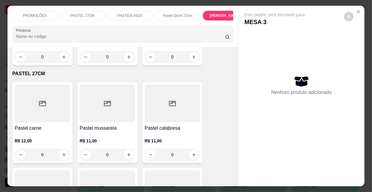
click at [214, 11] on div "[PERSON_NAME]" at bounding box center [224, 16] width 45 height 10
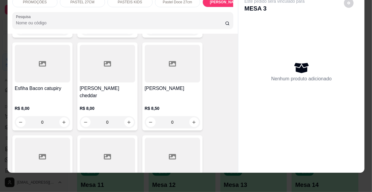
scroll to position [3186, 0]
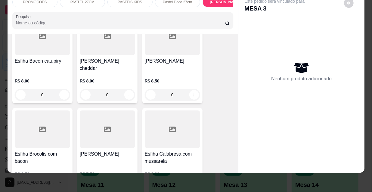
click at [31, 110] on div at bounding box center [42, 129] width 55 height 38
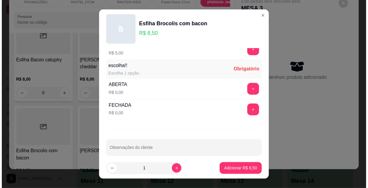
scroll to position [500, 0]
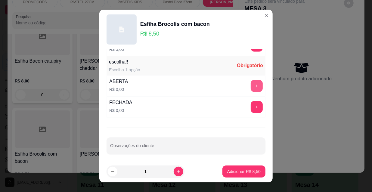
click at [251, 82] on button "+" at bounding box center [257, 86] width 12 height 12
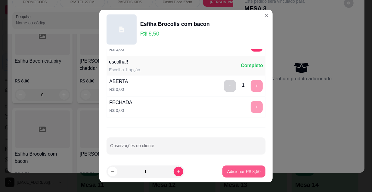
click at [248, 173] on p "Adicionar R$ 8,50" at bounding box center [243, 171] width 33 height 6
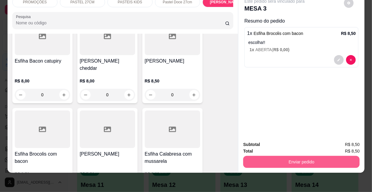
click at [281, 156] on button "Enviar pedido" at bounding box center [301, 162] width 116 height 12
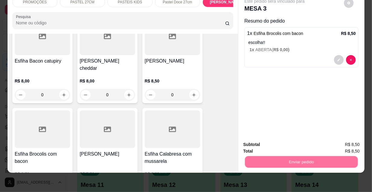
click at [278, 141] on button "Não registrar e enviar pedido" at bounding box center [282, 142] width 63 height 11
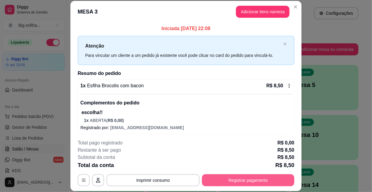
click at [275, 182] on button "Registrar pagamento" at bounding box center [248, 180] width 92 height 12
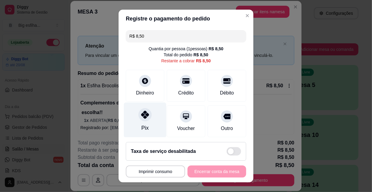
click at [132, 129] on div "Pix" at bounding box center [145, 120] width 42 height 35
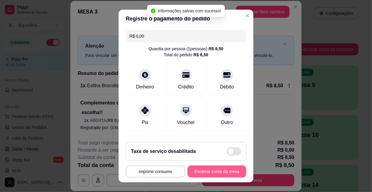
type input "R$ 0,00"
click at [211, 171] on button "Encerrar conta da mesa" at bounding box center [216, 171] width 59 height 12
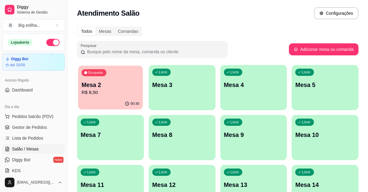
click at [120, 78] on div "Ocupada Mesa 2 R$ 8,50" at bounding box center [110, 82] width 65 height 32
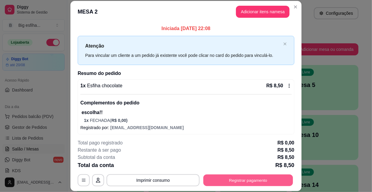
click at [243, 178] on button "Registrar pagamento" at bounding box center [248, 180] width 90 height 12
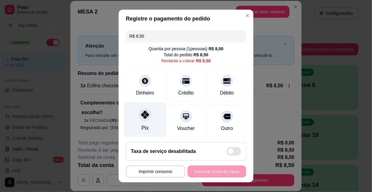
click at [141, 125] on div "Pix" at bounding box center [144, 128] width 7 height 8
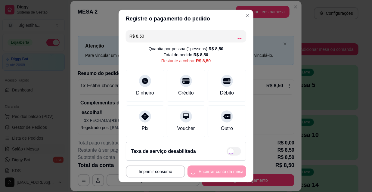
click at [201, 172] on div "**********" at bounding box center [186, 171] width 120 height 12
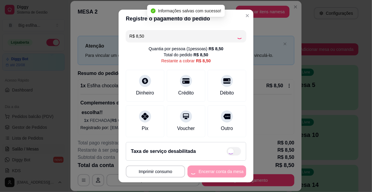
click at [201, 171] on button "Encerrar conta da mesa" at bounding box center [216, 171] width 59 height 12
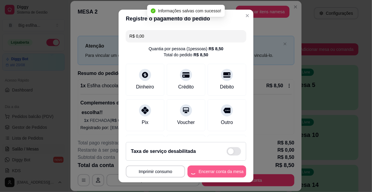
type input "R$ 0,00"
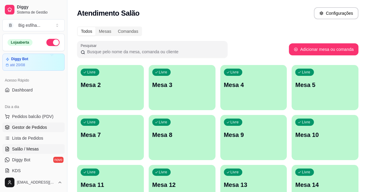
click at [31, 128] on span "Gestor de Pedidos" at bounding box center [29, 127] width 35 height 6
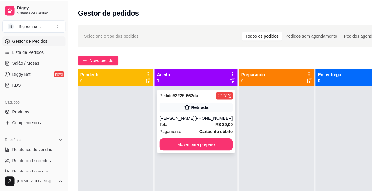
scroll to position [109, 0]
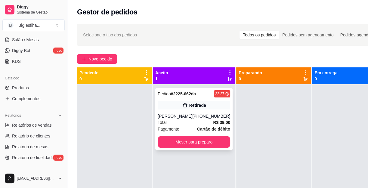
click at [192, 116] on div "[PERSON_NAME]" at bounding box center [175, 116] width 35 height 6
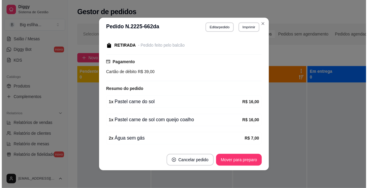
scroll to position [108, 0]
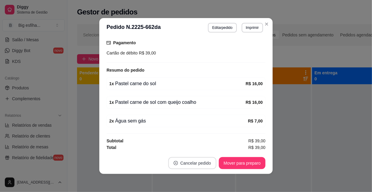
click at [199, 159] on button "Cancelar pedido" at bounding box center [192, 163] width 48 height 12
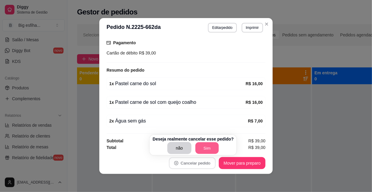
click at [201, 151] on button "Sim" at bounding box center [206, 148] width 23 height 12
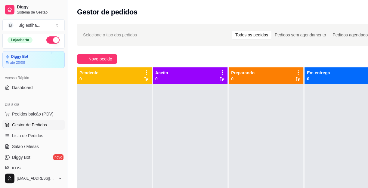
scroll to position [0, 0]
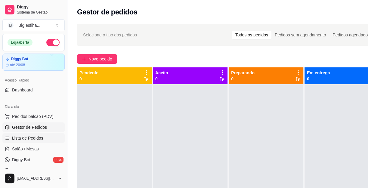
click at [29, 139] on span "Lista de Pedidos" at bounding box center [27, 138] width 31 height 6
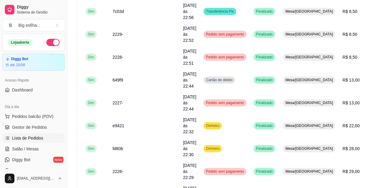
scroll to position [137, 0]
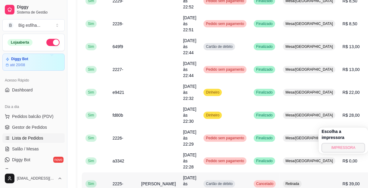
click at [340, 143] on button "IMPRESSORA" at bounding box center [343, 148] width 44 height 10
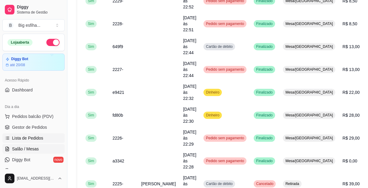
click at [34, 146] on span "Salão / Mesas" at bounding box center [25, 149] width 27 height 6
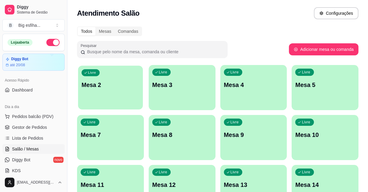
click at [105, 74] on div "Livre Mesa 2" at bounding box center [110, 84] width 65 height 37
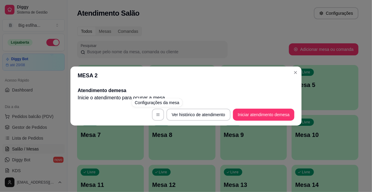
drag, startPoint x: 272, startPoint y: 107, endPoint x: 271, endPoint y: 113, distance: 5.4
click at [271, 108] on footer "Ver histórico de atendimento Iniciar atendimento de mesa" at bounding box center [185, 115] width 231 height 22
click at [272, 114] on button "Iniciar atendimento de mesa" at bounding box center [263, 115] width 61 height 12
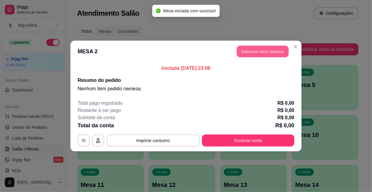
click at [270, 54] on button "Adicionar itens na mesa" at bounding box center [263, 52] width 52 height 12
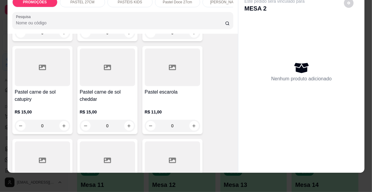
scroll to position [711, 0]
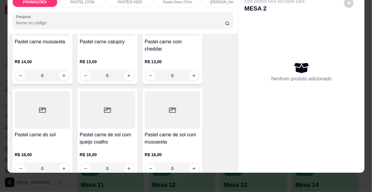
click at [113, 131] on h4 "Pastel carne de sol com queijo coalho" at bounding box center [107, 138] width 55 height 14
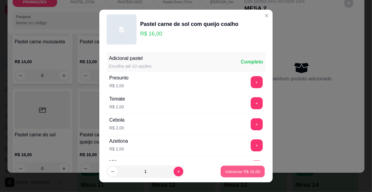
click at [248, 167] on button "Adicionar R$ 16,00" at bounding box center [242, 172] width 44 height 12
type input "1"
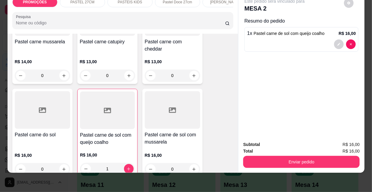
click at [45, 131] on h4 "Pastel carne do sol" at bounding box center [42, 134] width 55 height 7
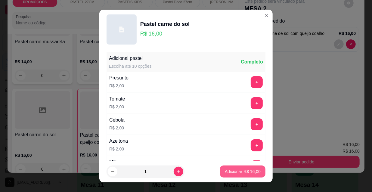
click at [230, 171] on p "Adicionar R$ 16,00" at bounding box center [243, 171] width 36 height 6
type input "1"
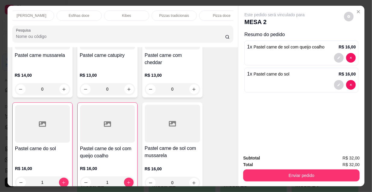
scroll to position [0, 346]
click at [175, 14] on div "Refrigerante" at bounding box center [163, 16] width 45 height 10
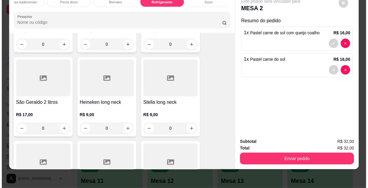
scroll to position [5749, 0]
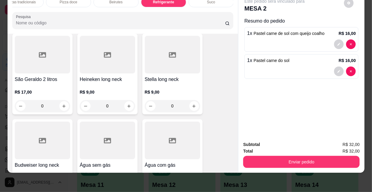
click at [127, 189] on icon "increase-product-quantity" at bounding box center [129, 191] width 5 height 5
click at [127, 190] on icon "increase-product-quantity" at bounding box center [128, 191] width 3 height 3
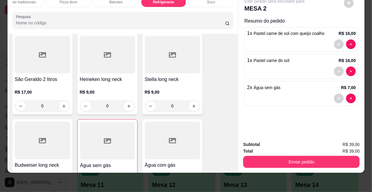
type input "2"
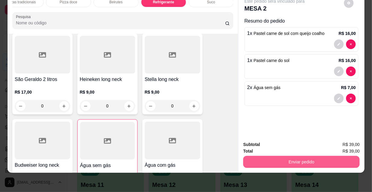
click at [323, 156] on button "Enviar pedido" at bounding box center [301, 162] width 116 height 12
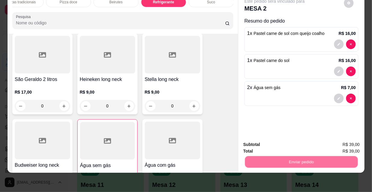
click at [278, 144] on button "Não registrar e enviar pedido" at bounding box center [282, 142] width 63 height 11
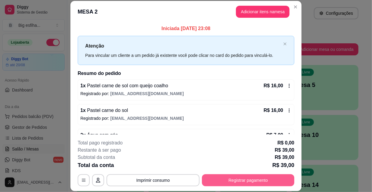
click at [236, 184] on button "Registrar pagamento" at bounding box center [248, 180] width 92 height 12
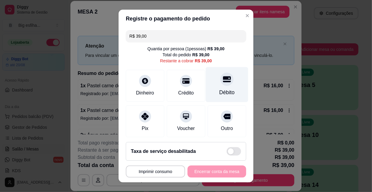
click at [219, 93] on div "Débito" at bounding box center [226, 92] width 15 height 8
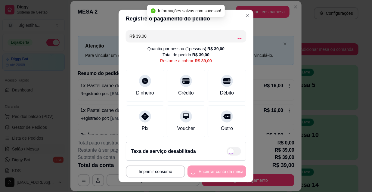
type input "R$ 0,00"
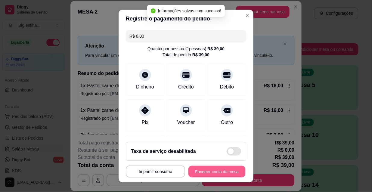
click at [213, 171] on button "Encerrar conta da mesa" at bounding box center [216, 172] width 57 height 12
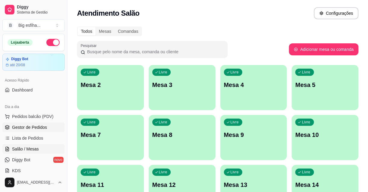
click at [32, 126] on span "Gestor de Pedidos" at bounding box center [29, 127] width 35 height 6
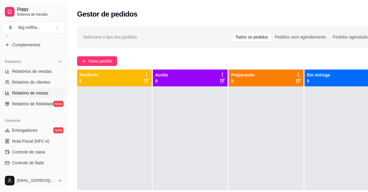
scroll to position [164, 0]
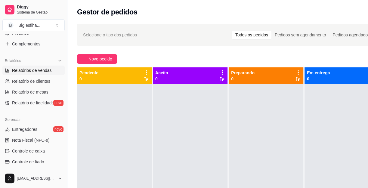
click at [43, 69] on span "Relatórios de vendas" at bounding box center [32, 70] width 40 height 6
select select "ALL"
select select "0"
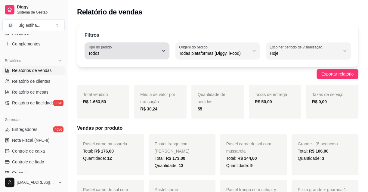
click at [137, 56] on span "Todos" at bounding box center [123, 53] width 70 height 6
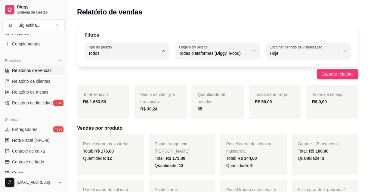
click at [135, 74] on li "Entrega" at bounding box center [126, 76] width 77 height 9
type input "DELIVERY"
select select "DELIVERY"
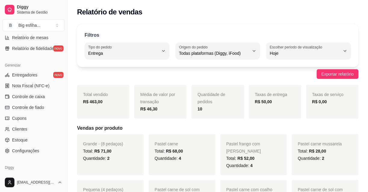
scroll to position [219, 0]
click at [38, 94] on span "Controle de caixa" at bounding box center [28, 96] width 33 height 6
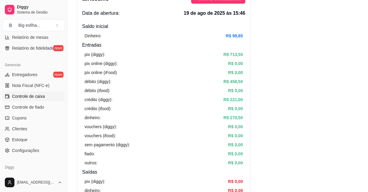
scroll to position [54, 0]
